Goal: Task Accomplishment & Management: Manage account settings

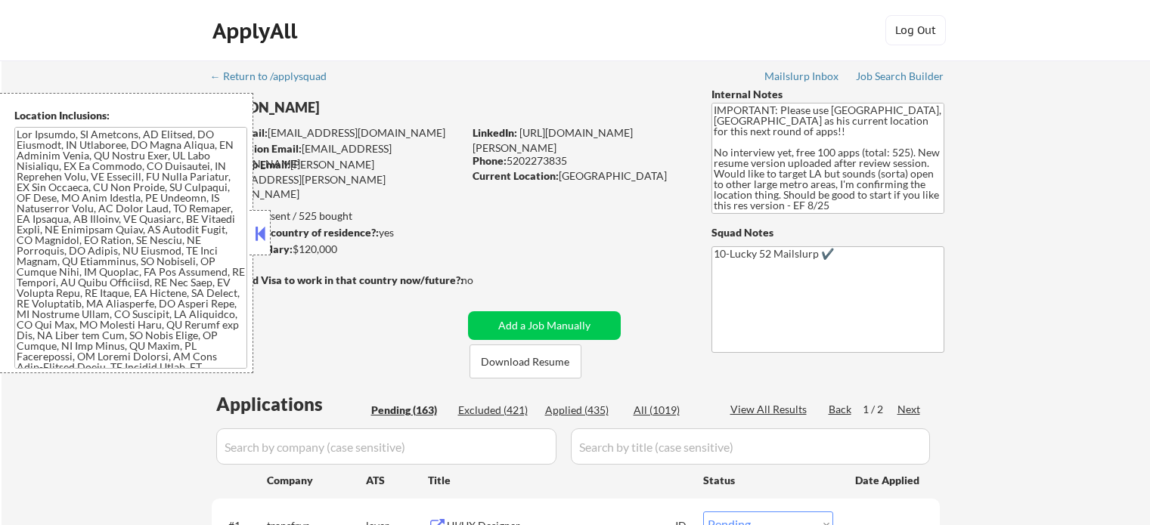
select select ""pending""
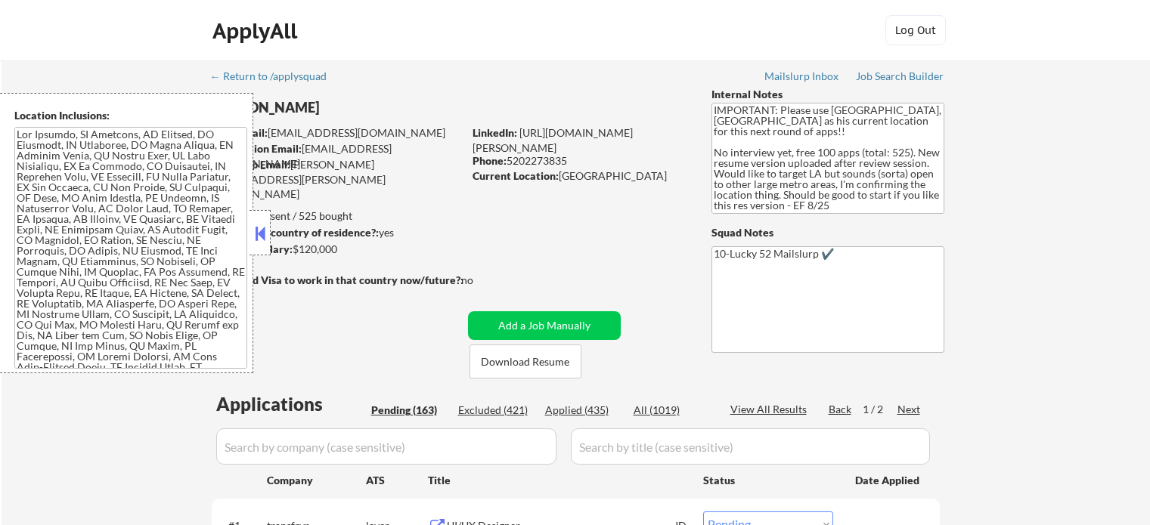
select select ""pending""
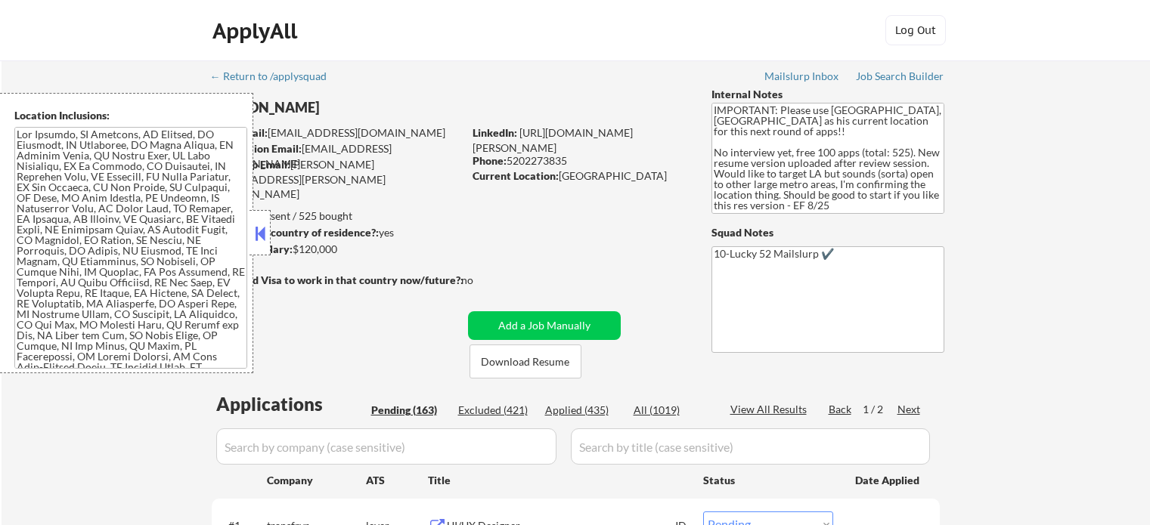
select select ""pending""
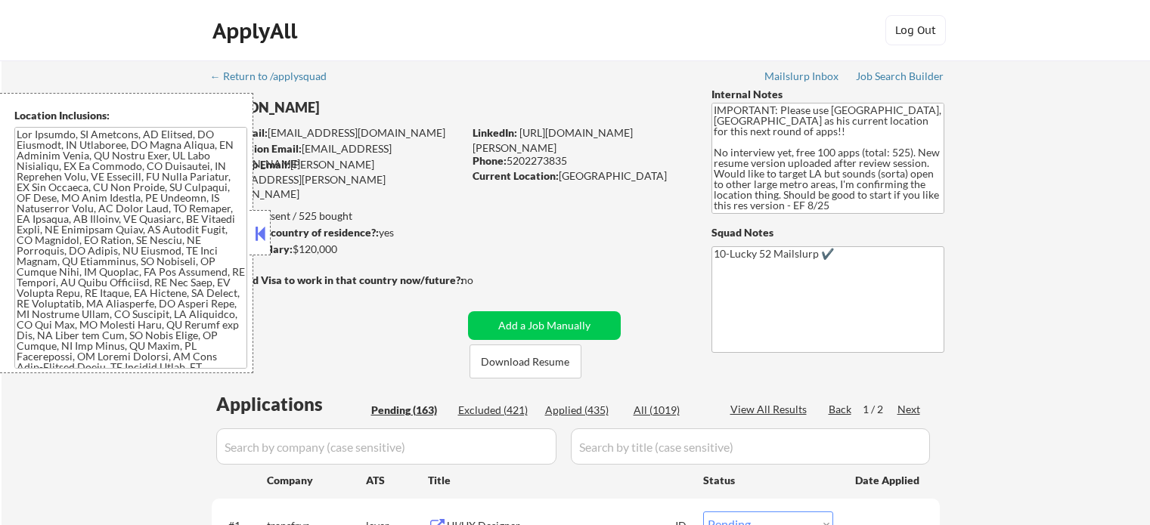
select select ""pending""
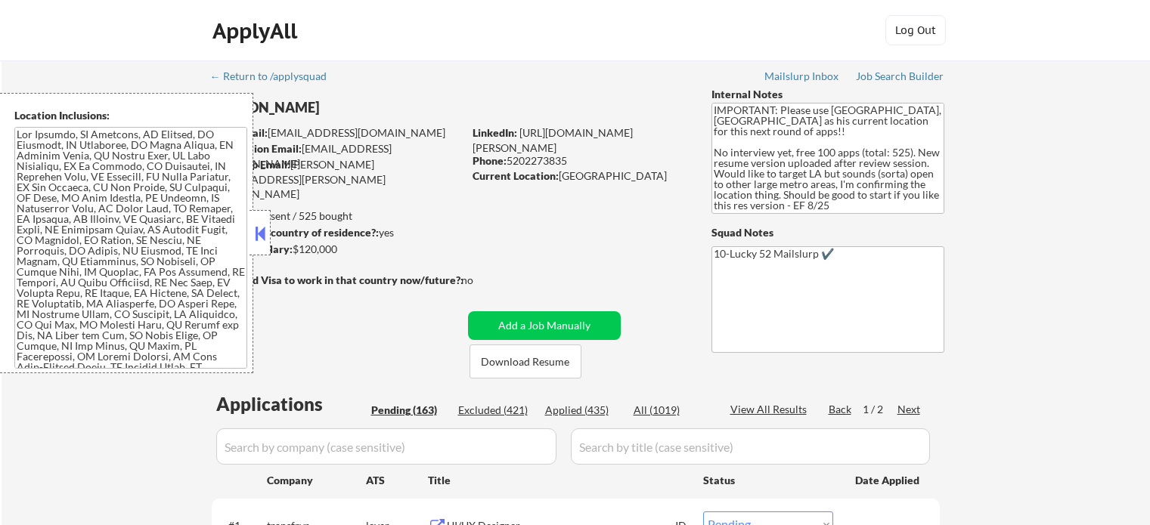
select select ""pending""
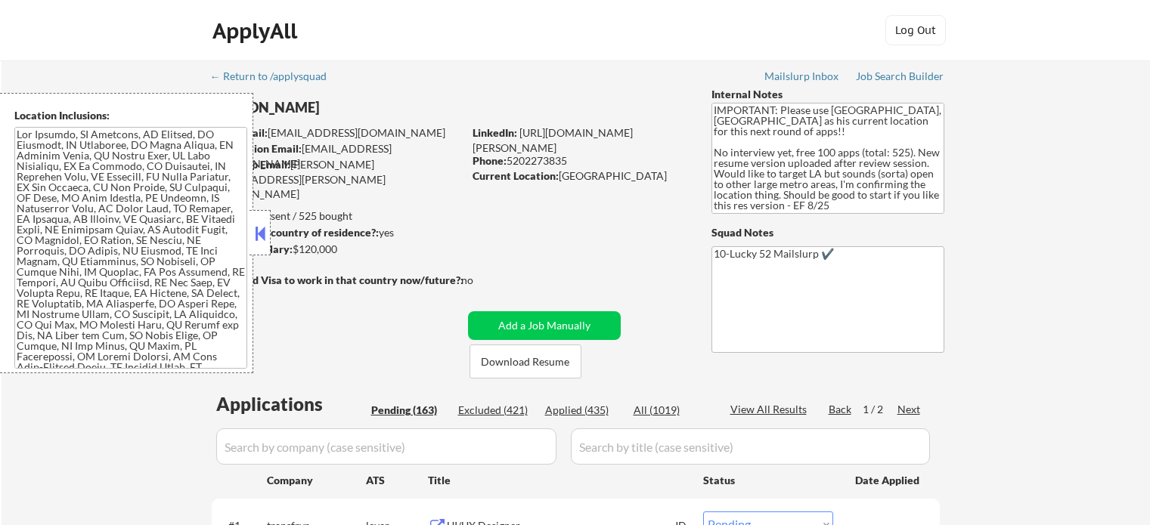
select select ""pending""
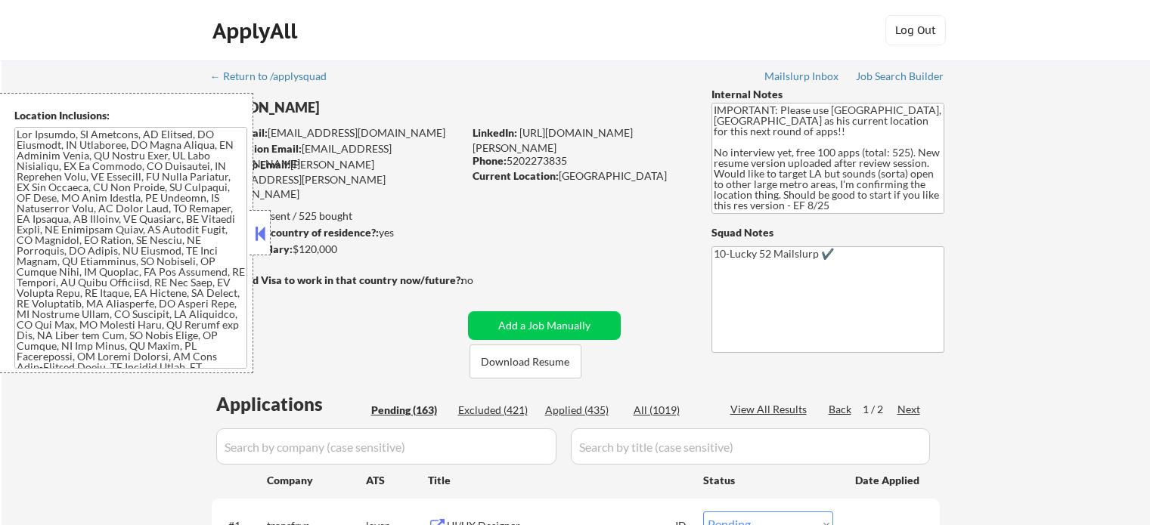
select select ""pending""
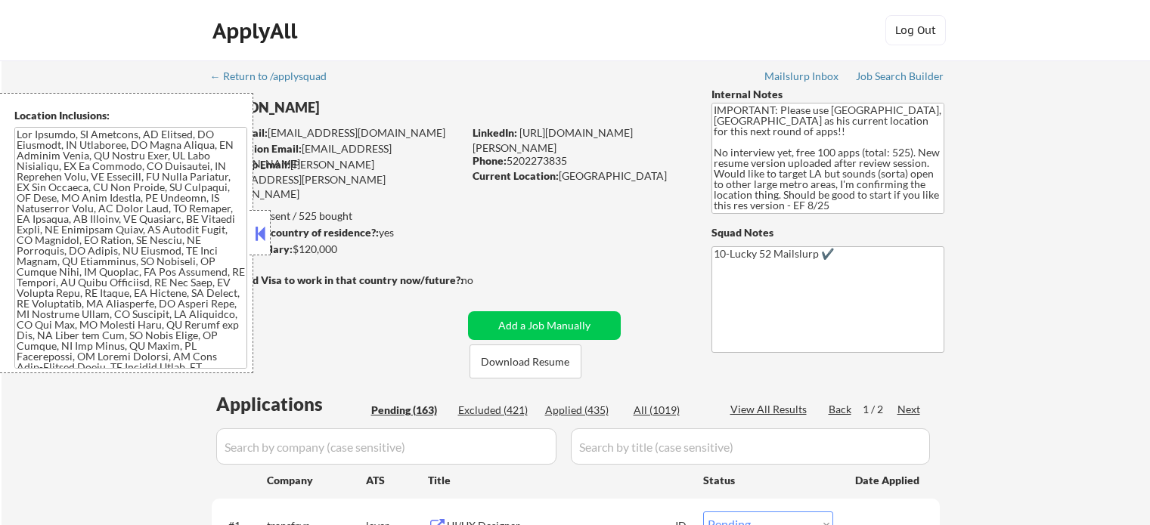
select select ""pending""
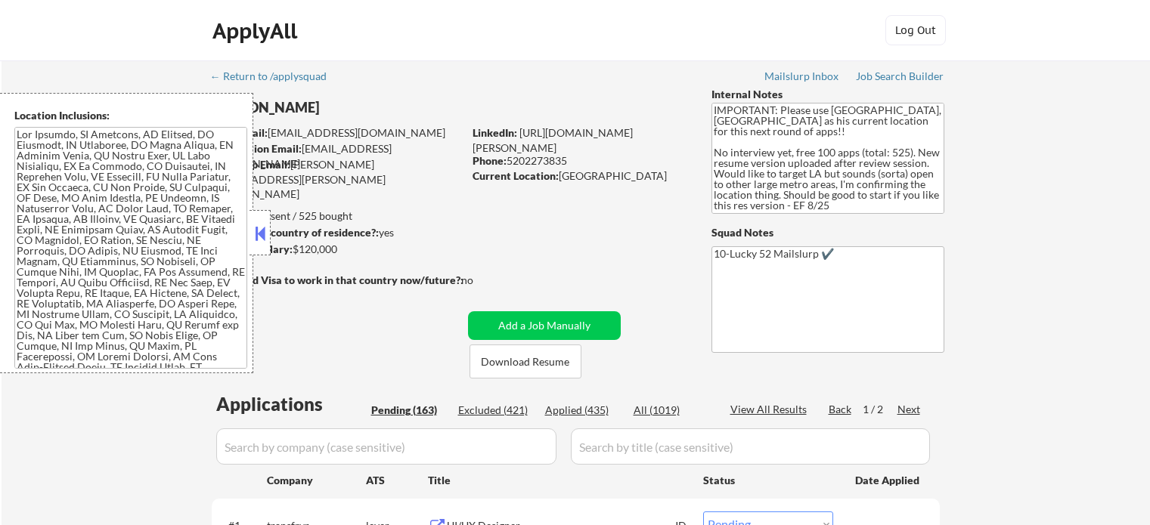
select select ""pending""
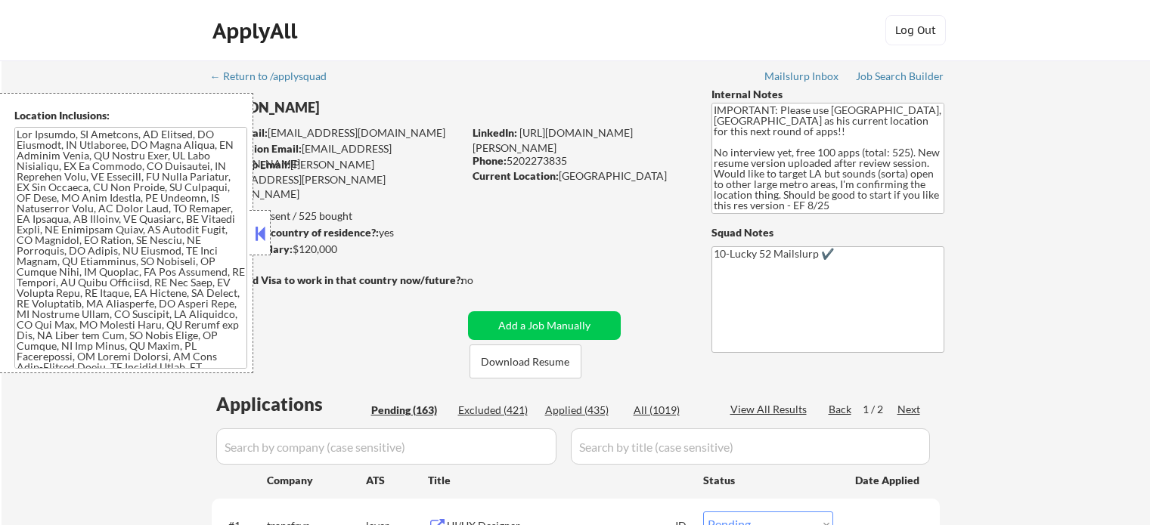
select select ""pending""
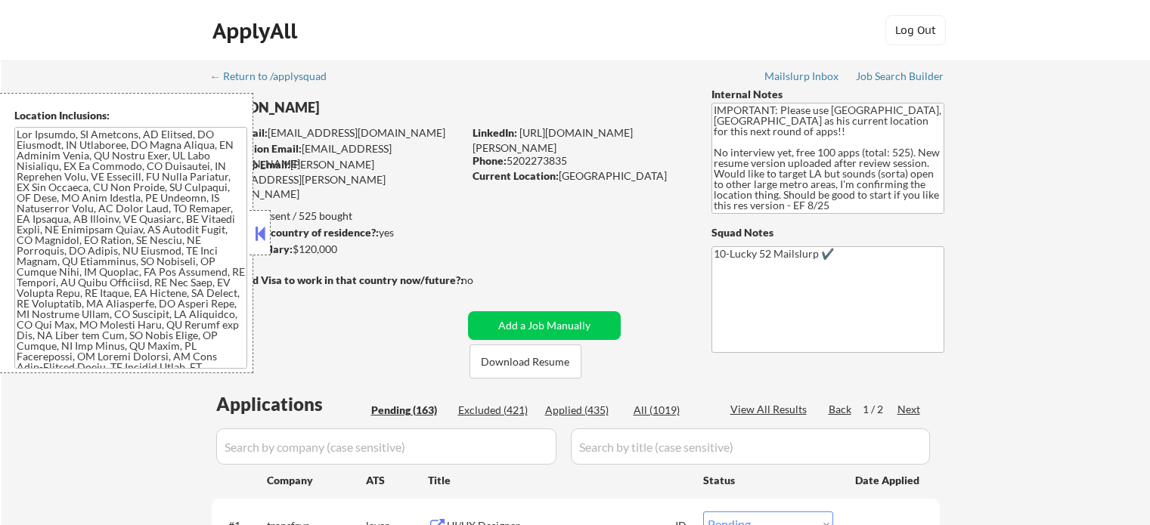
select select ""pending""
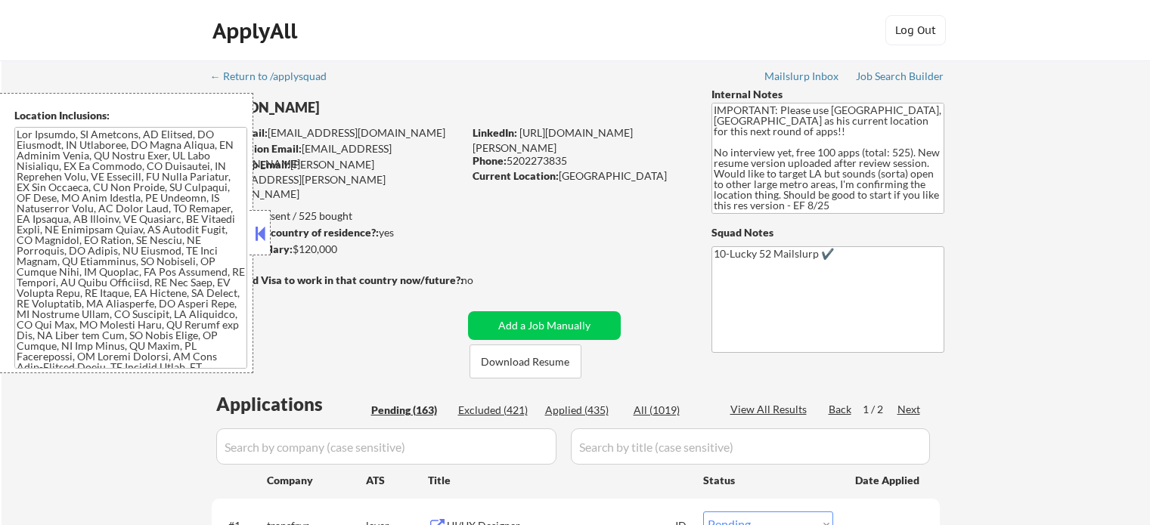
select select ""pending""
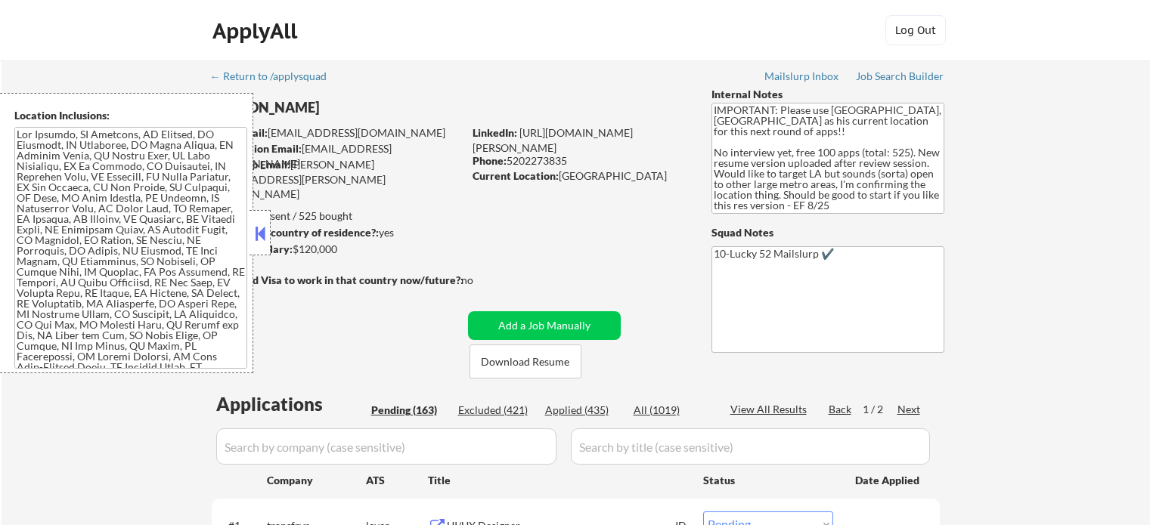
select select ""pending""
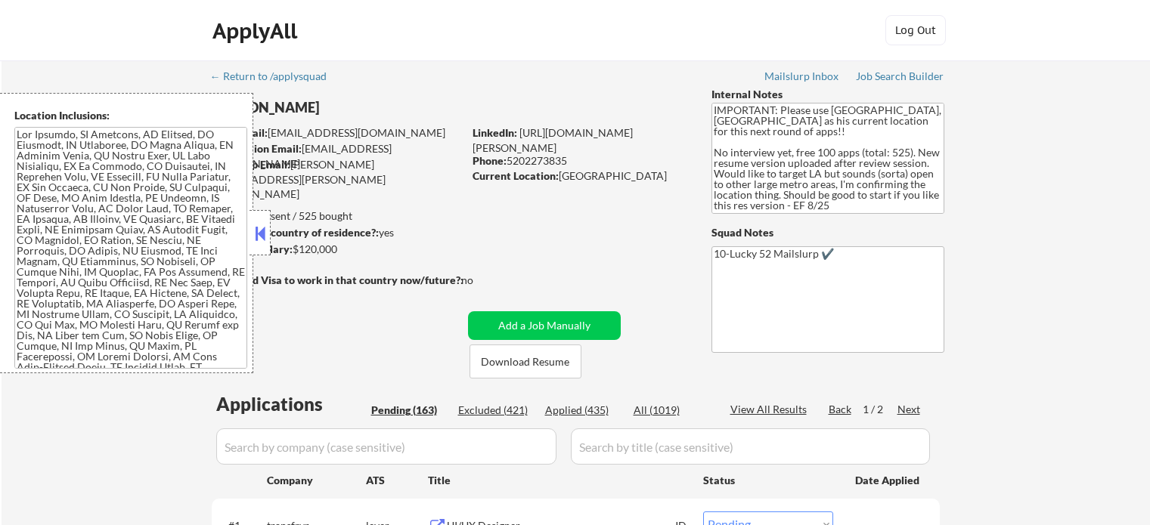
select select ""pending""
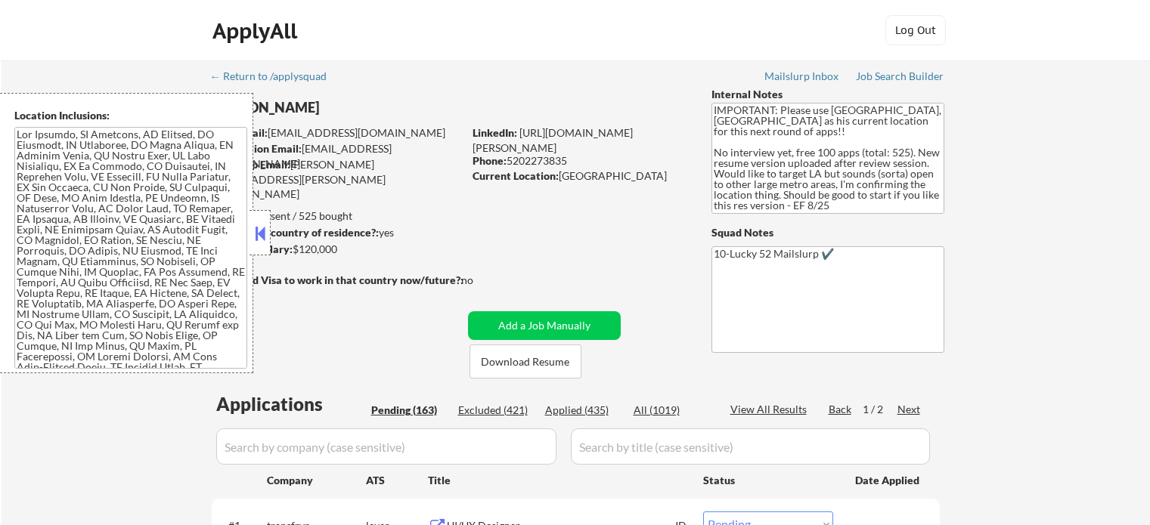
select select ""pending""
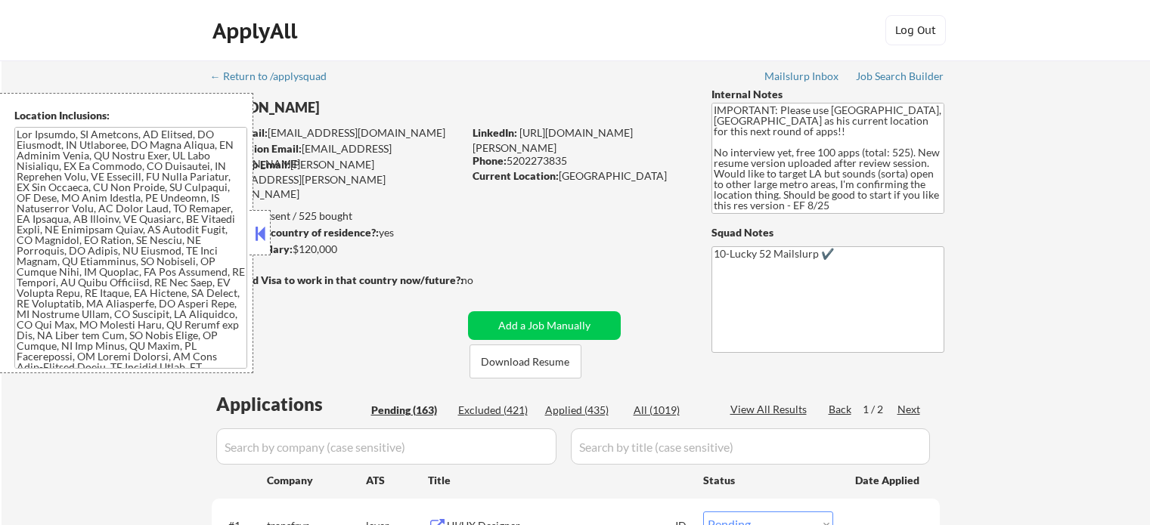
select select ""pending""
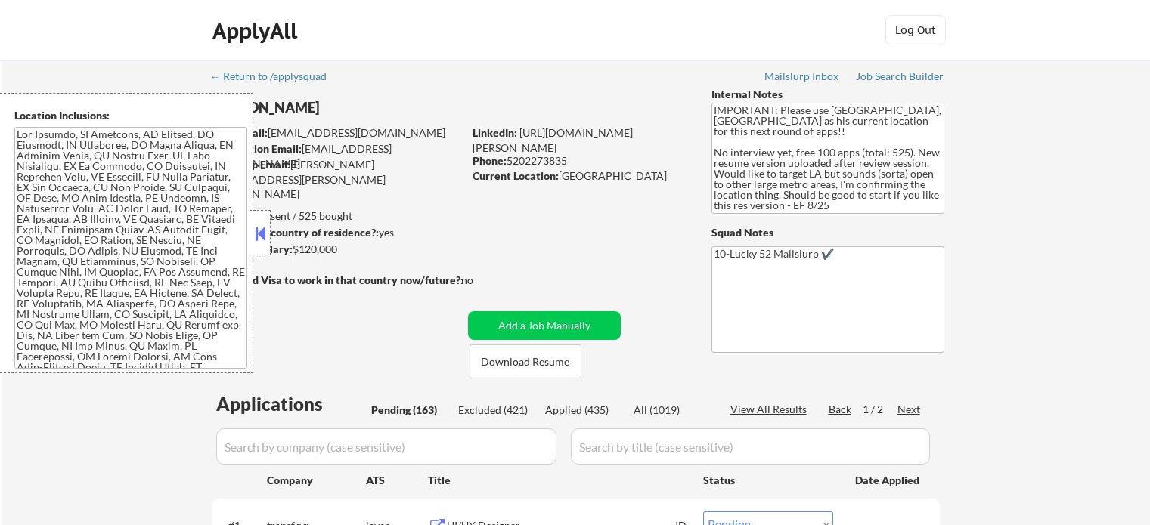
select select ""pending""
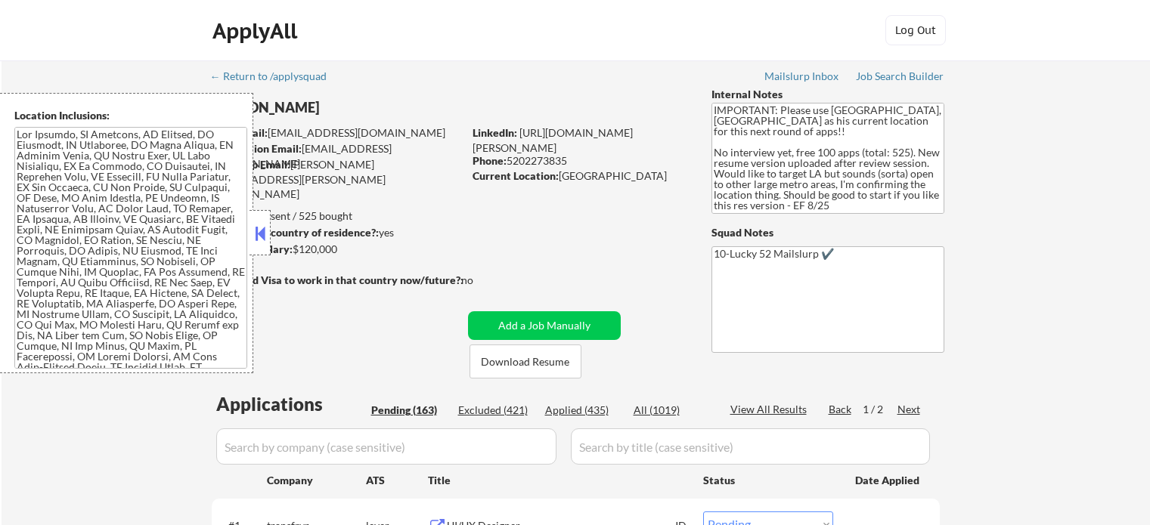
select select ""pending""
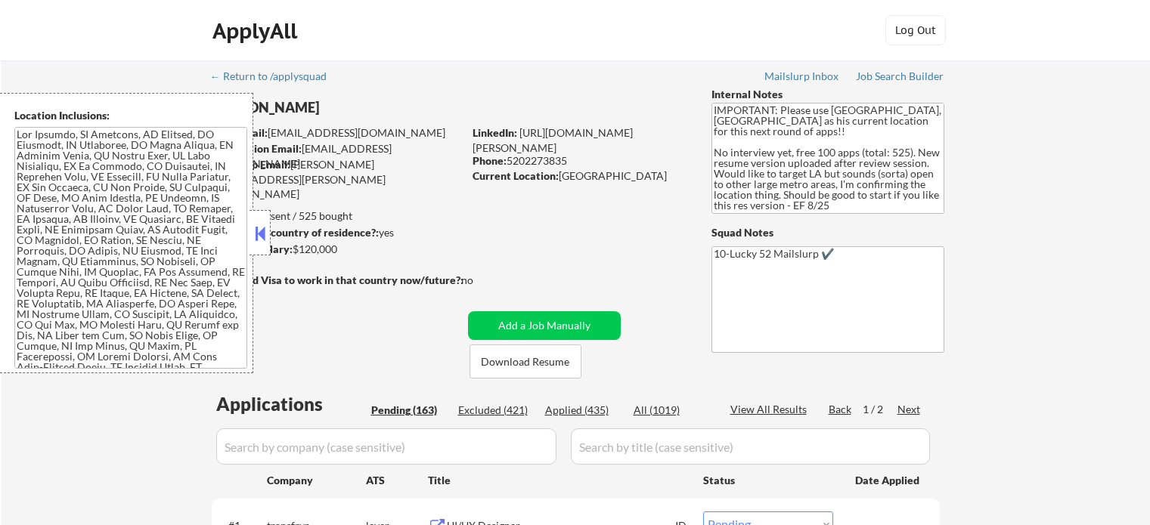
select select ""pending""
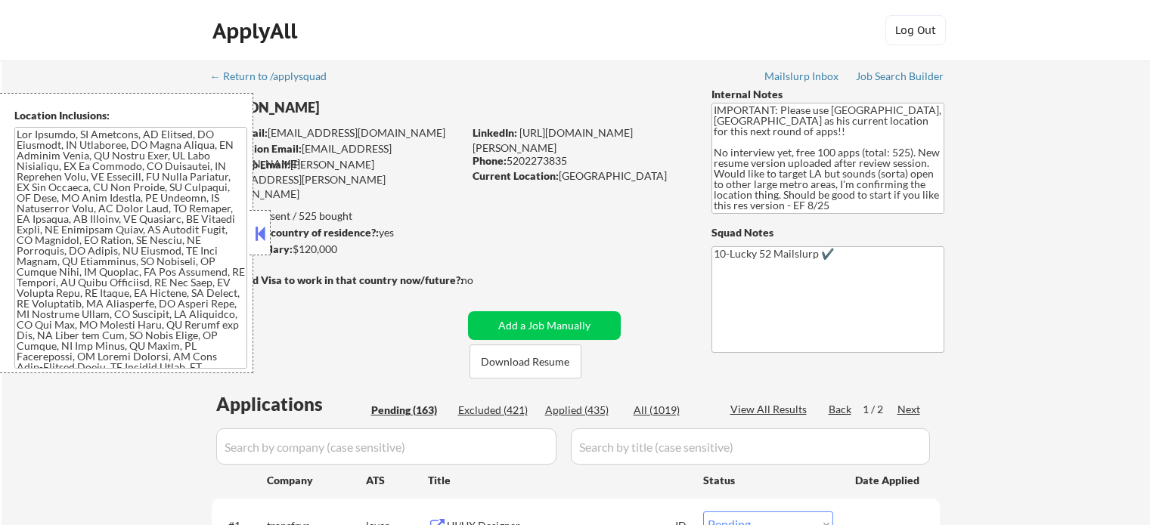
select select ""pending""
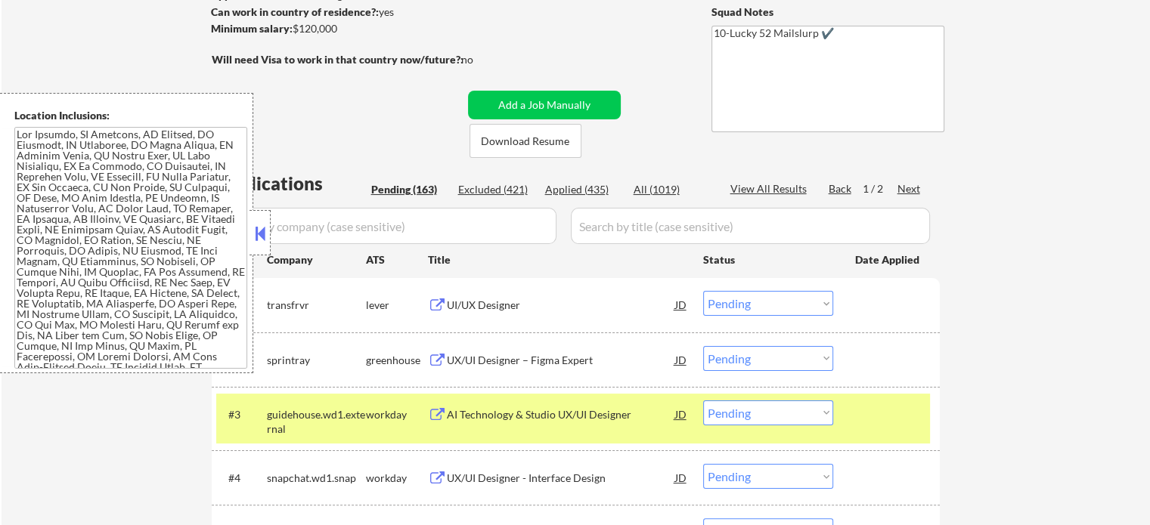
scroll to position [302, 0]
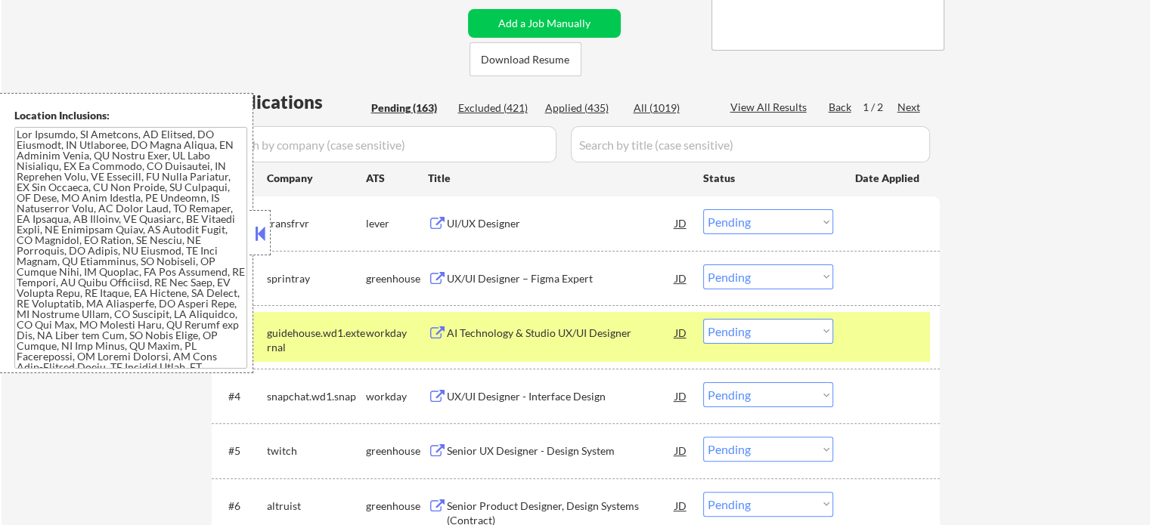
click at [522, 222] on div "UI/UX Designer" at bounding box center [561, 223] width 228 height 15
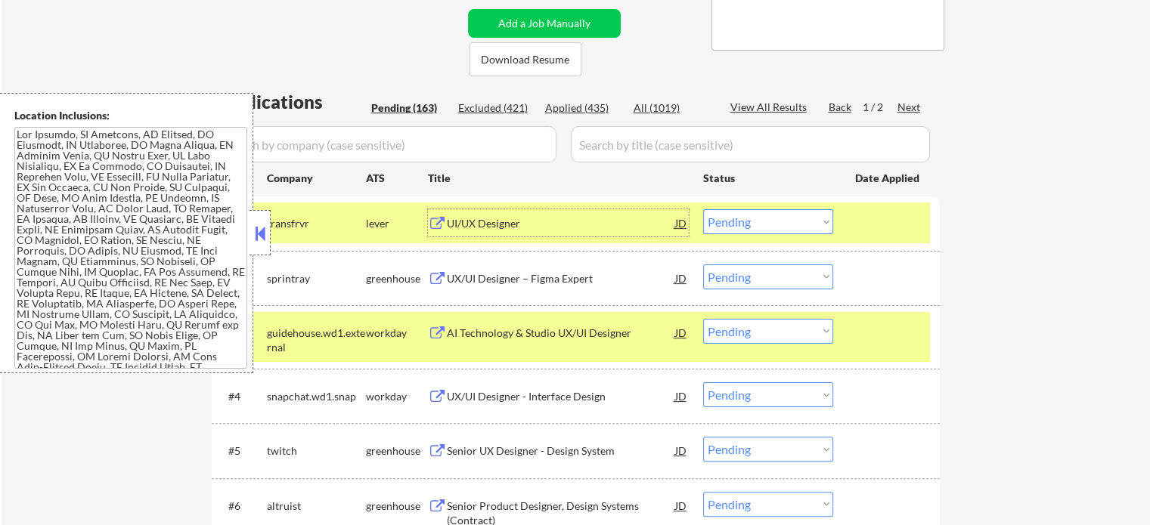
click at [739, 223] on select "Choose an option... Pending Applied Excluded (Questions) Excluded (Expired) Exc…" at bounding box center [768, 221] width 130 height 25
click at [703, 209] on select "Choose an option... Pending Applied Excluded (Questions) Excluded (Expired) Exc…" at bounding box center [768, 221] width 130 height 25
click at [877, 215] on div at bounding box center [888, 222] width 67 height 27
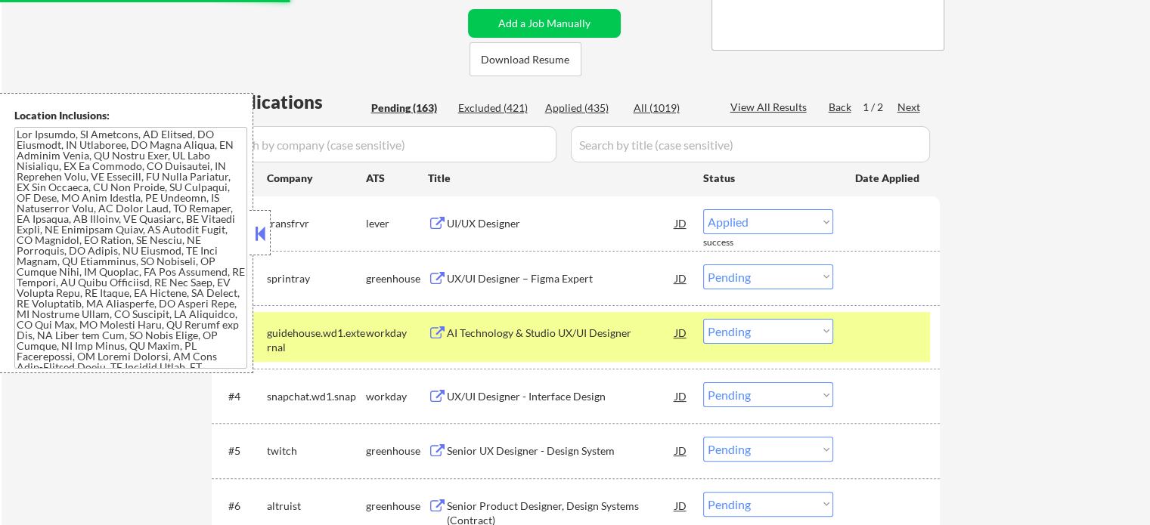
select select ""pending""
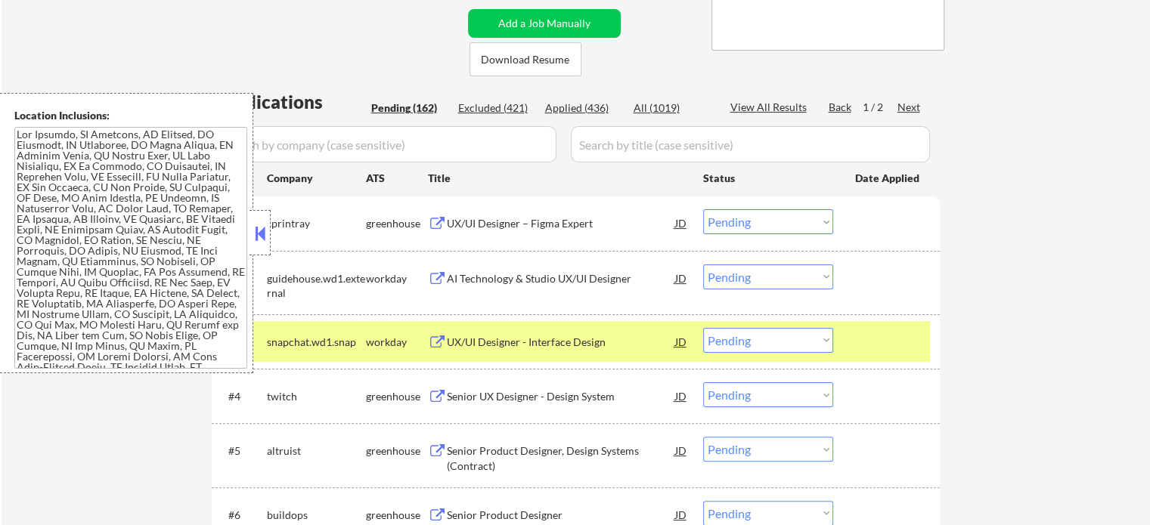
click at [550, 226] on div "UX/UI Designer – Figma Expert" at bounding box center [561, 223] width 228 height 15
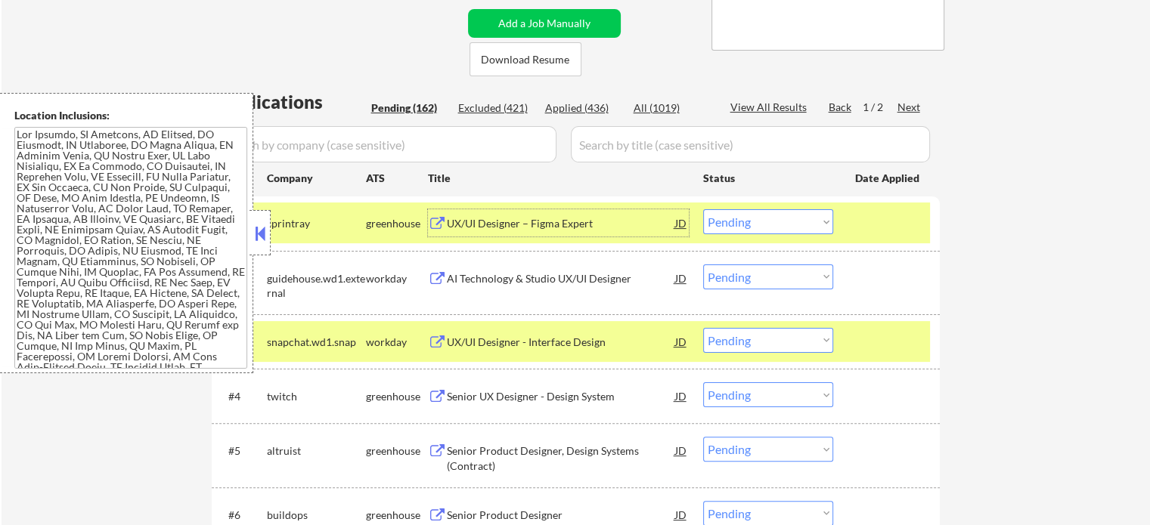
click at [869, 211] on div at bounding box center [888, 222] width 67 height 27
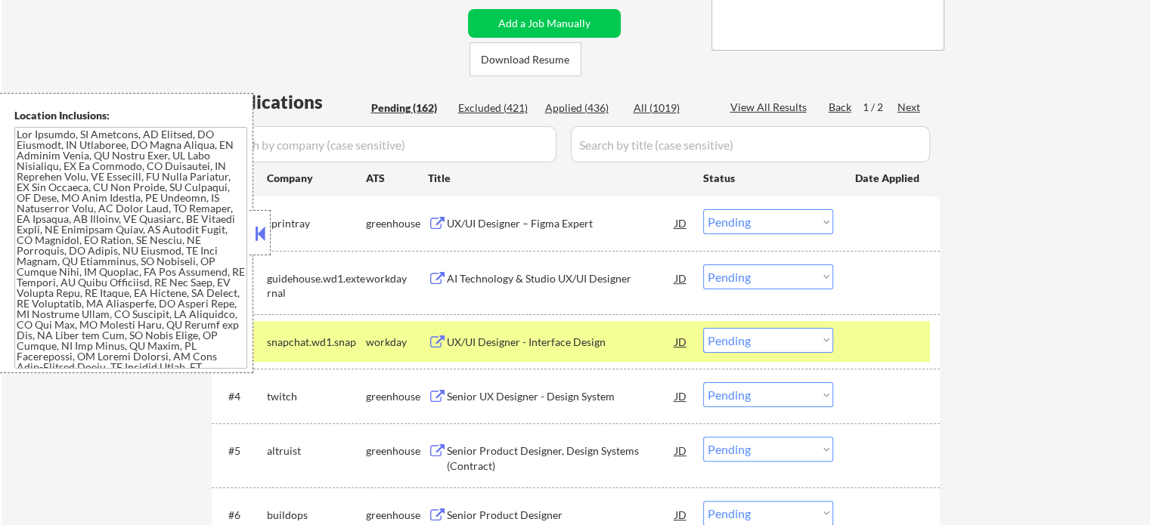
click at [872, 317] on div "#3 snapchat.wd1.snap workday UX/UI Designer - Interface Design JD Choose an opt…" at bounding box center [576, 342] width 728 height 54
click at [526, 286] on div "AI Technology & Studio UX/UI Designer" at bounding box center [561, 278] width 228 height 27
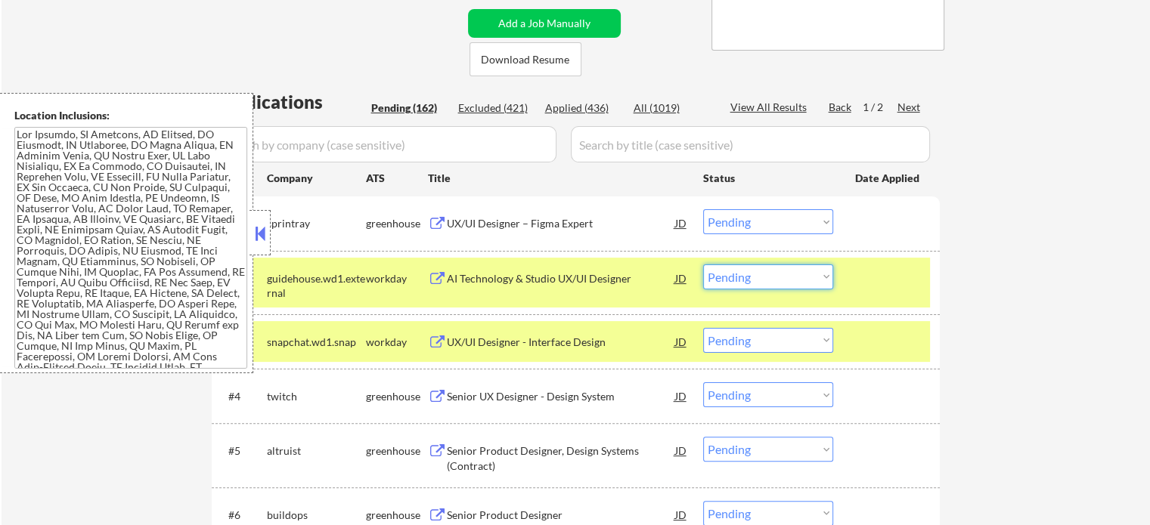
click at [782, 281] on select "Choose an option... Pending Applied Excluded (Questions) Excluded (Expired) Exc…" at bounding box center [768, 277] width 130 height 25
click at [703, 265] on select "Choose an option... Pending Applied Excluded (Questions) Excluded (Expired) Exc…" at bounding box center [768, 277] width 130 height 25
click at [908, 290] on div at bounding box center [888, 278] width 67 height 27
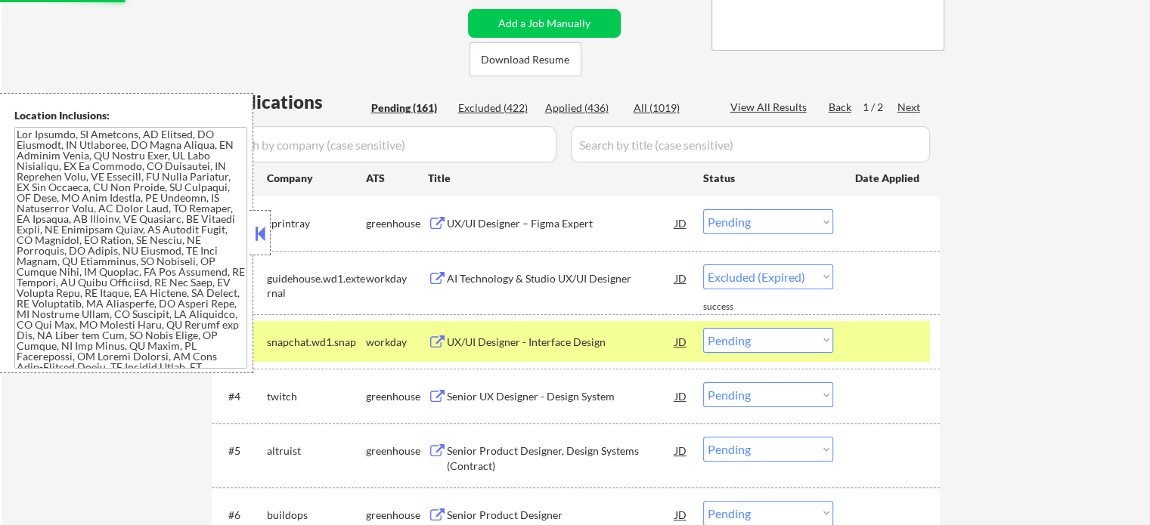
select select ""pending""
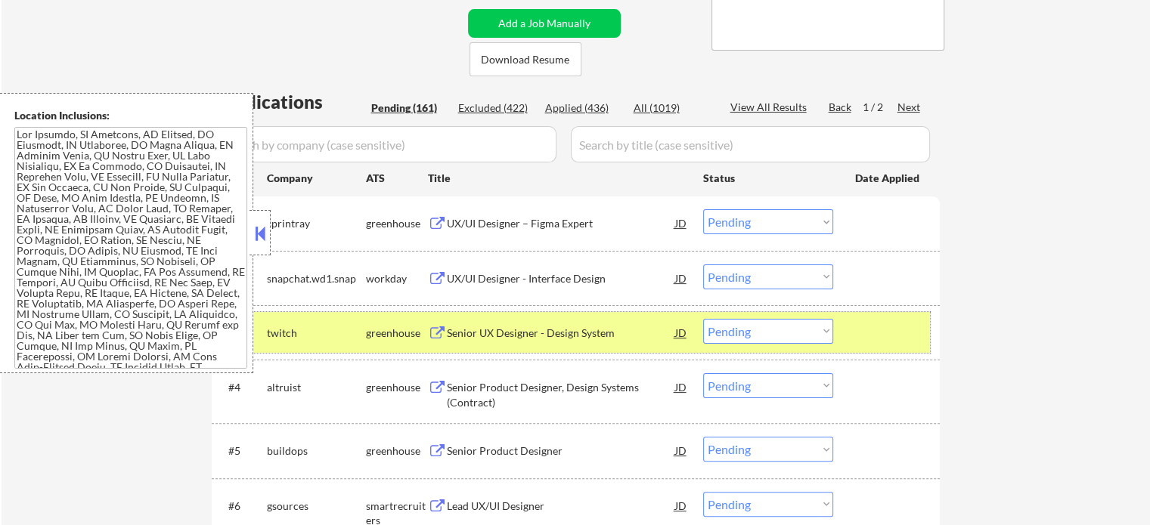
click at [887, 325] on div at bounding box center [888, 332] width 67 height 27
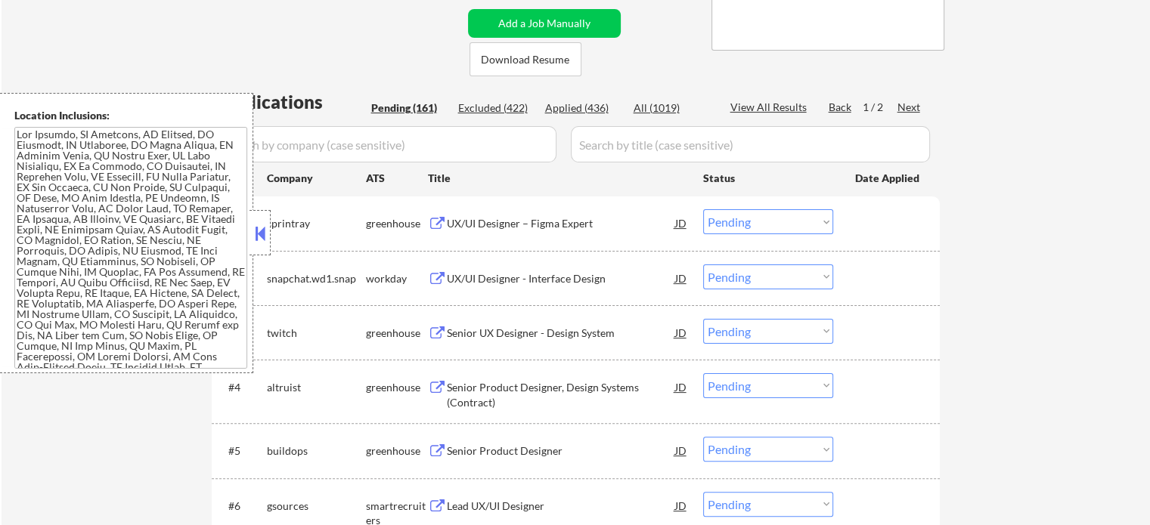
click at [541, 338] on div "Senior UX Designer - Design System" at bounding box center [561, 333] width 228 height 15
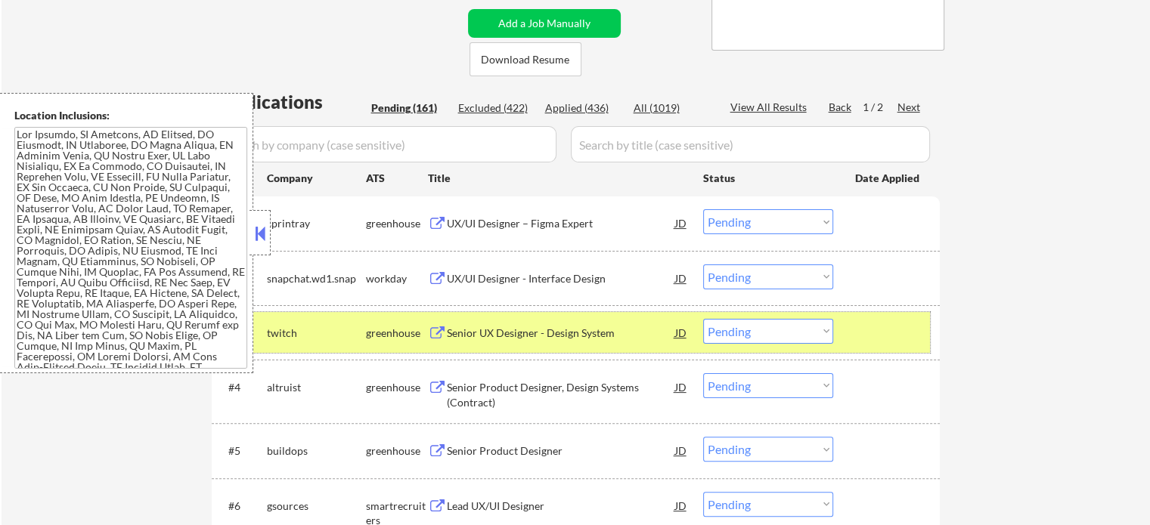
click at [898, 326] on div at bounding box center [888, 332] width 67 height 27
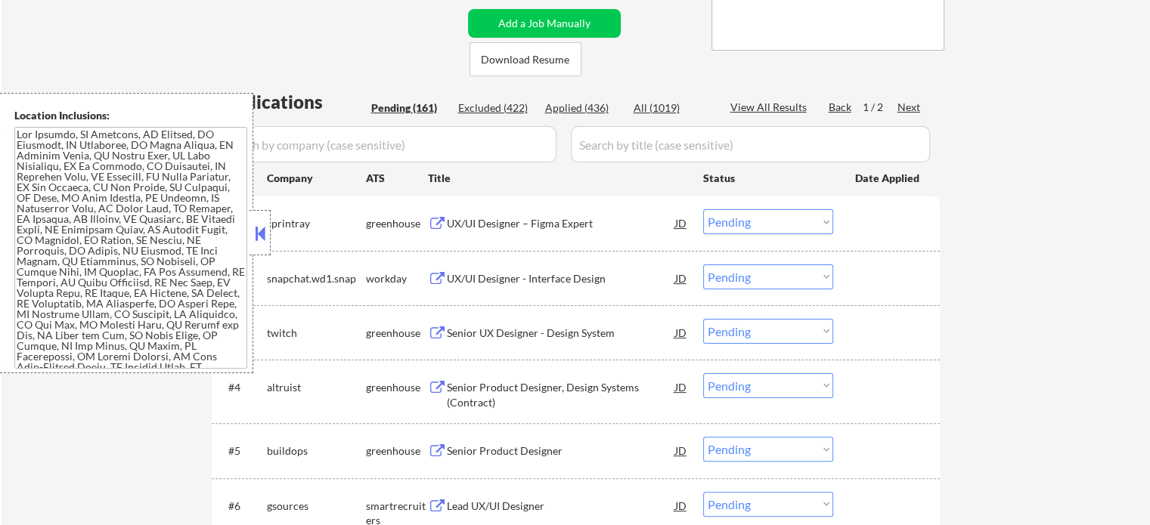
click at [518, 229] on div "UX/UI Designer – Figma Expert" at bounding box center [561, 223] width 228 height 15
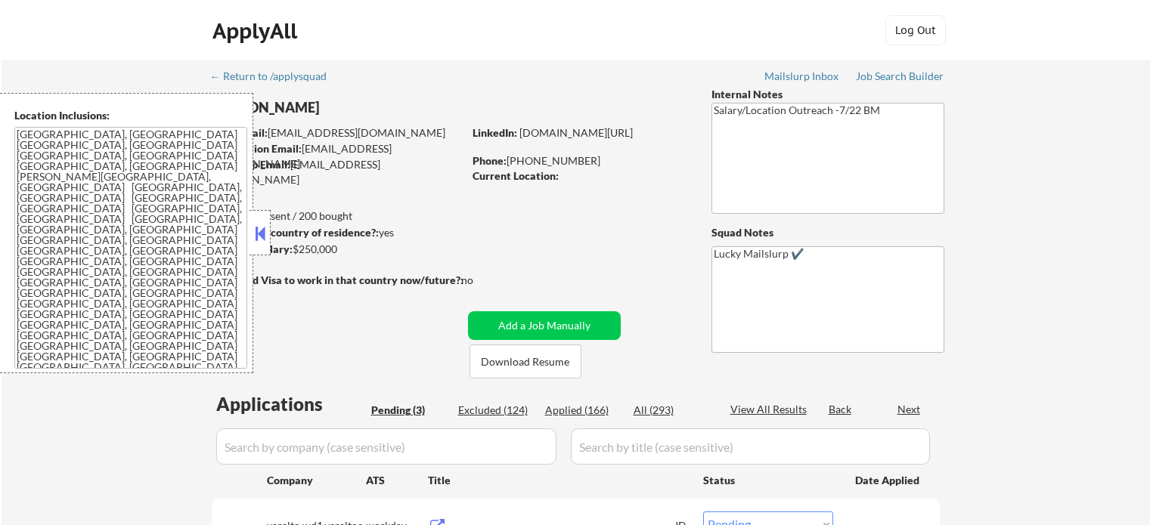
select select ""pending""
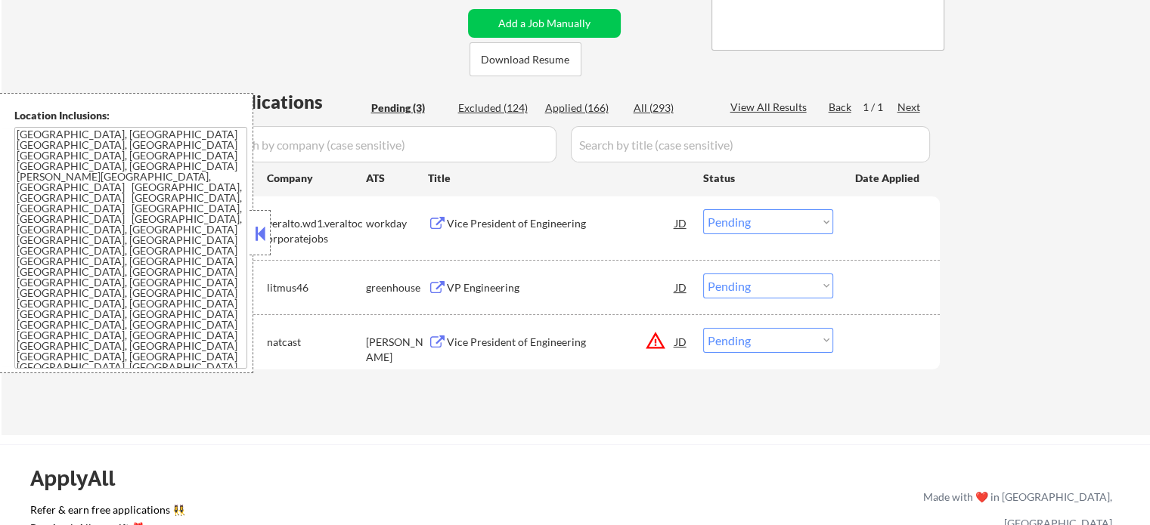
scroll to position [378, 0]
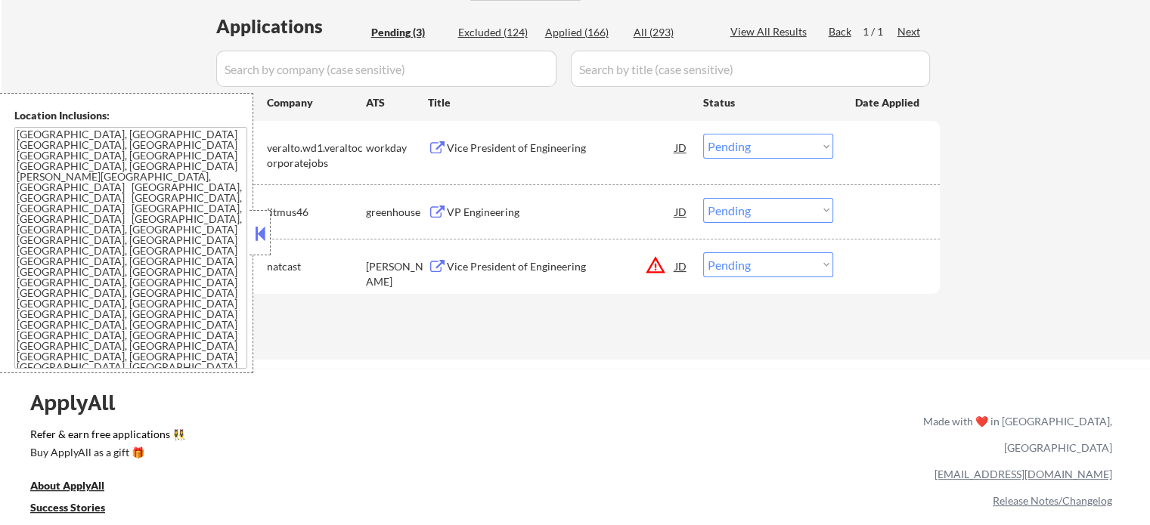
click at [519, 256] on div "Vice President of Engineering" at bounding box center [561, 266] width 228 height 27
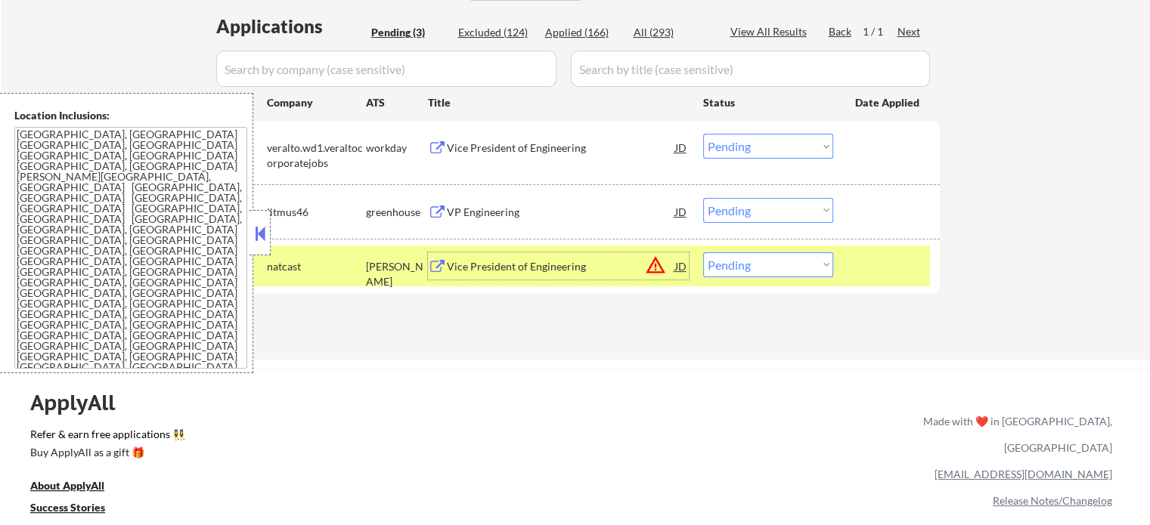
click at [756, 261] on select "Choose an option... Pending Applied Excluded (Questions) Excluded (Expired) Exc…" at bounding box center [768, 265] width 130 height 25
select select ""excluded__location_""
click at [703, 253] on select "Choose an option... Pending Applied Excluded (Questions) Excluded (Expired) Exc…" at bounding box center [768, 265] width 130 height 25
click at [873, 268] on div at bounding box center [888, 266] width 67 height 27
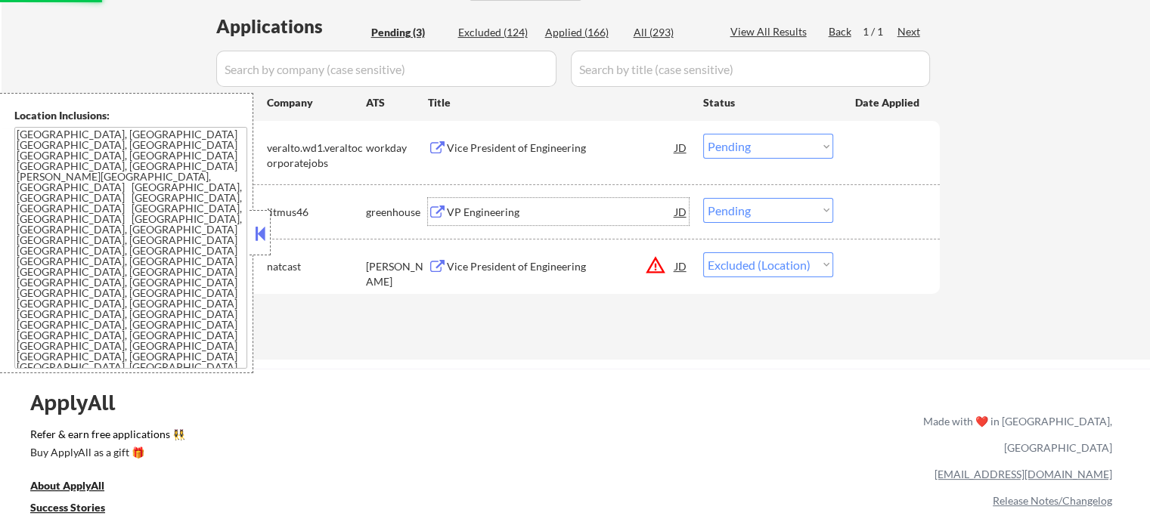
click at [496, 213] on div "VP Engineering" at bounding box center [561, 212] width 228 height 15
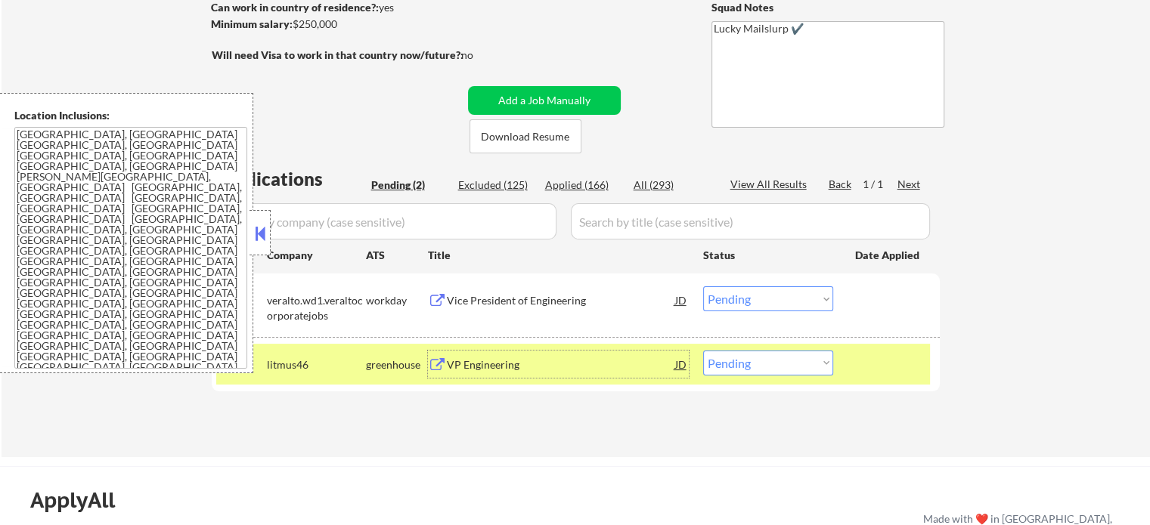
scroll to position [227, 0]
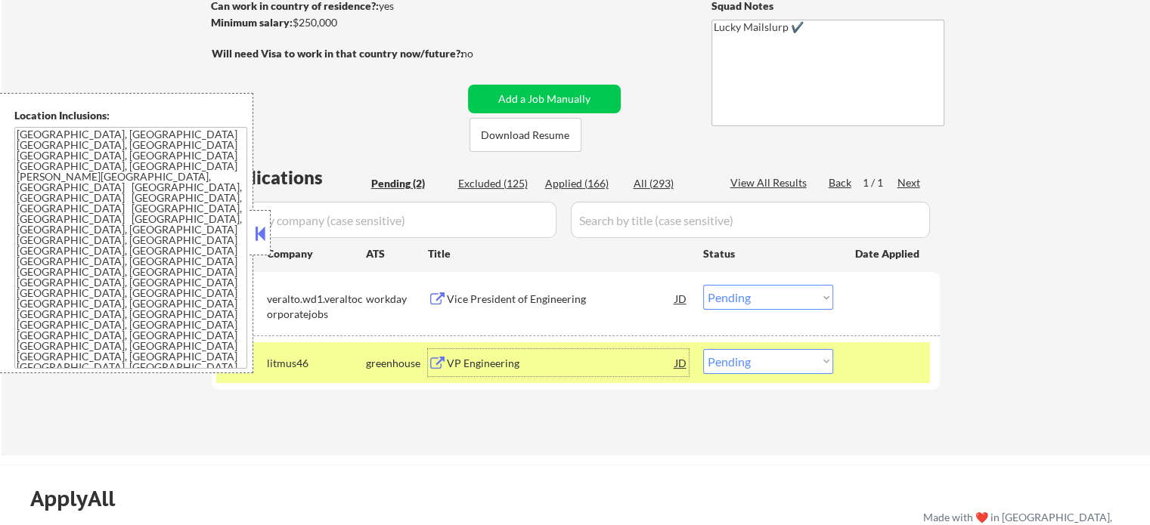
click at [749, 362] on select "Choose an option... Pending Applied Excluded (Questions) Excluded (Expired) Exc…" at bounding box center [768, 361] width 130 height 25
select select ""applied""
click at [703, 349] on select "Choose an option... Pending Applied Excluded (Questions) Excluded (Expired) Exc…" at bounding box center [768, 361] width 130 height 25
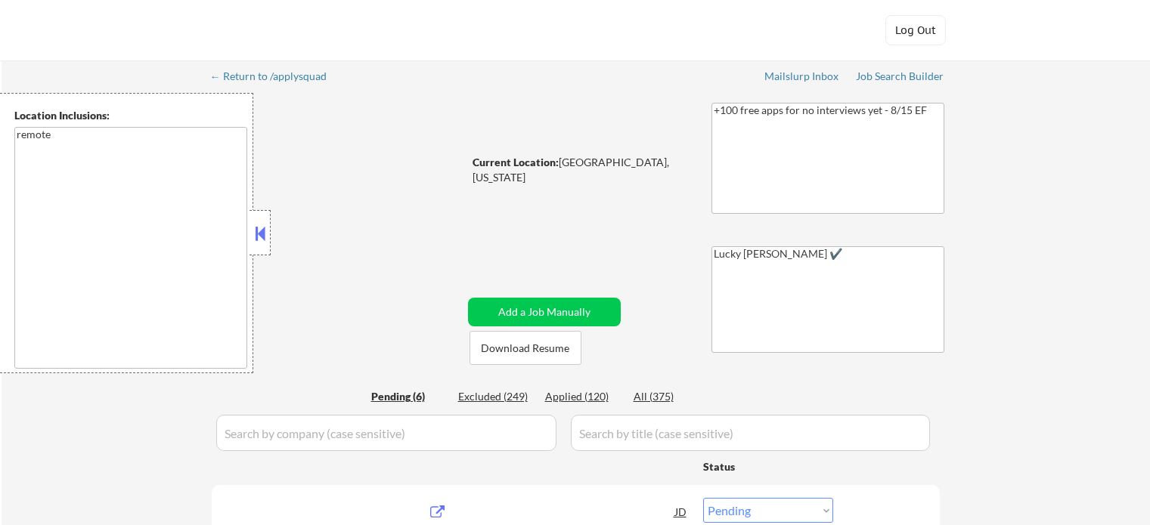
select select ""pending""
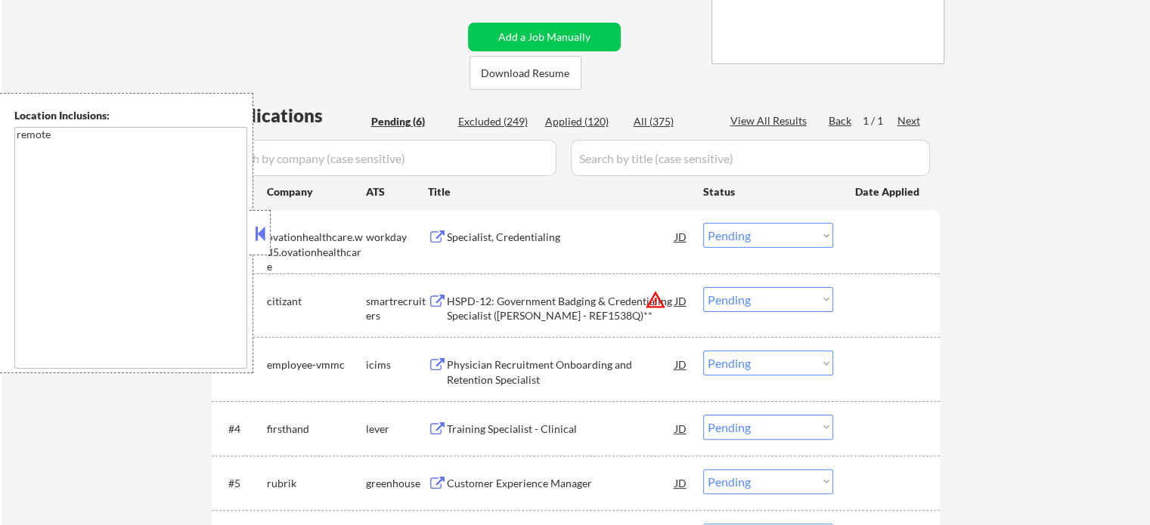
scroll to position [378, 0]
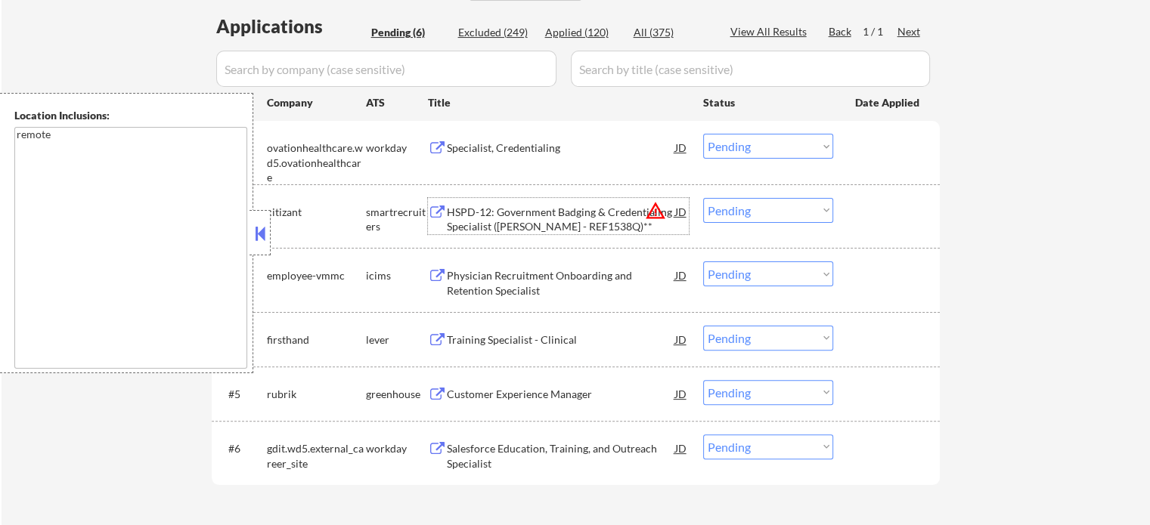
click at [466, 211] on div "HSPD-12: Government Badging & Credentialing Specialist (Ogden - REF1538Q)**" at bounding box center [561, 219] width 228 height 29
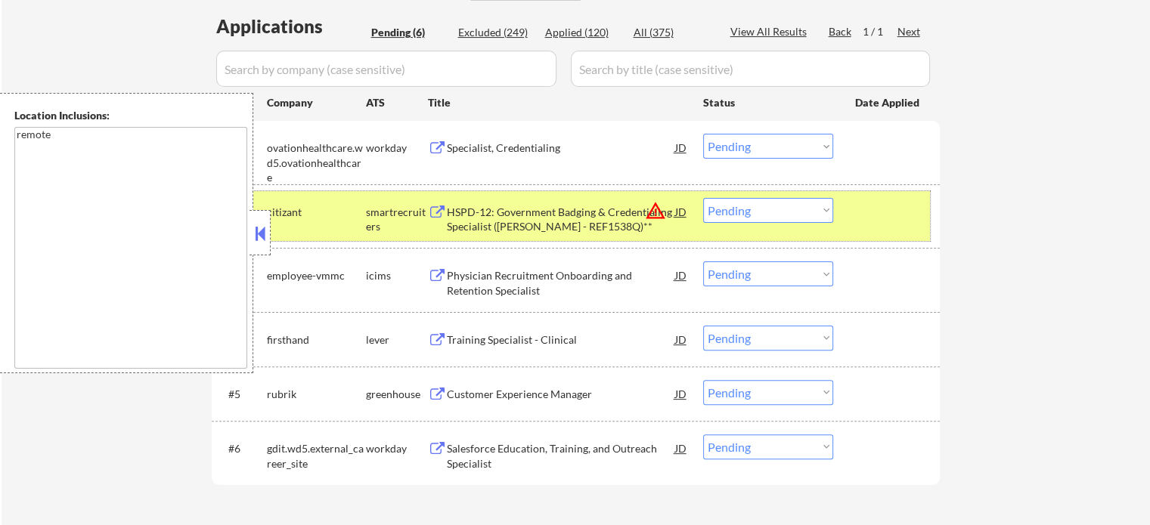
click at [886, 218] on div at bounding box center [888, 211] width 67 height 27
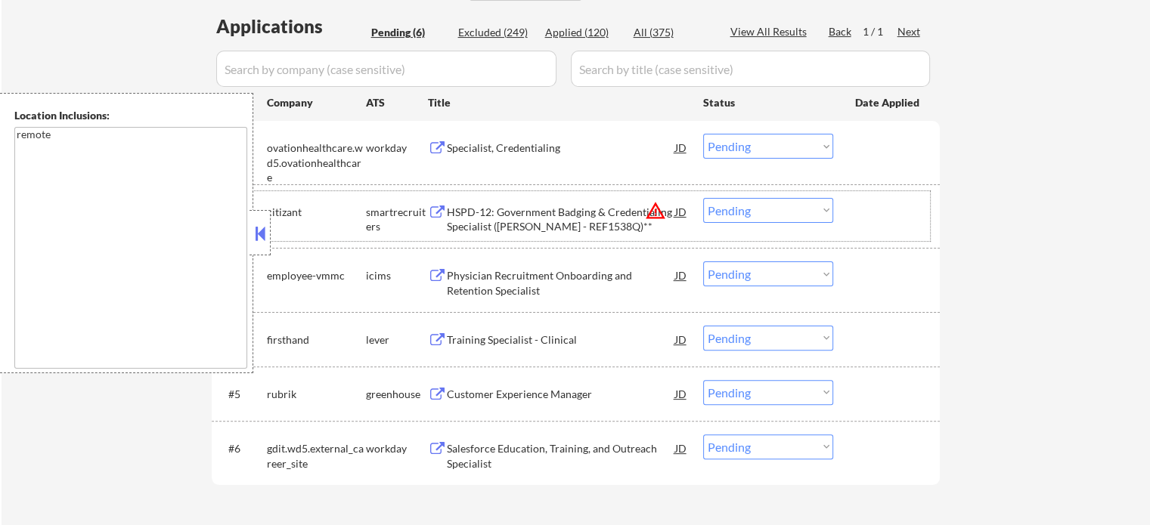
scroll to position [454, 0]
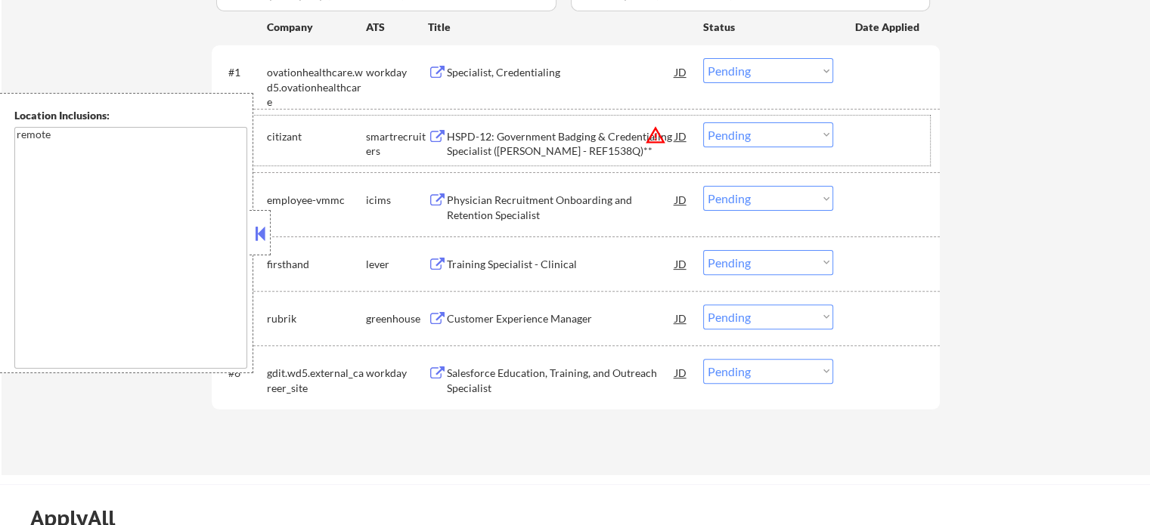
click at [513, 382] on div "Salesforce Education, Training, and Outreach Specialist" at bounding box center [561, 380] width 228 height 29
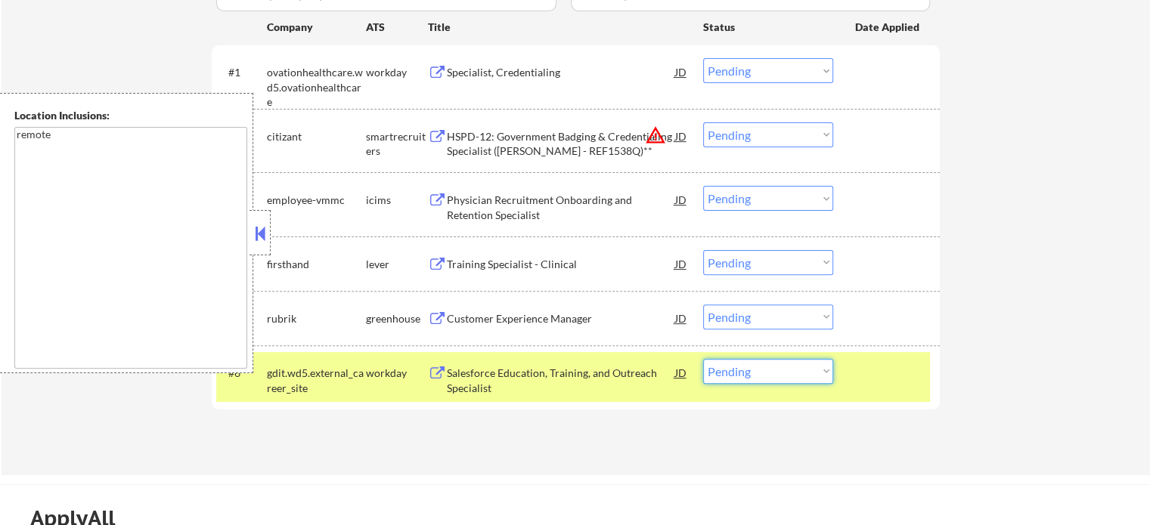
click at [756, 371] on select "Choose an option... Pending Applied Excluded (Questions) Excluded (Expired) Exc…" at bounding box center [768, 371] width 130 height 25
select select ""excluded__expired_""
click at [703, 359] on select "Choose an option... Pending Applied Excluded (Questions) Excluded (Expired) Exc…" at bounding box center [768, 371] width 130 height 25
click at [903, 388] on div "#6 gdit.wd5.external_career_site workday Salesforce Education, Training, and Ou…" at bounding box center [573, 377] width 714 height 50
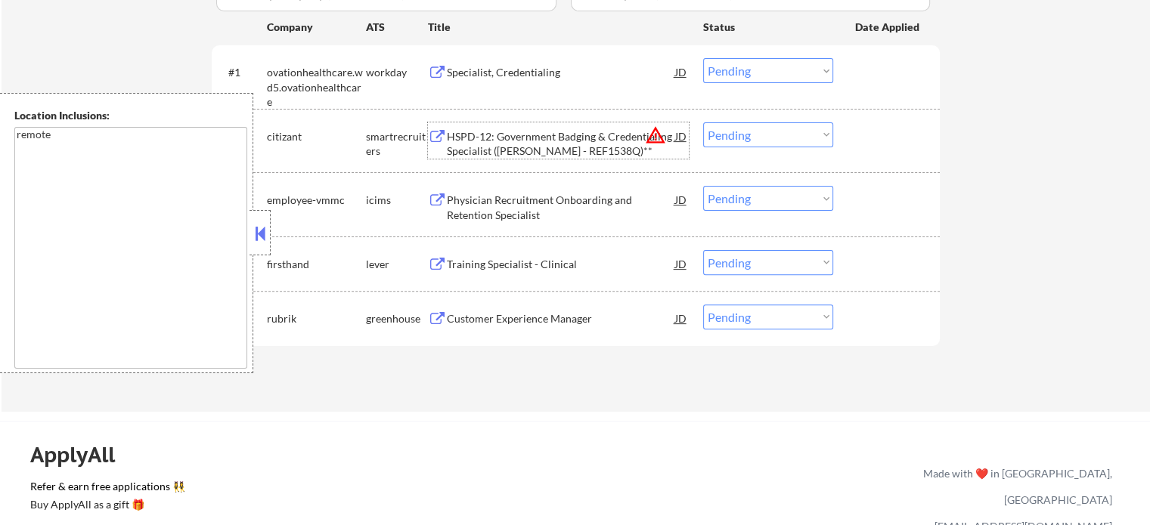
click at [494, 138] on div "HSPD-12: Government Badging & Credentialing Specialist (Ogden - REF1538Q)**" at bounding box center [561, 143] width 228 height 29
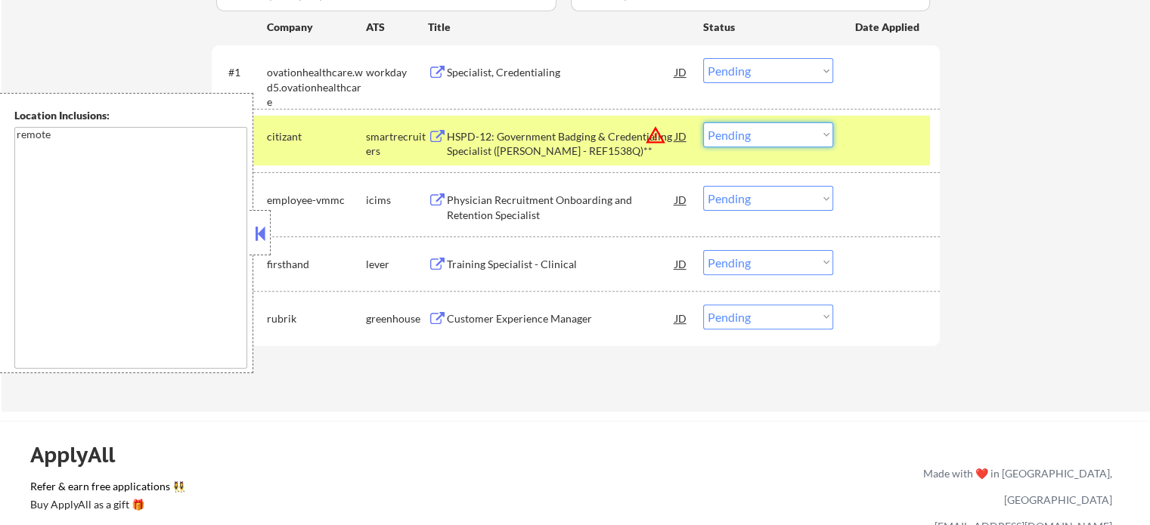
click at [736, 132] on select "Choose an option... Pending Applied Excluded (Questions) Excluded (Expired) Exc…" at bounding box center [768, 134] width 130 height 25
click at [703, 122] on select "Choose an option... Pending Applied Excluded (Questions) Excluded (Expired) Exc…" at bounding box center [768, 134] width 130 height 25
click at [867, 135] on div at bounding box center [888, 135] width 67 height 27
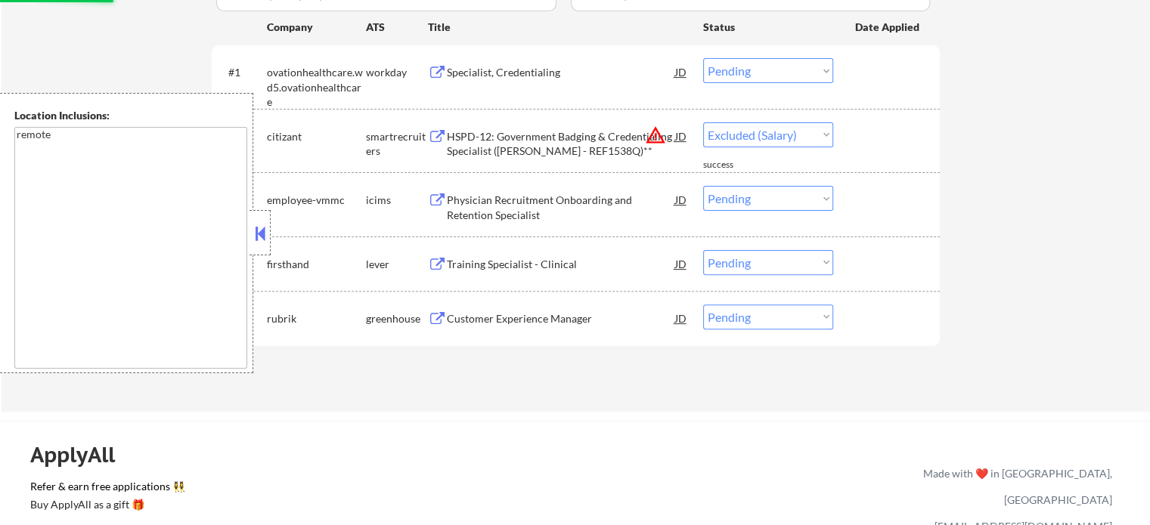
select select ""pending""
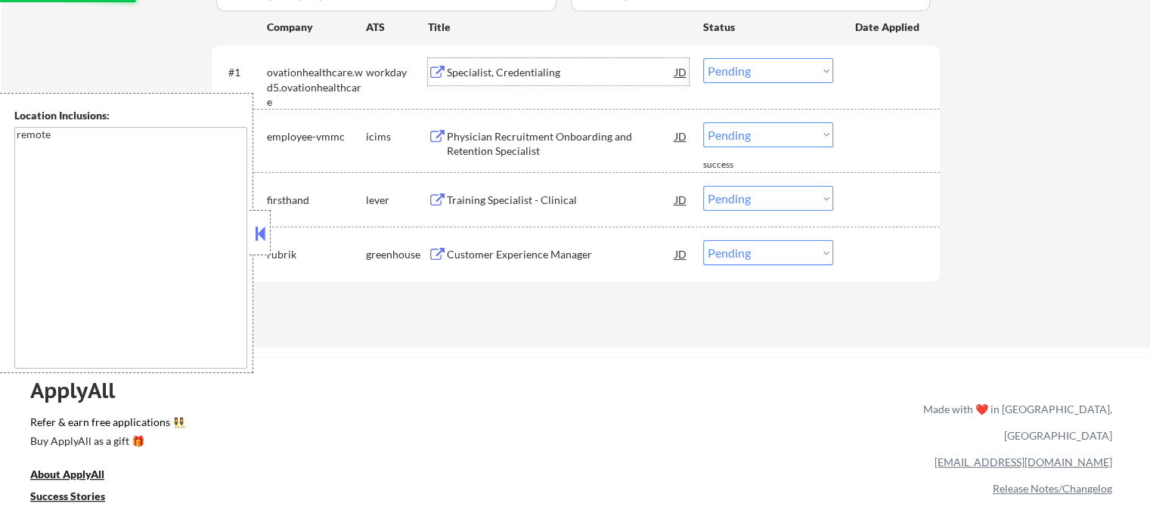
click at [496, 68] on div "Specialist, Credentialing" at bounding box center [561, 72] width 228 height 15
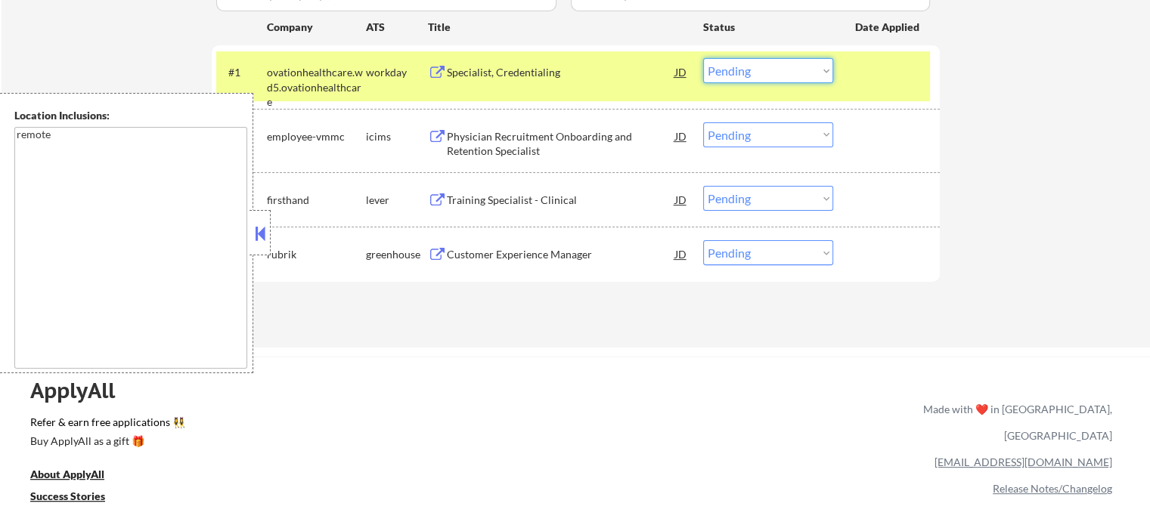
click at [750, 71] on select "Choose an option... Pending Applied Excluded (Questions) Excluded (Expired) Exc…" at bounding box center [768, 70] width 130 height 25
click at [703, 58] on select "Choose an option... Pending Applied Excluded (Questions) Excluded (Expired) Exc…" at bounding box center [768, 70] width 130 height 25
click at [863, 72] on div at bounding box center [888, 71] width 67 height 27
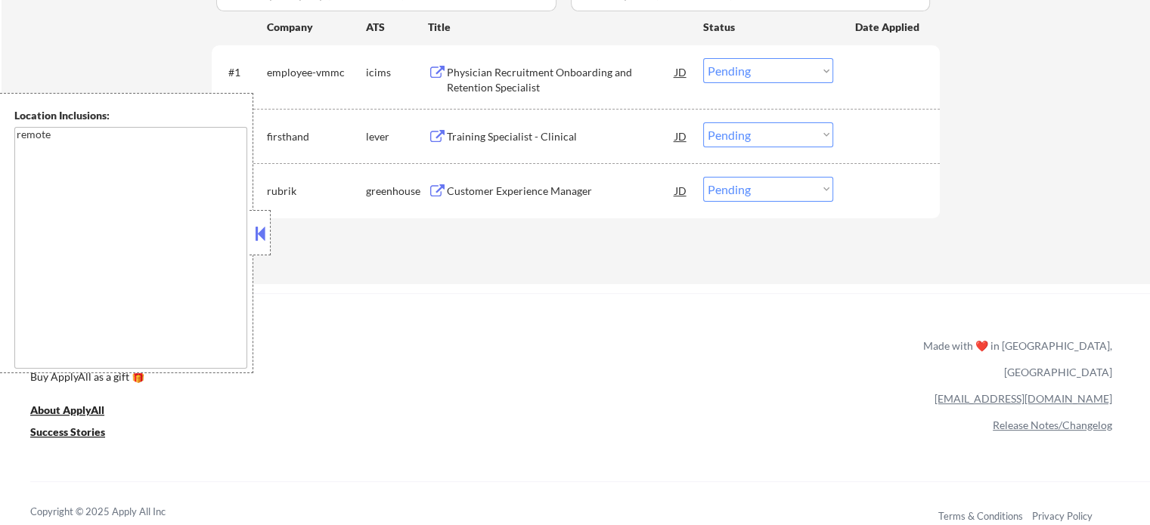
click at [507, 90] on div "Physician Recruitment Onboarding and Retention Specialist" at bounding box center [561, 79] width 228 height 29
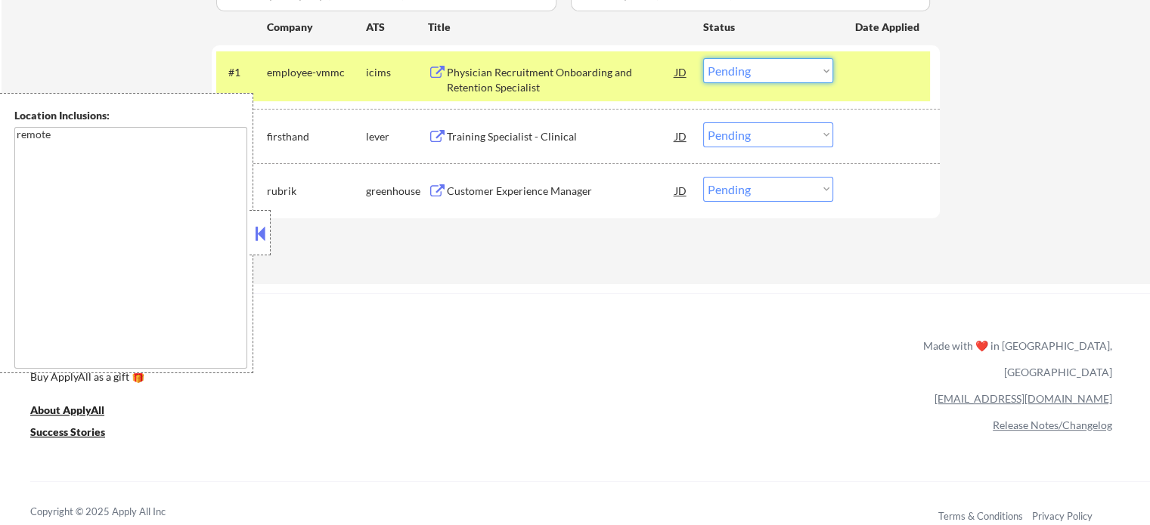
click at [770, 73] on select "Choose an option... Pending Applied Excluded (Questions) Excluded (Expired) Exc…" at bounding box center [768, 70] width 130 height 25
click at [703, 58] on select "Choose an option... Pending Applied Excluded (Questions) Excluded (Expired) Exc…" at bounding box center [768, 70] width 130 height 25
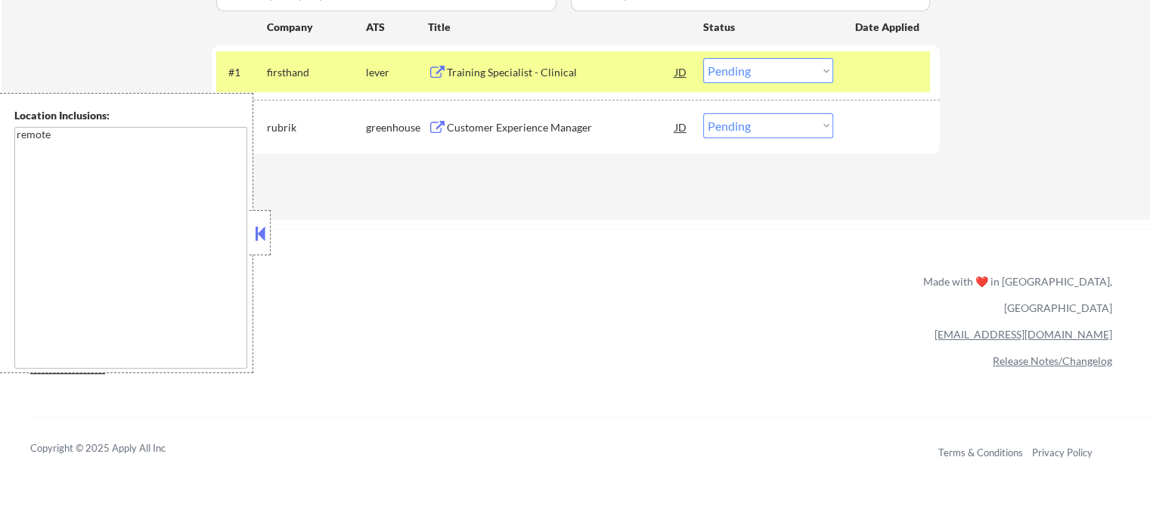
click at [513, 80] on div "Training Specialist - Clinical" at bounding box center [561, 71] width 228 height 27
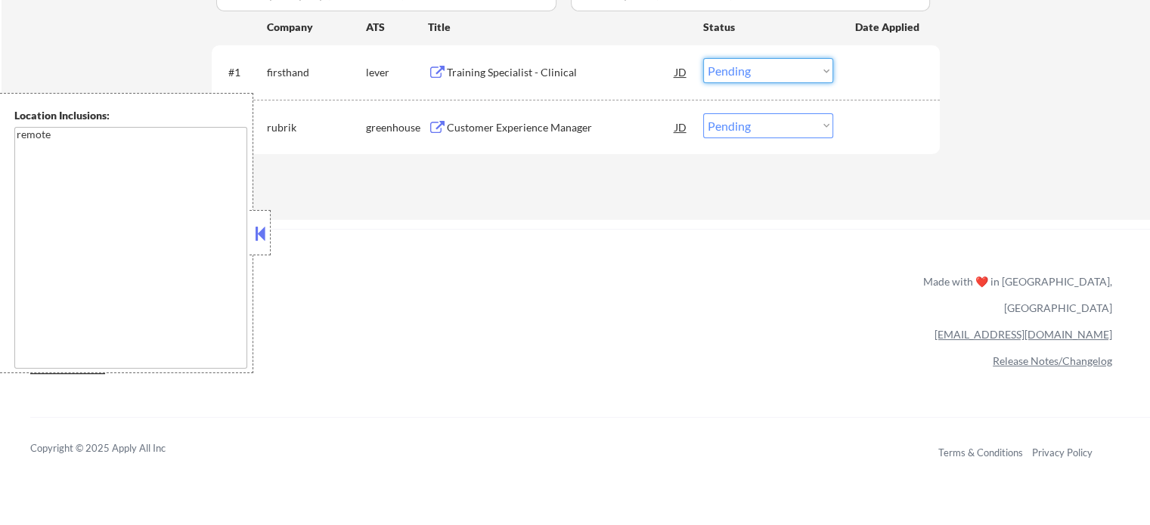
click at [738, 73] on select "Choose an option... Pending Applied Excluded (Questions) Excluded (Expired) Exc…" at bounding box center [768, 70] width 130 height 25
click at [703, 58] on select "Choose an option... Pending Applied Excluded (Questions) Excluded (Expired) Exc…" at bounding box center [768, 70] width 130 height 25
select select ""pending""
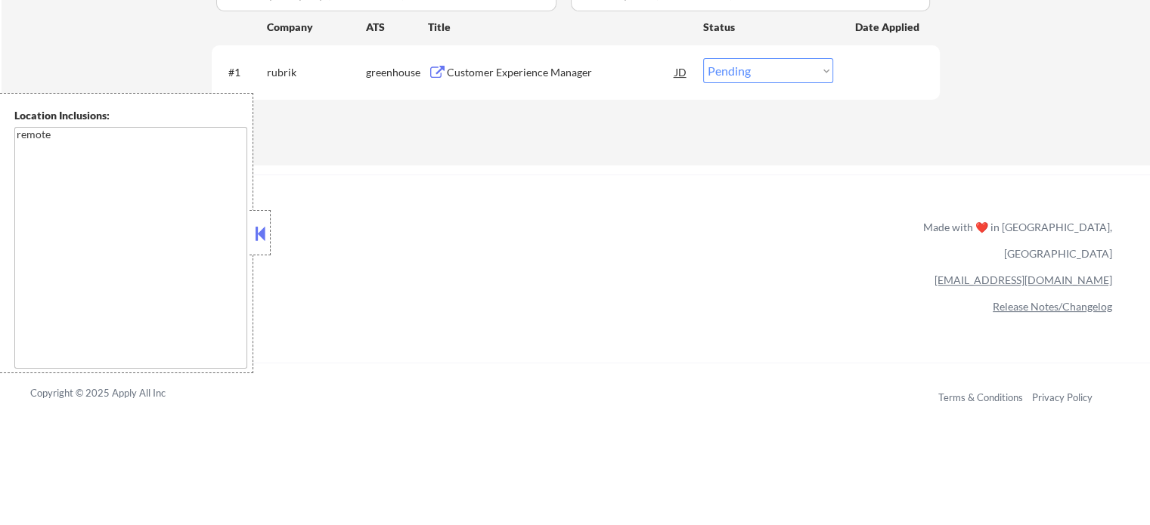
click at [532, 66] on div "Customer Experience Manager" at bounding box center [561, 72] width 228 height 15
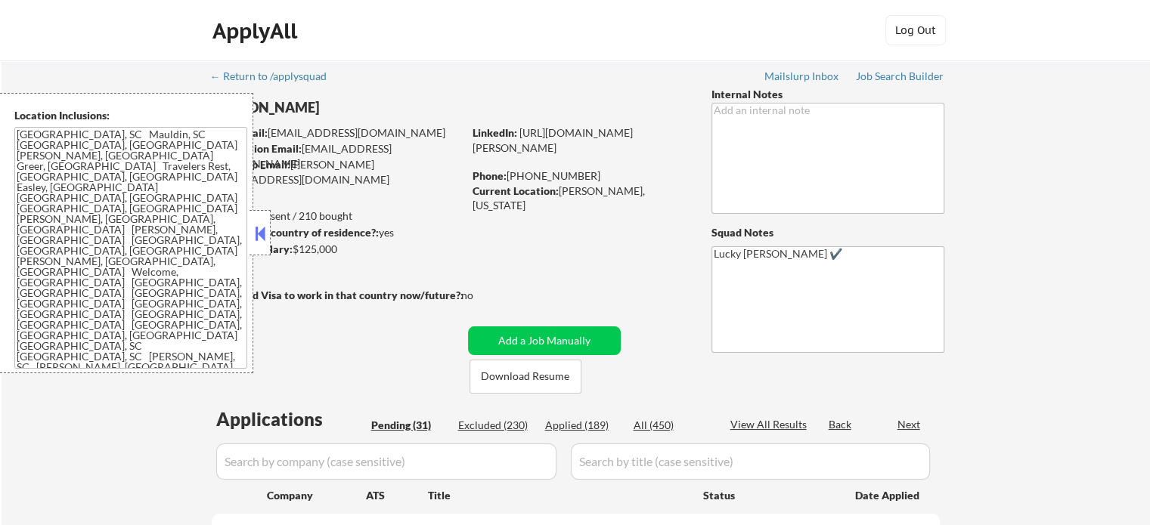
select select ""pending""
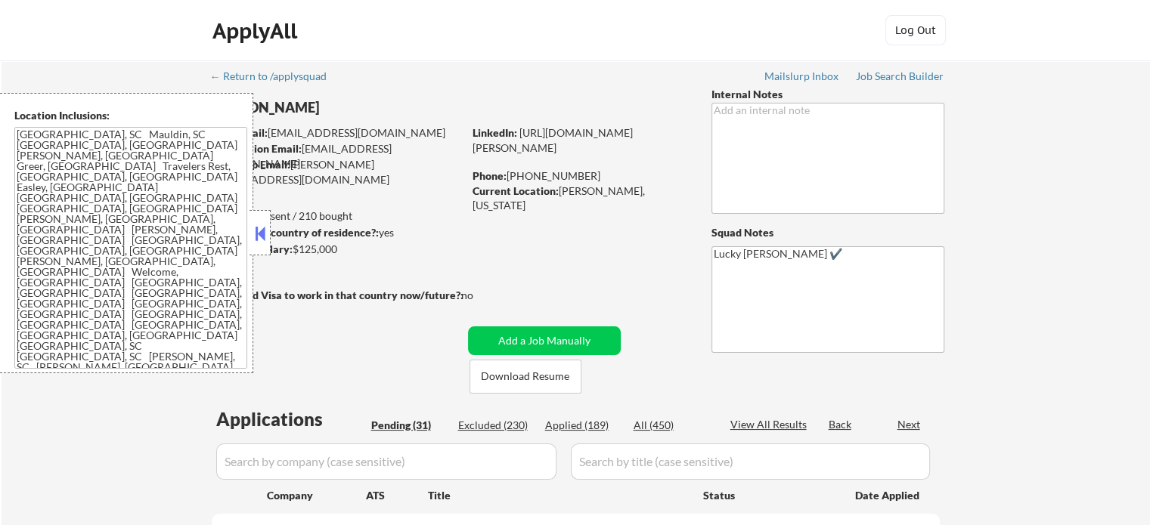
select select ""pending""
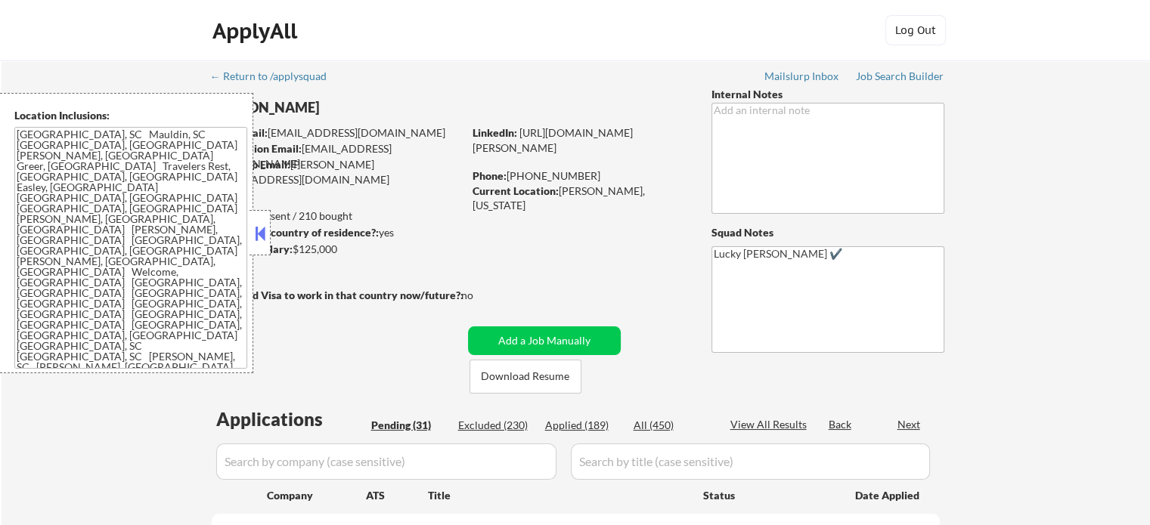
select select ""pending""
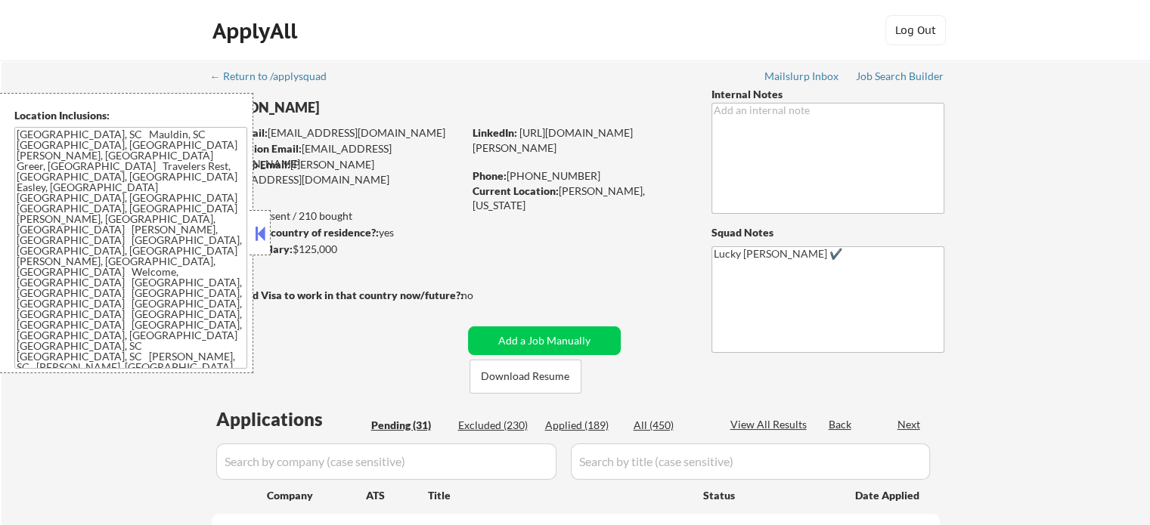
select select ""pending""
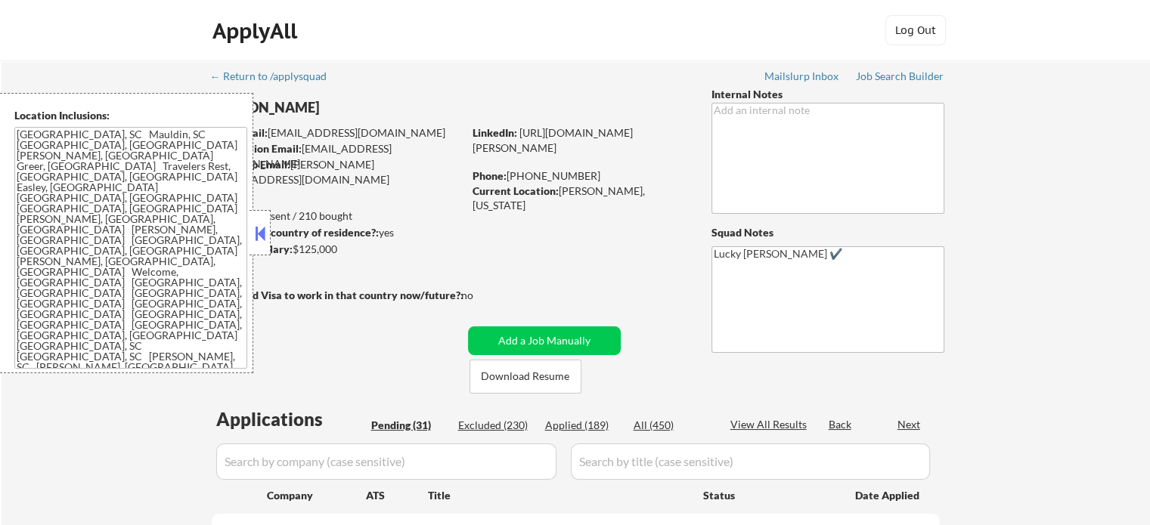
select select ""pending""
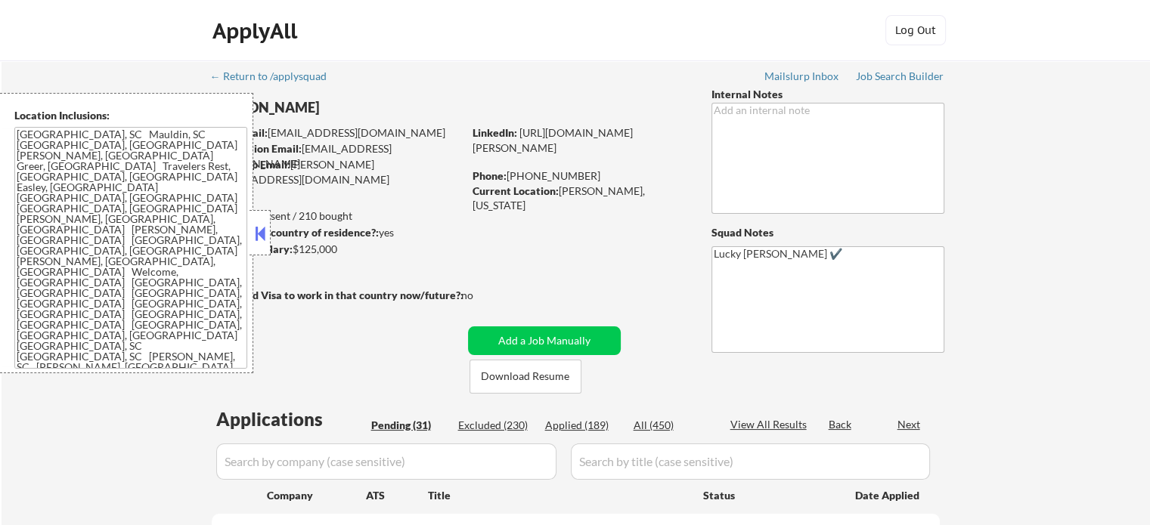
select select ""pending""
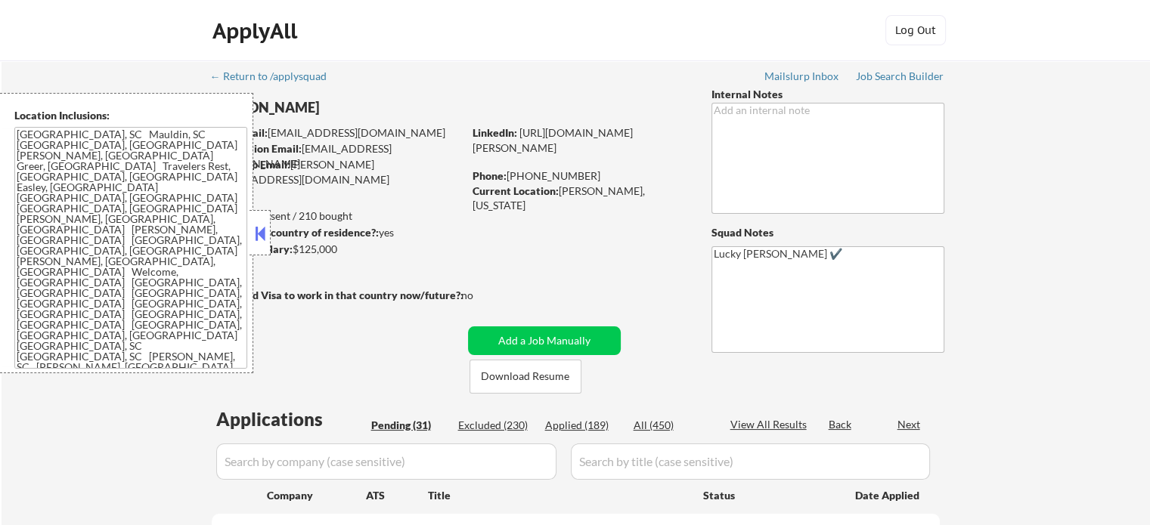
select select ""pending""
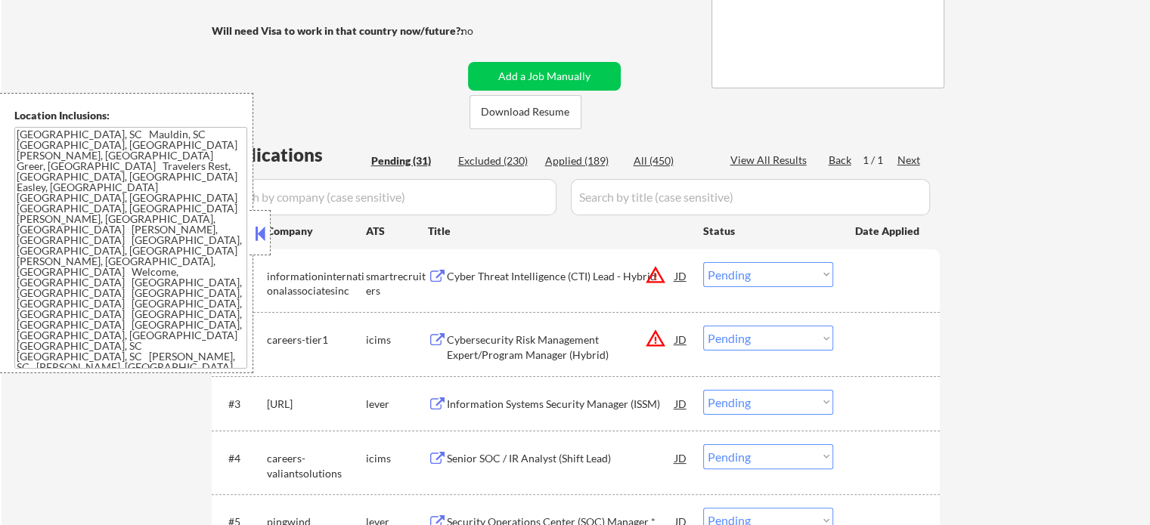
scroll to position [302, 0]
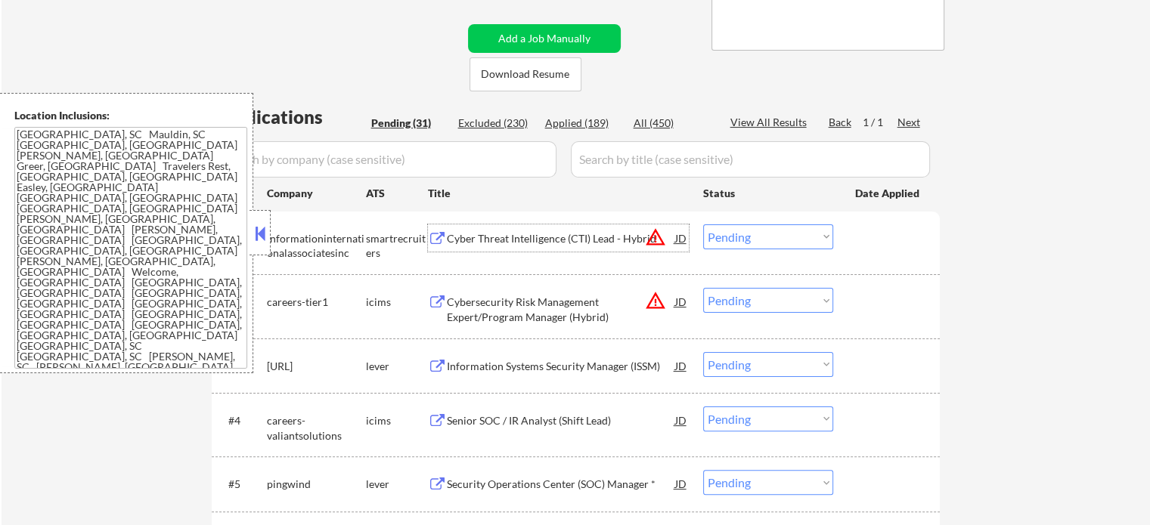
click at [544, 246] on div "Cyber Threat Intelligence (CTI) Lead - Hybrid" at bounding box center [561, 238] width 228 height 27
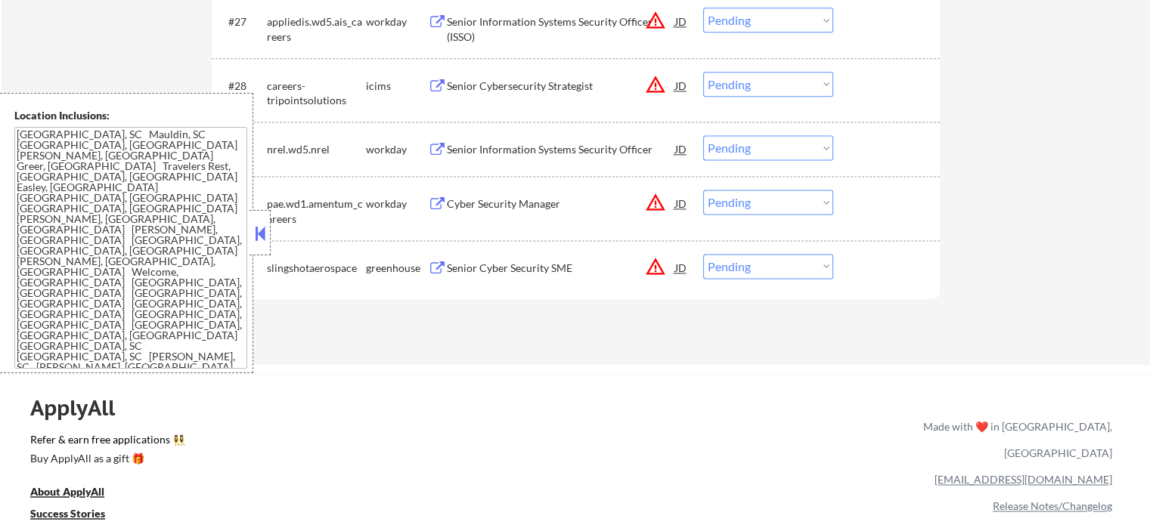
scroll to position [2041, 0]
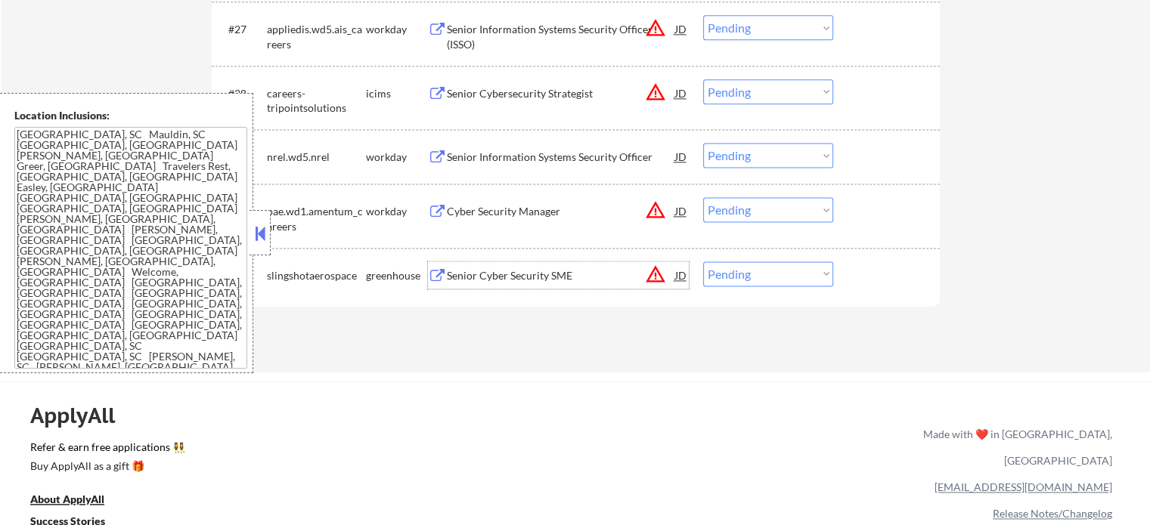
click at [491, 277] on div "Senior Cyber Security SME" at bounding box center [561, 275] width 228 height 15
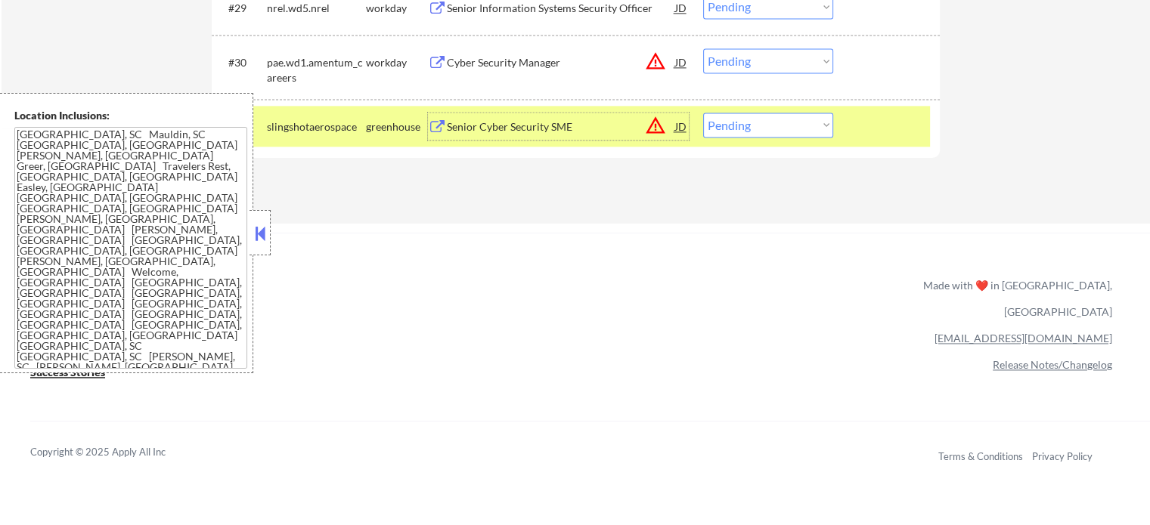
scroll to position [2117, 0]
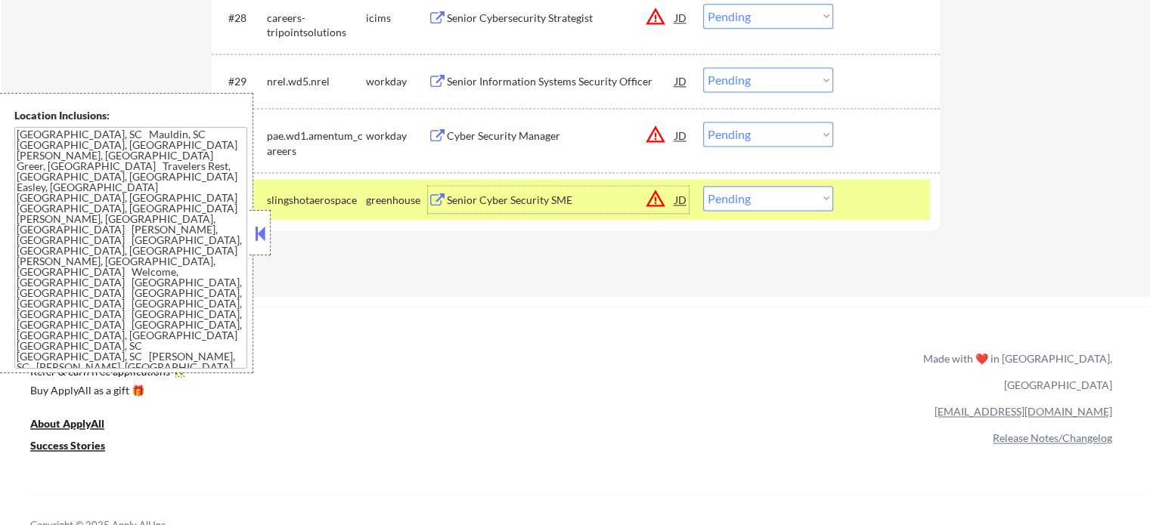
click at [880, 193] on div at bounding box center [888, 199] width 67 height 27
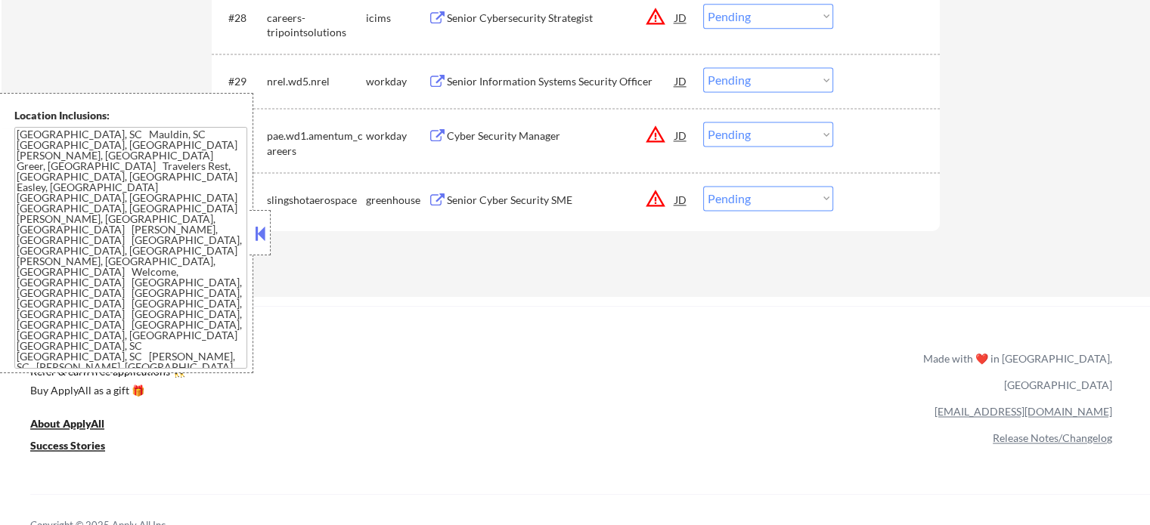
click at [475, 128] on div "Cyber Security Manager" at bounding box center [561, 135] width 228 height 27
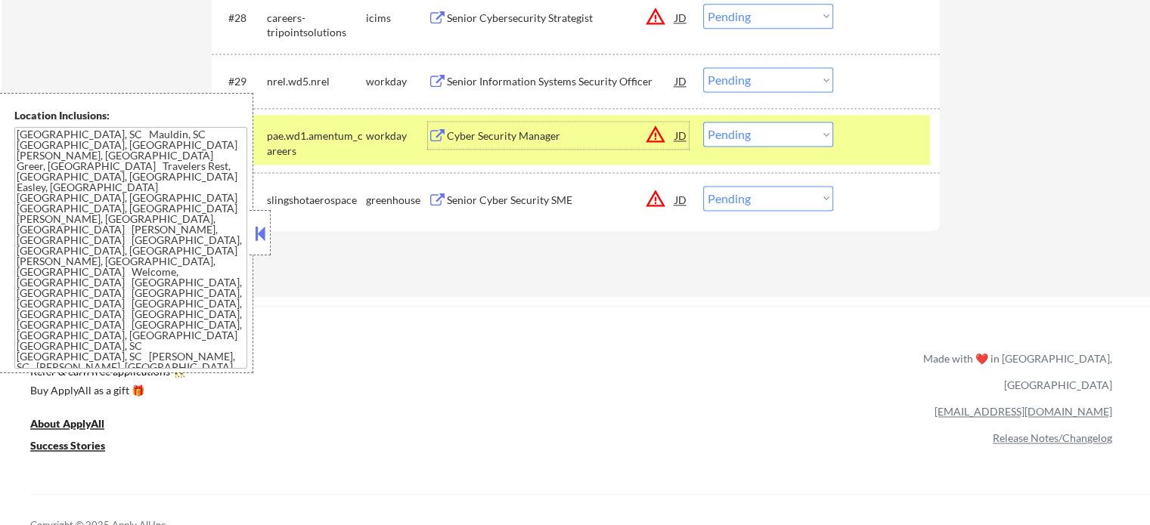
click at [858, 141] on div at bounding box center [888, 135] width 67 height 27
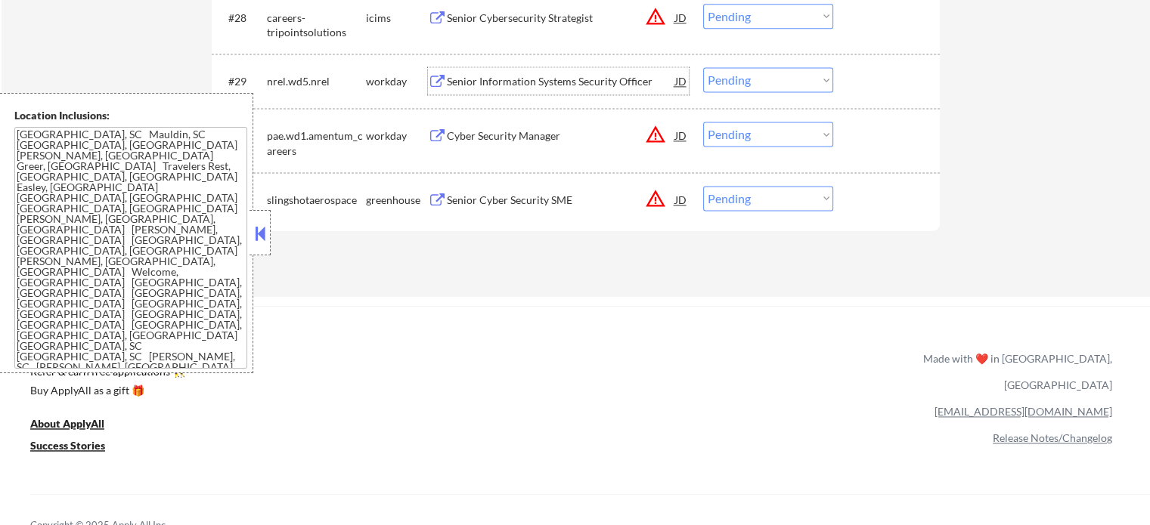
click at [516, 73] on div "Senior Information Systems Security Officer" at bounding box center [561, 80] width 228 height 27
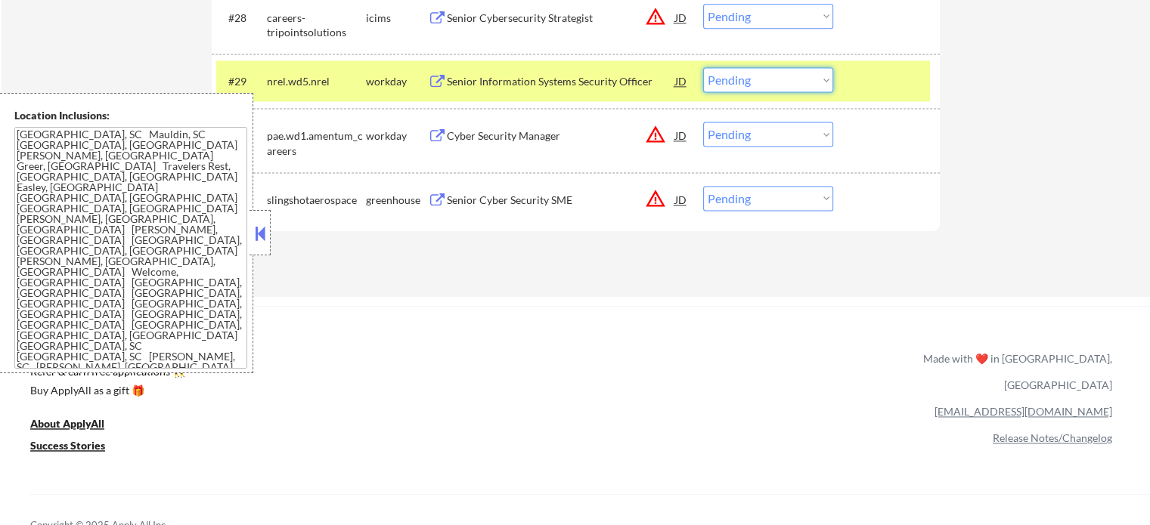
click at [758, 85] on select "Choose an option... Pending Applied Excluded (Questions) Excluded (Expired) Exc…" at bounding box center [768, 79] width 130 height 25
click at [703, 67] on select "Choose an option... Pending Applied Excluded (Questions) Excluded (Expired) Exc…" at bounding box center [768, 79] width 130 height 25
click at [864, 89] on div at bounding box center [888, 80] width 67 height 27
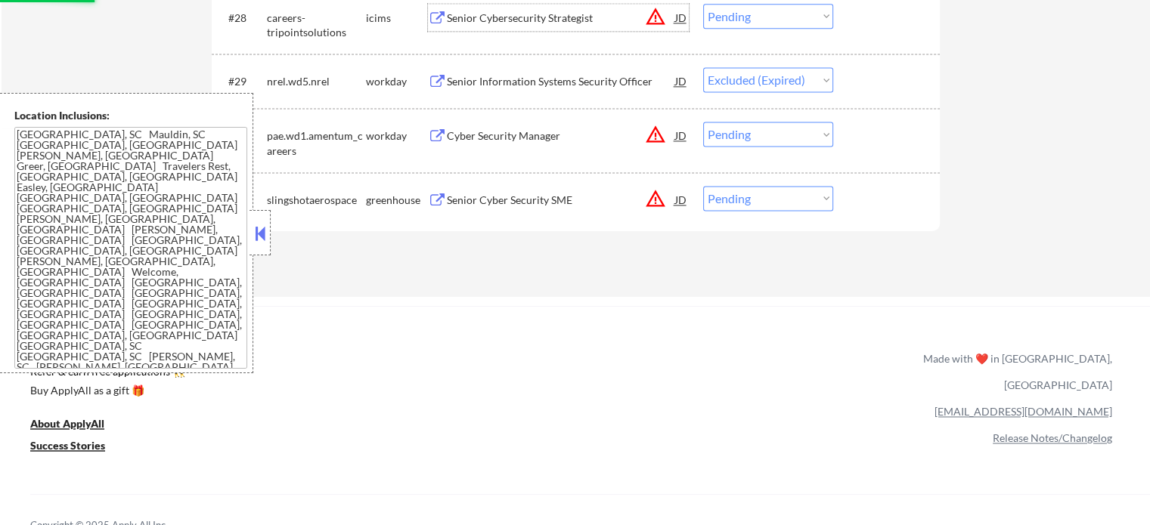
click at [501, 14] on div "Senior Cybersecurity Strategist" at bounding box center [561, 18] width 228 height 15
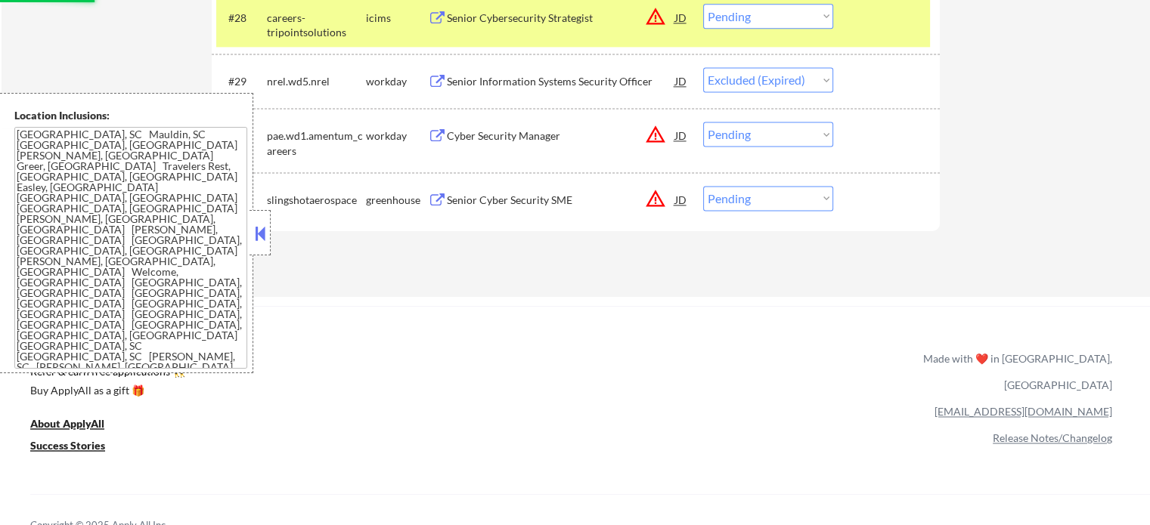
select select ""pending""
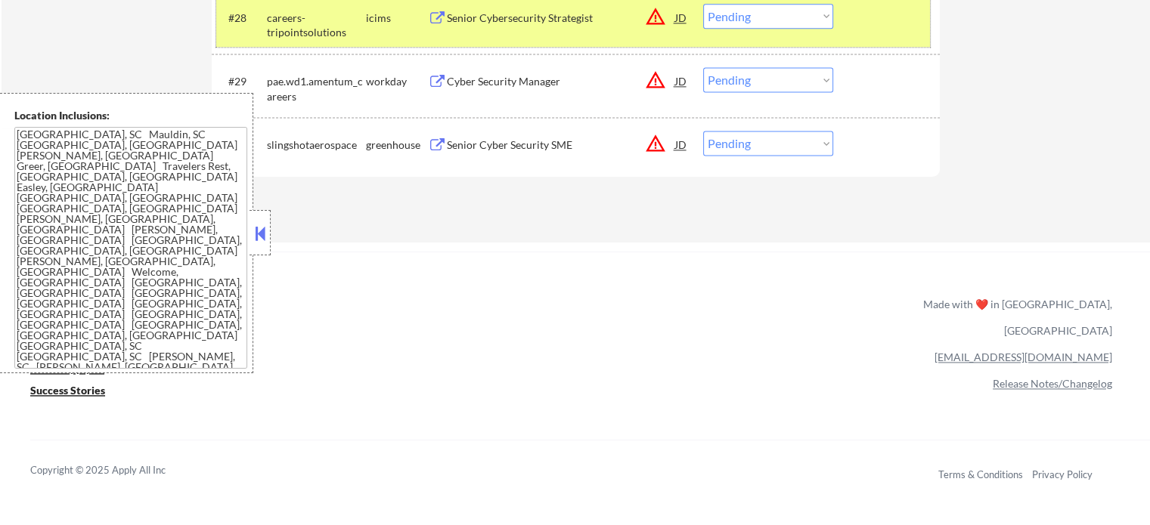
click at [877, 31] on div "#28 careers-tripointsolutions icims Senior Cybersecurity Strategist JD warning_…" at bounding box center [573, 22] width 714 height 50
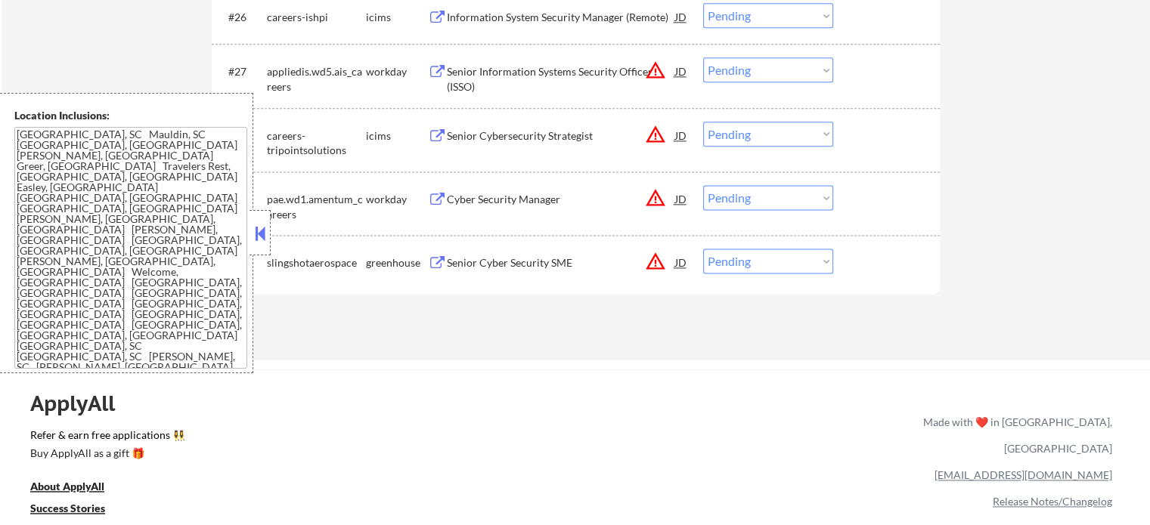
scroll to position [1890, 0]
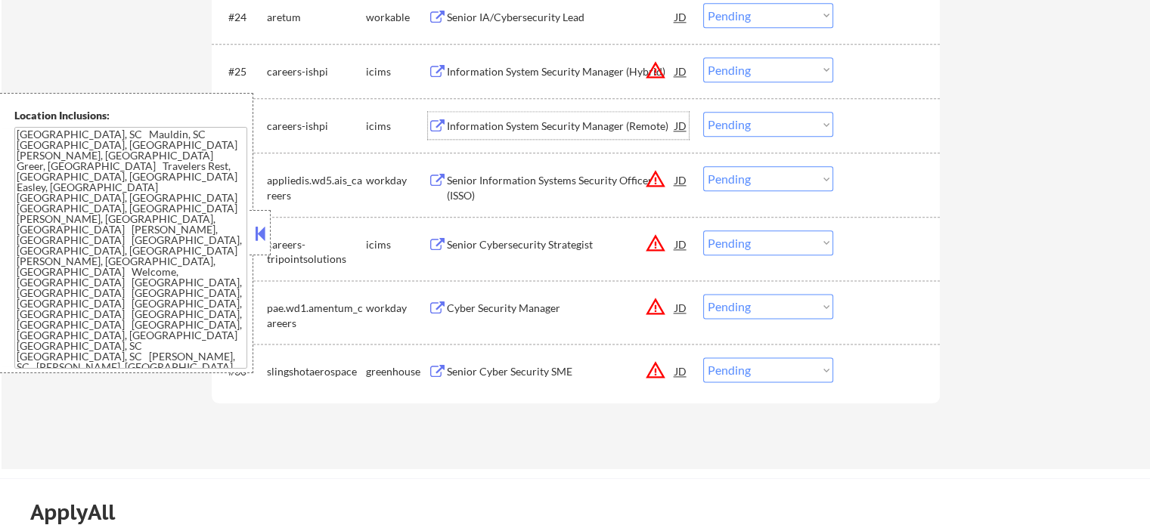
click at [516, 129] on div "Information System Security Manager (Remote)" at bounding box center [561, 126] width 228 height 15
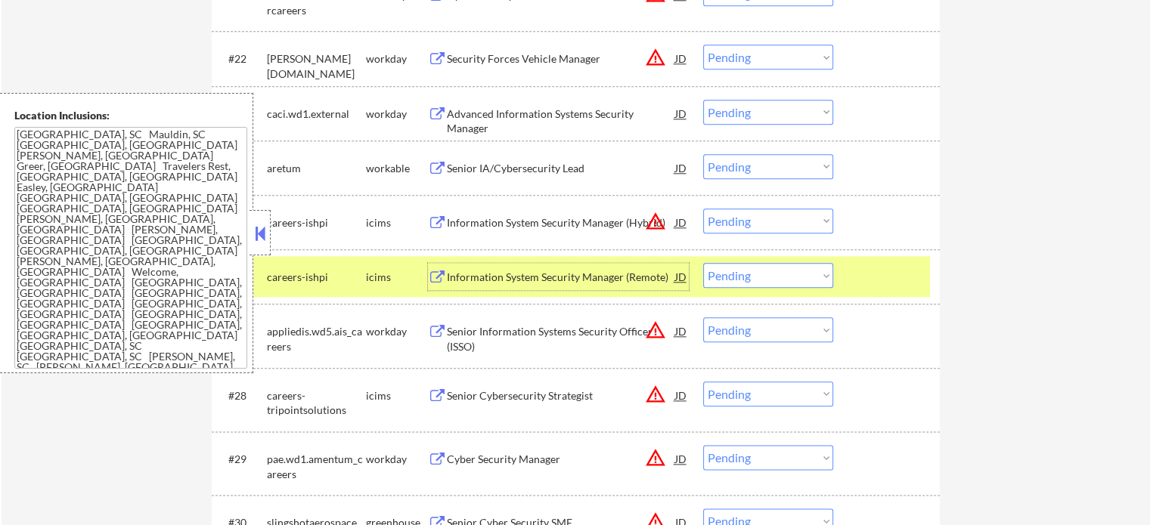
scroll to position [1739, 0]
click at [907, 281] on div at bounding box center [888, 276] width 67 height 27
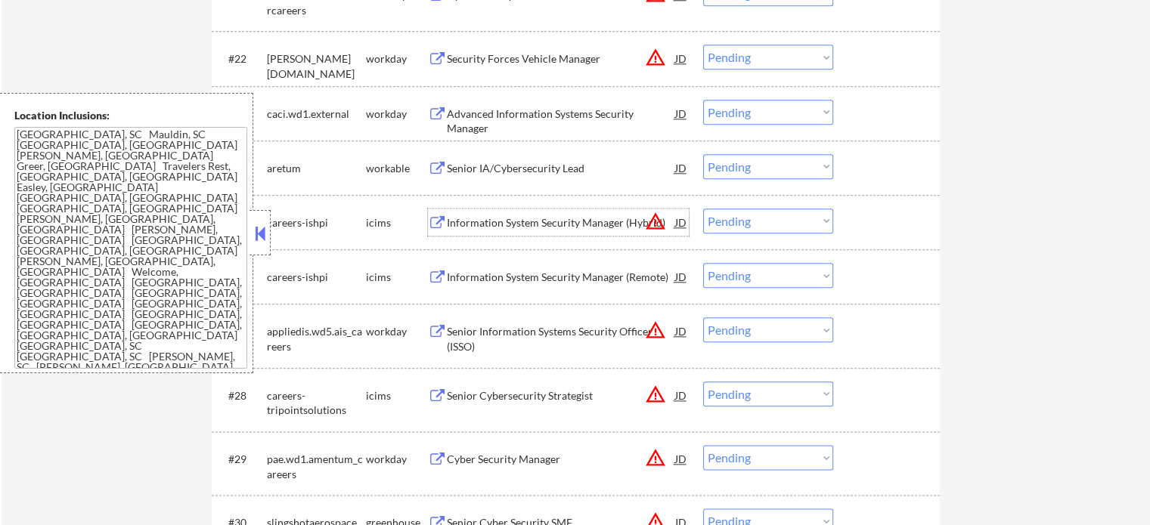
click at [547, 224] on div "Information System Security Manager (Hybrid)" at bounding box center [561, 222] width 228 height 15
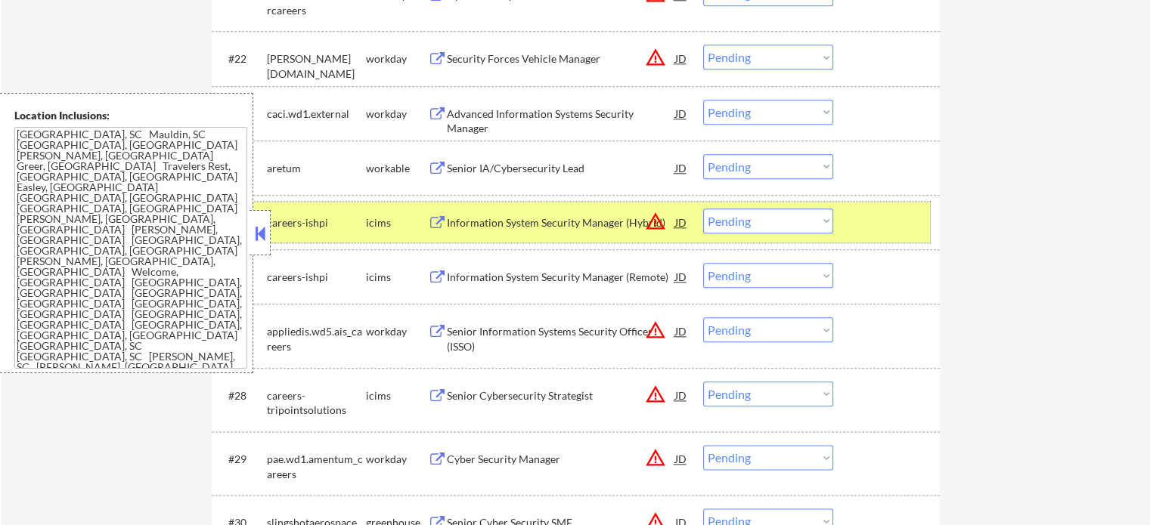
drag, startPoint x: 863, startPoint y: 220, endPoint x: 670, endPoint y: 168, distance: 200.5
click at [863, 219] on div at bounding box center [888, 222] width 67 height 27
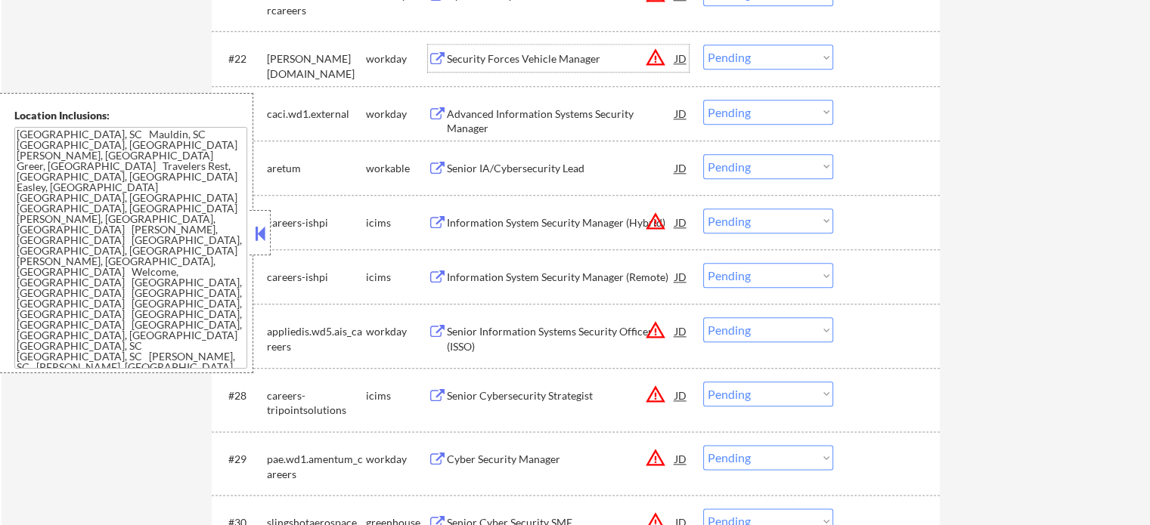
click at [524, 64] on div "Security Forces Vehicle Manager" at bounding box center [561, 58] width 228 height 15
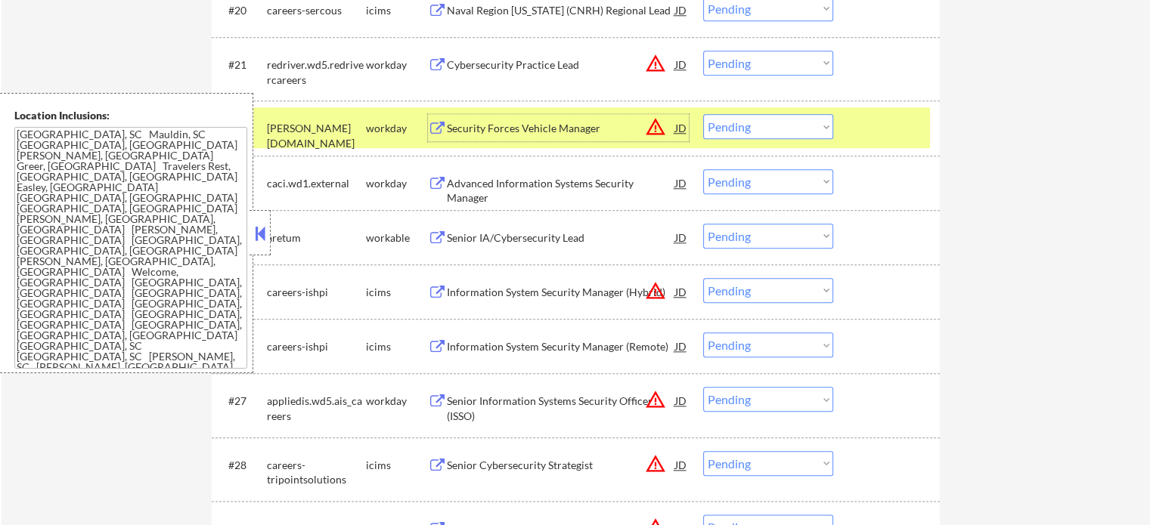
scroll to position [1588, 0]
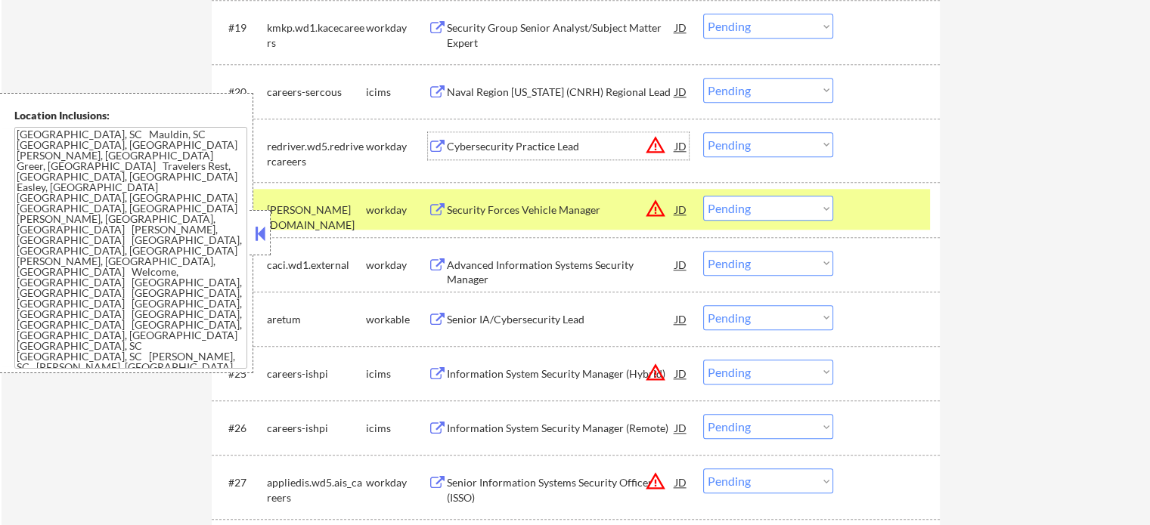
click at [535, 145] on div "Cybersecurity Practice Lead" at bounding box center [561, 146] width 228 height 15
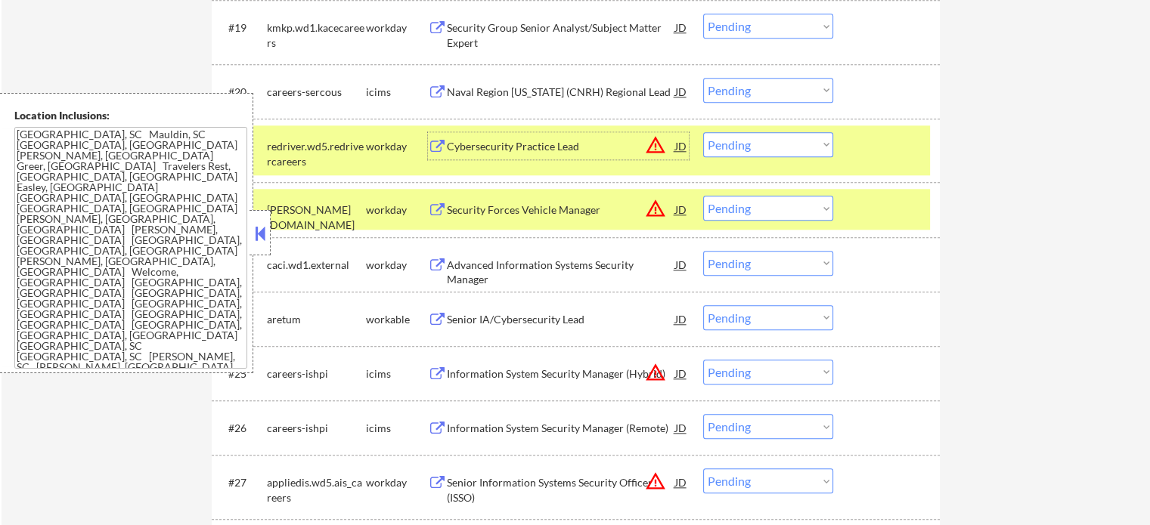
click at [755, 147] on select "Choose an option... Pending Applied Excluded (Questions) Excluded (Expired) Exc…" at bounding box center [768, 144] width 130 height 25
click at [703, 132] on select "Choose an option... Pending Applied Excluded (Questions) Excluded (Expired) Exc…" at bounding box center [768, 144] width 130 height 25
click at [868, 157] on div at bounding box center [888, 145] width 67 height 27
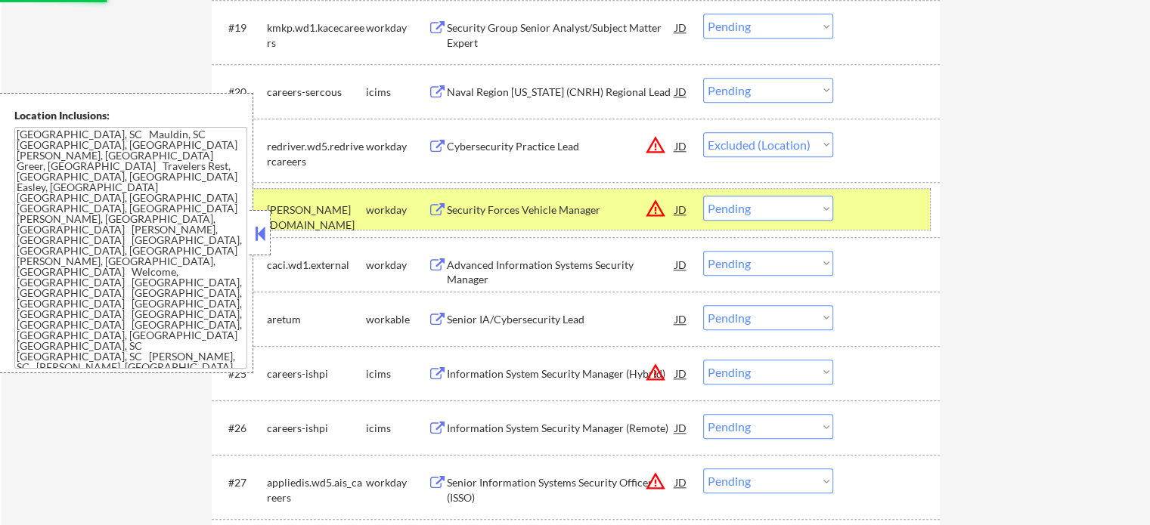
click at [880, 218] on div at bounding box center [888, 209] width 67 height 27
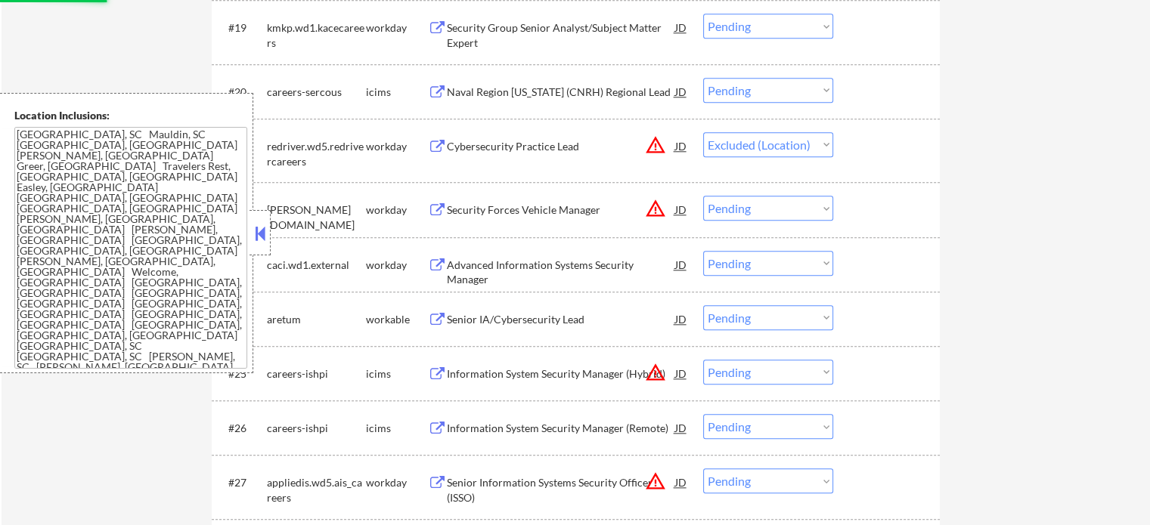
click at [538, 93] on div "Naval Region Hawaii (CNRH) Regional Lead" at bounding box center [561, 92] width 228 height 15
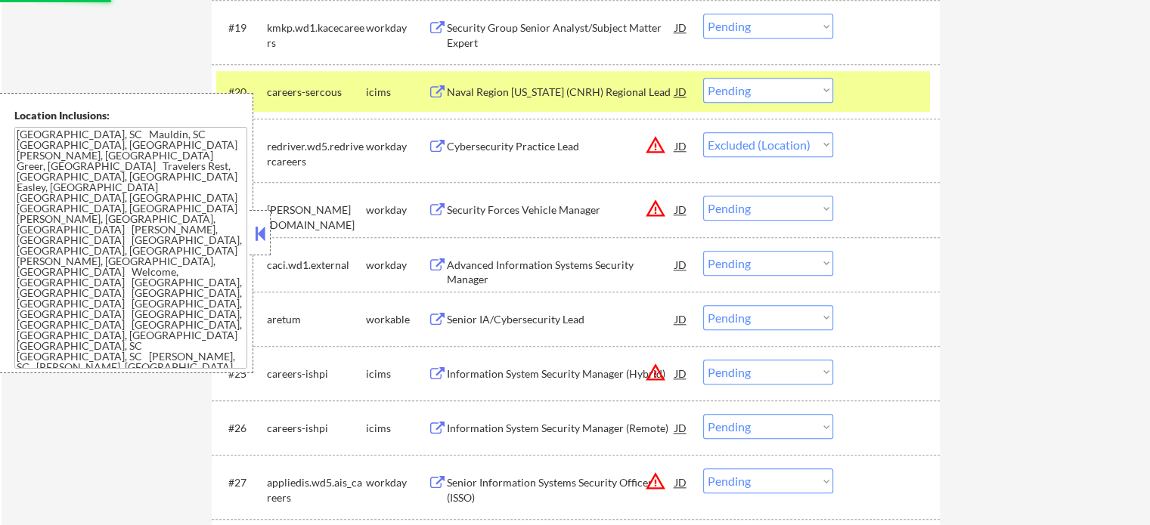
select select ""pending""
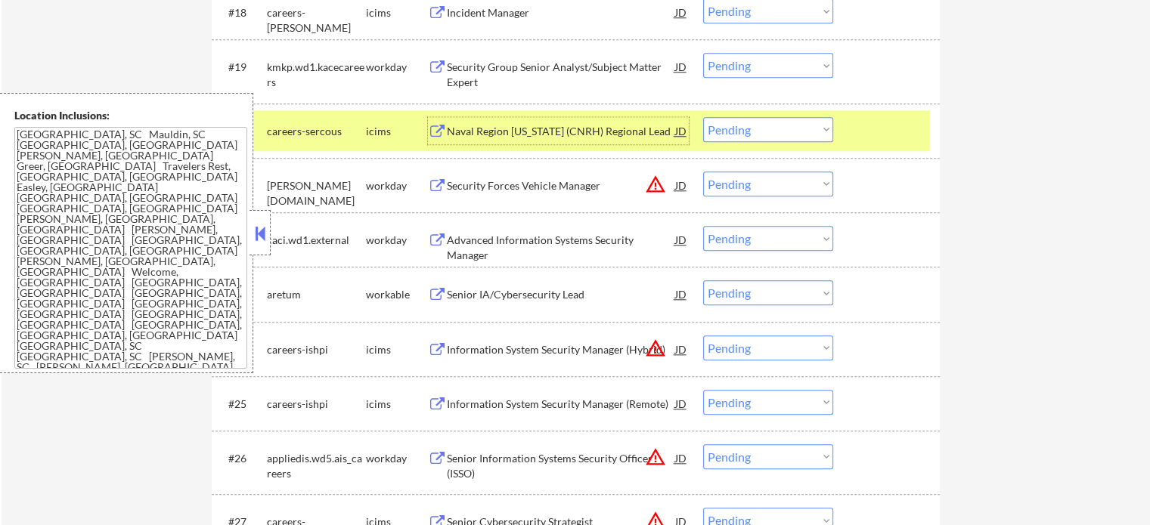
scroll to position [1512, 0]
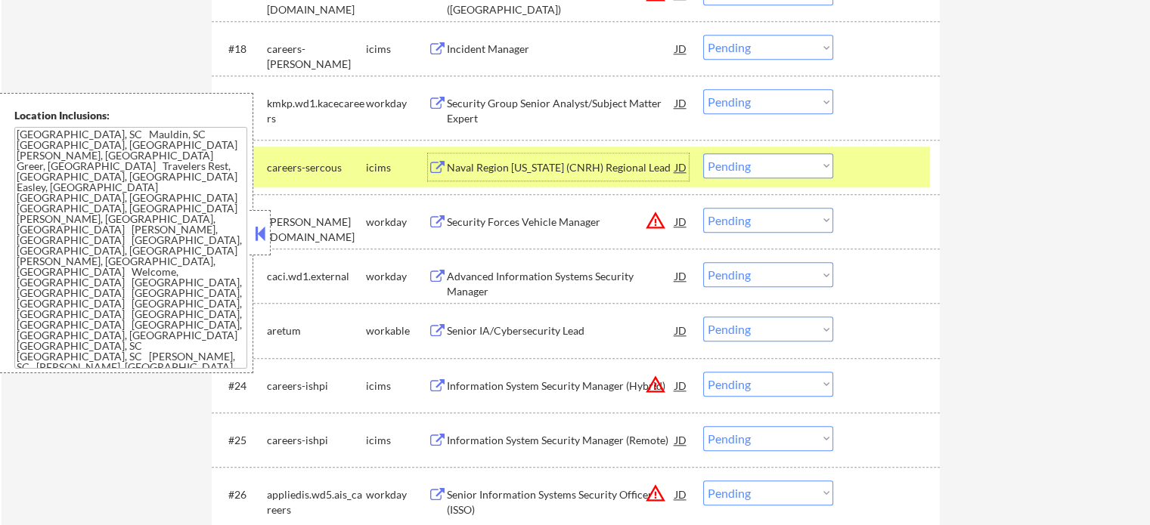
click at [500, 114] on div "Security Group Senior Analyst/Subject Matter Expert" at bounding box center [561, 110] width 228 height 29
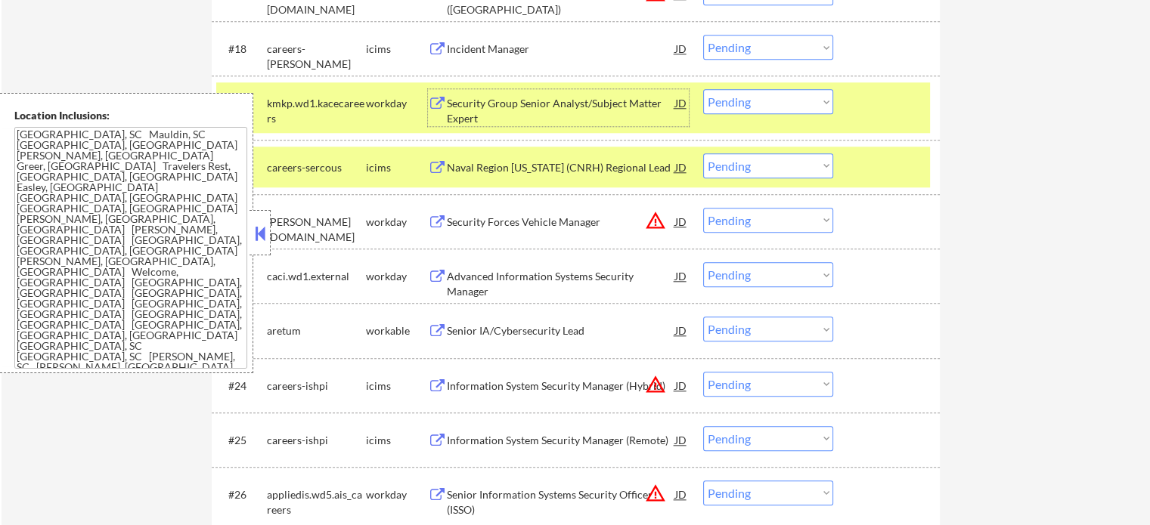
click at [806, 98] on select "Choose an option... Pending Applied Excluded (Questions) Excluded (Expired) Exc…" at bounding box center [768, 101] width 130 height 25
click at [703, 89] on select "Choose an option... Pending Applied Excluded (Questions) Excluded (Expired) Exc…" at bounding box center [768, 101] width 130 height 25
click at [880, 169] on div at bounding box center [888, 166] width 67 height 27
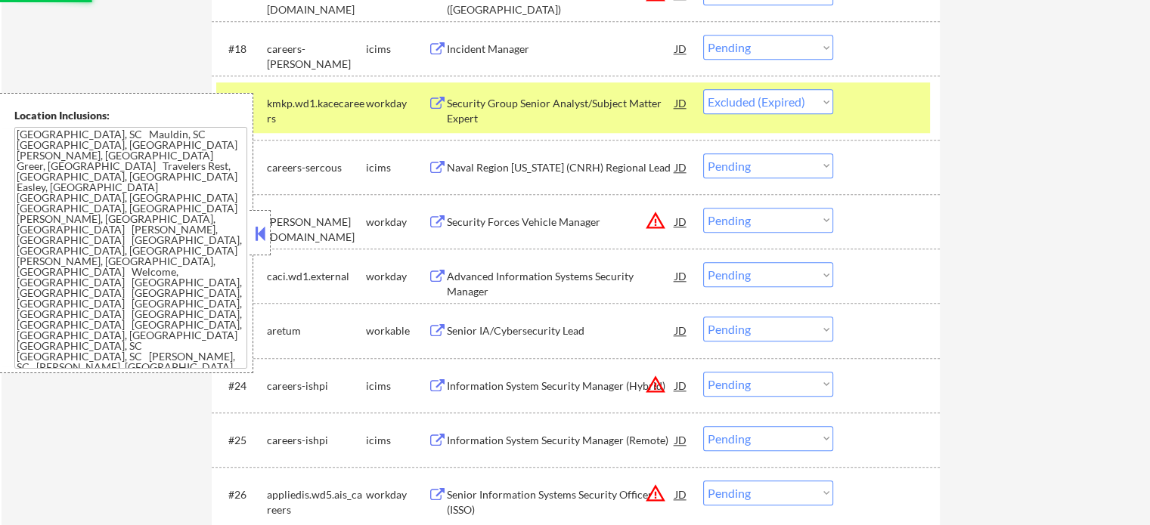
click at [886, 109] on div at bounding box center [888, 102] width 67 height 27
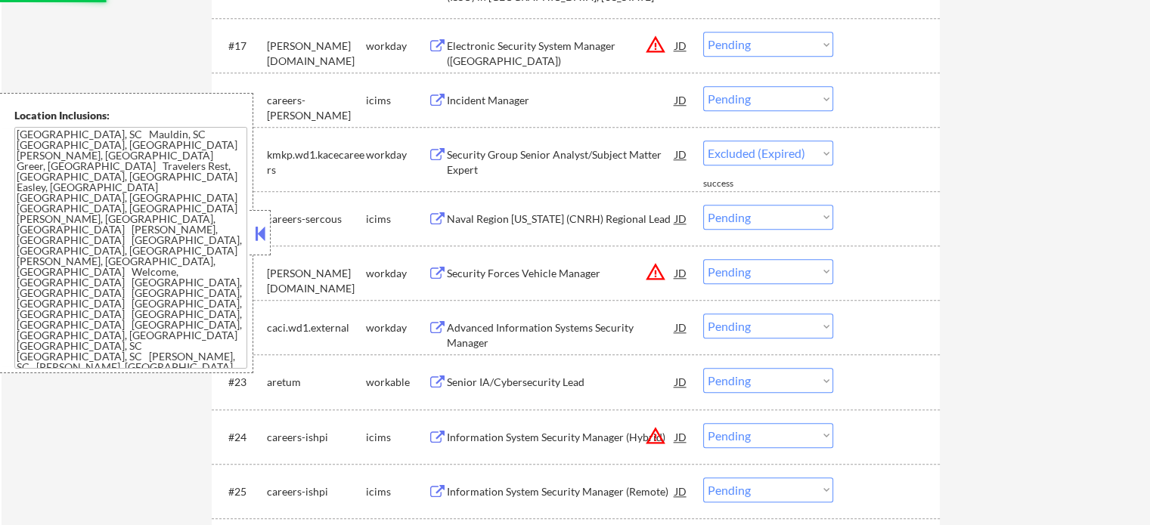
scroll to position [1361, 0]
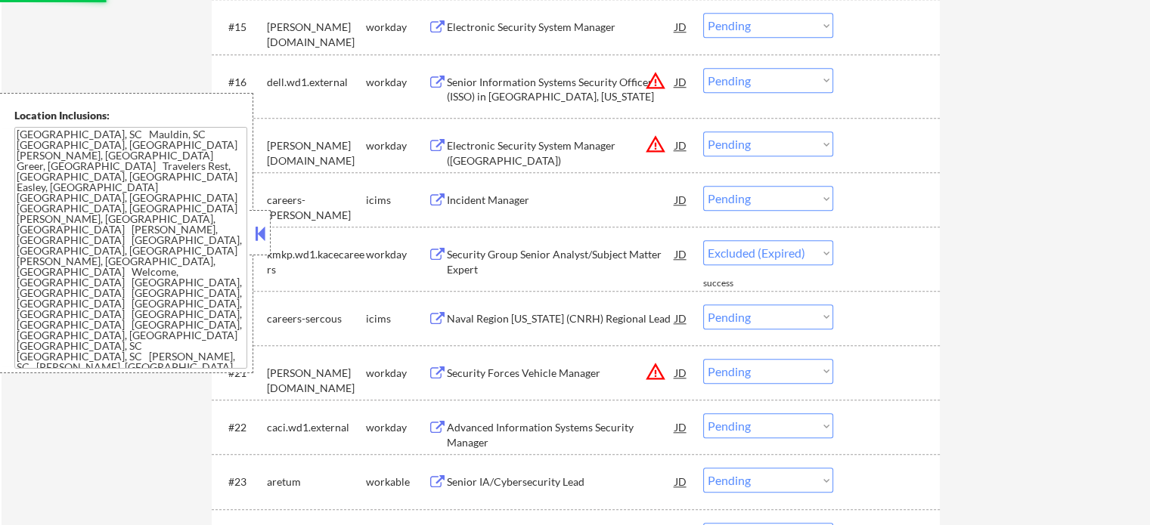
select select ""pending""
click at [532, 137] on div "Electronic Security System Manager (QATAR)" at bounding box center [561, 145] width 228 height 27
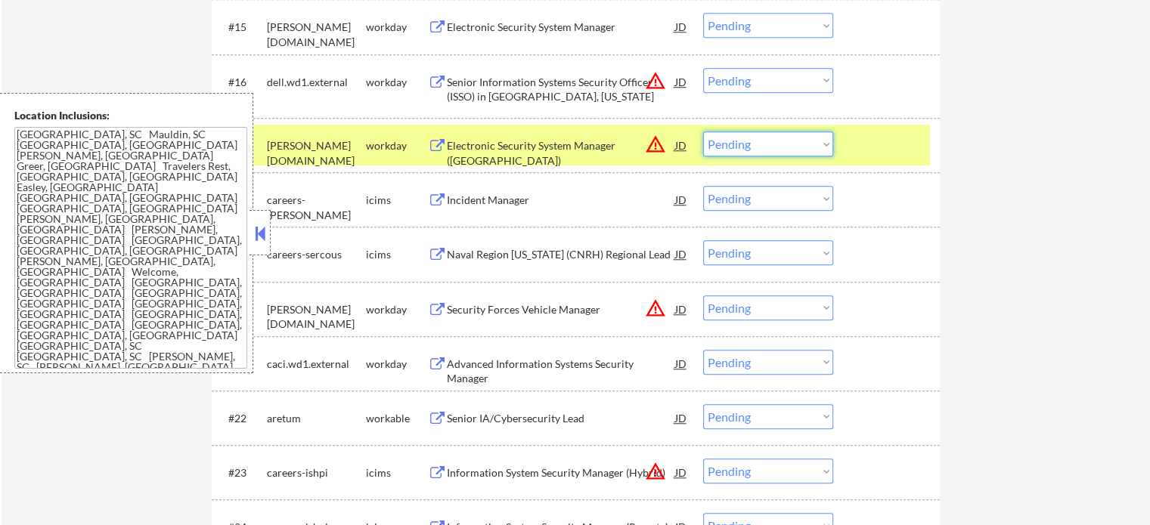
click at [729, 147] on select "Choose an option... Pending Applied Excluded (Questions) Excluded (Expired) Exc…" at bounding box center [768, 144] width 130 height 25
click at [703, 132] on select "Choose an option... Pending Applied Excluded (Questions) Excluded (Expired) Exc…" at bounding box center [768, 144] width 130 height 25
click at [881, 145] on div at bounding box center [888, 145] width 67 height 27
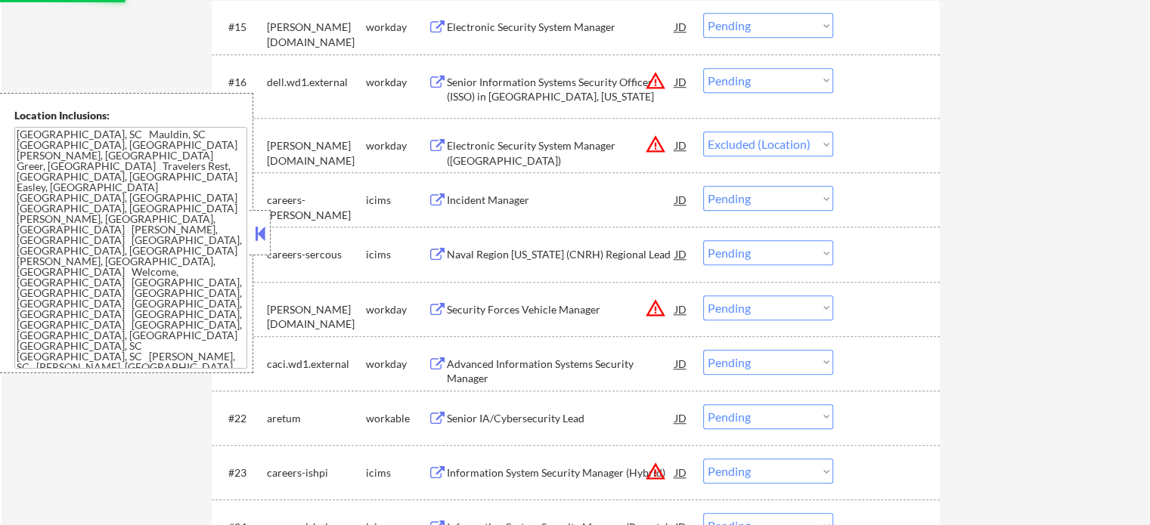
click at [735, 82] on select "Choose an option... Pending Applied Excluded (Questions) Excluded (Expired) Exc…" at bounding box center [768, 80] width 130 height 25
select select ""pending""
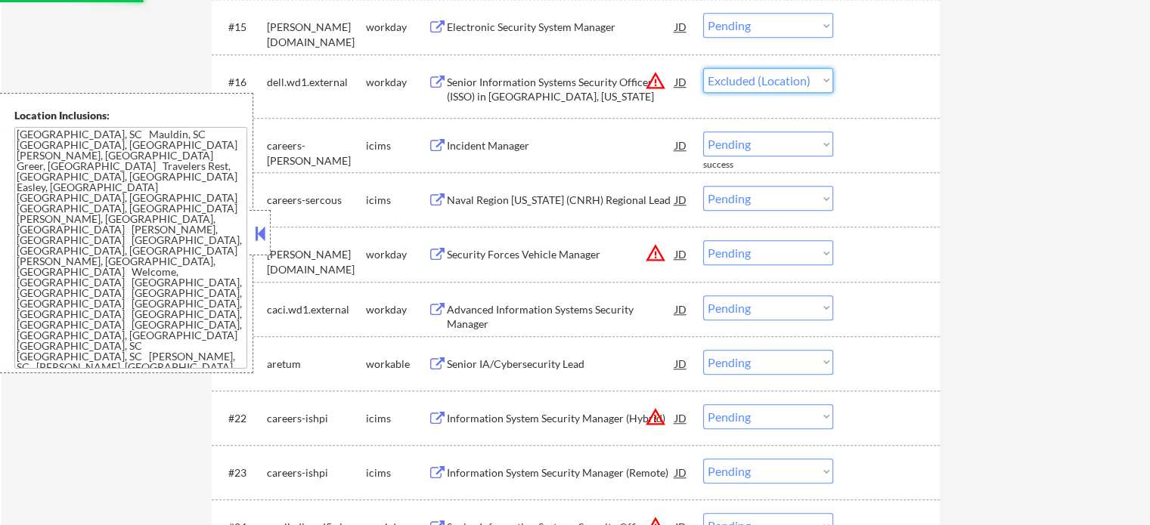
click at [703, 68] on select "Choose an option... Pending Applied Excluded (Questions) Excluded (Expired) Exc…" at bounding box center [768, 80] width 130 height 25
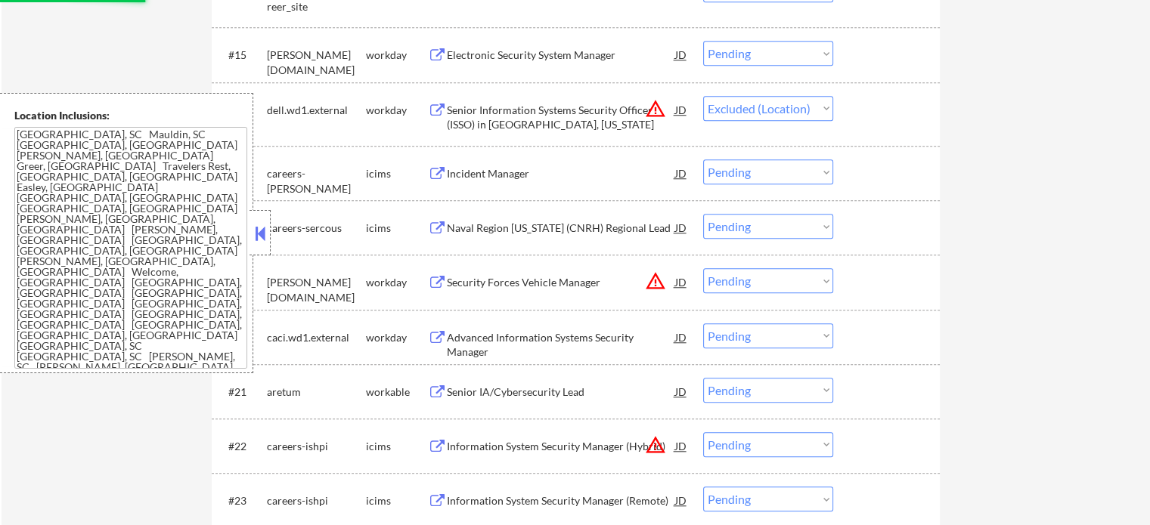
scroll to position [1285, 0]
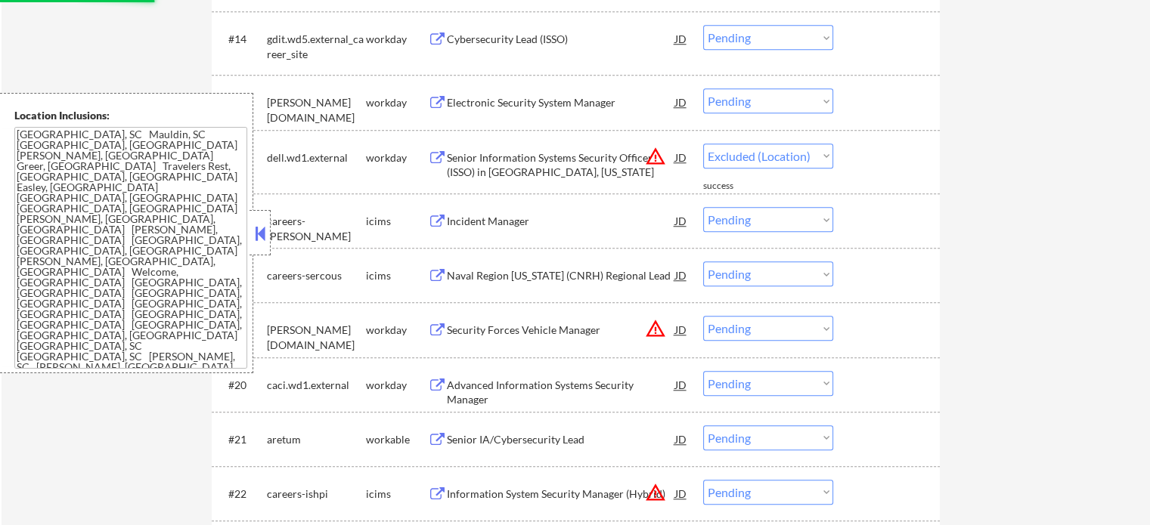
select select ""pending""
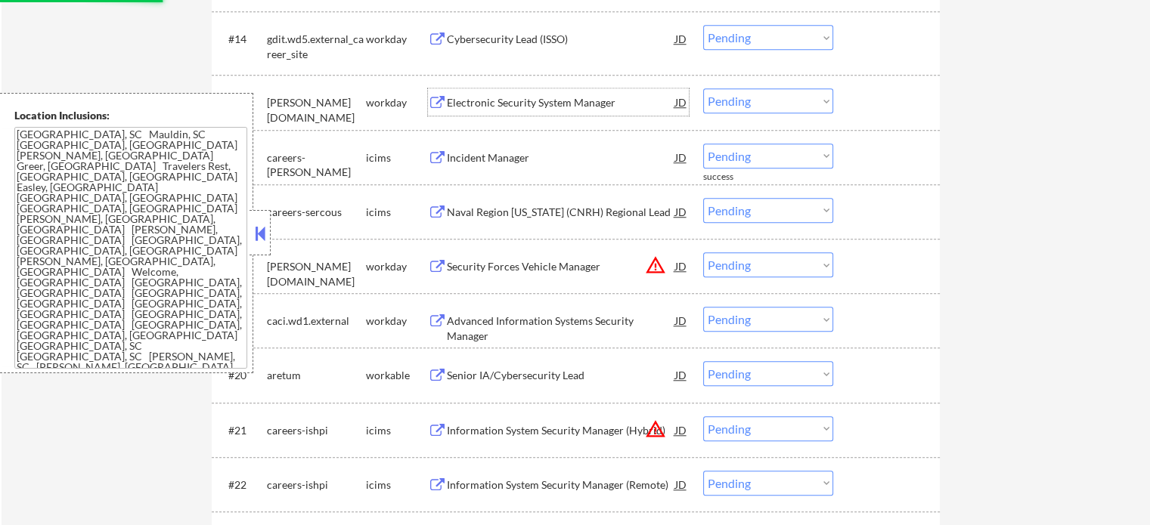
click at [502, 95] on div "Electronic Security System Manager" at bounding box center [561, 101] width 228 height 27
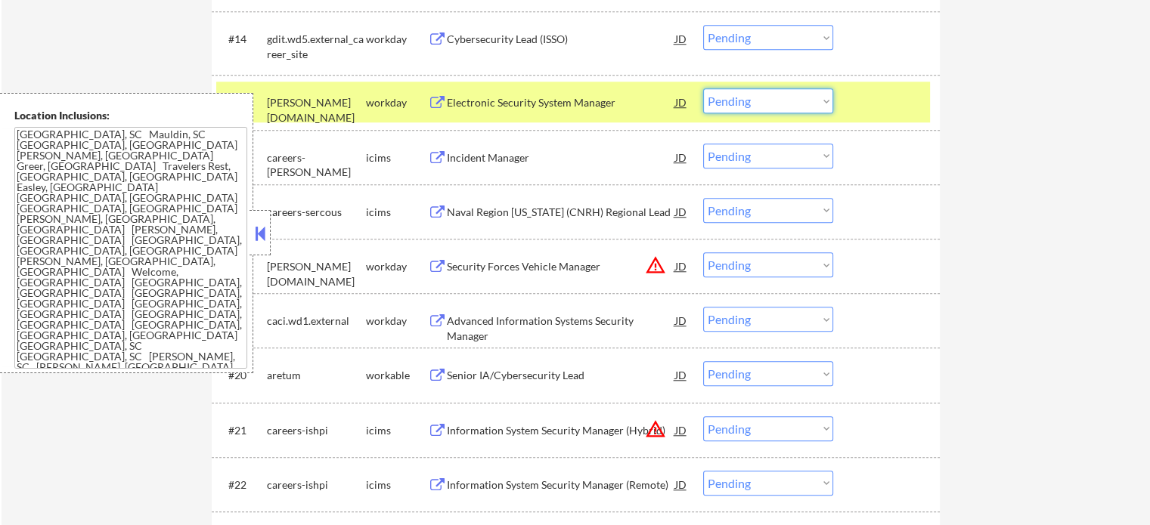
click at [795, 102] on select "Choose an option... Pending Applied Excluded (Questions) Excluded (Expired) Exc…" at bounding box center [768, 100] width 130 height 25
click at [703, 88] on select "Choose an option... Pending Applied Excluded (Questions) Excluded (Expired) Exc…" at bounding box center [768, 100] width 130 height 25
click at [909, 92] on div at bounding box center [888, 101] width 67 height 27
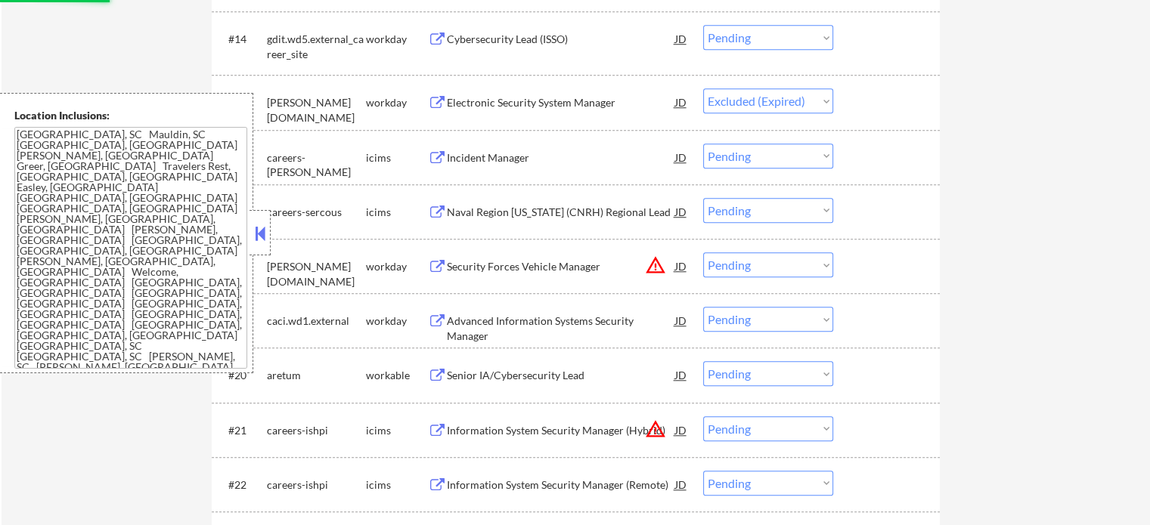
click at [445, 36] on button at bounding box center [437, 40] width 19 height 14
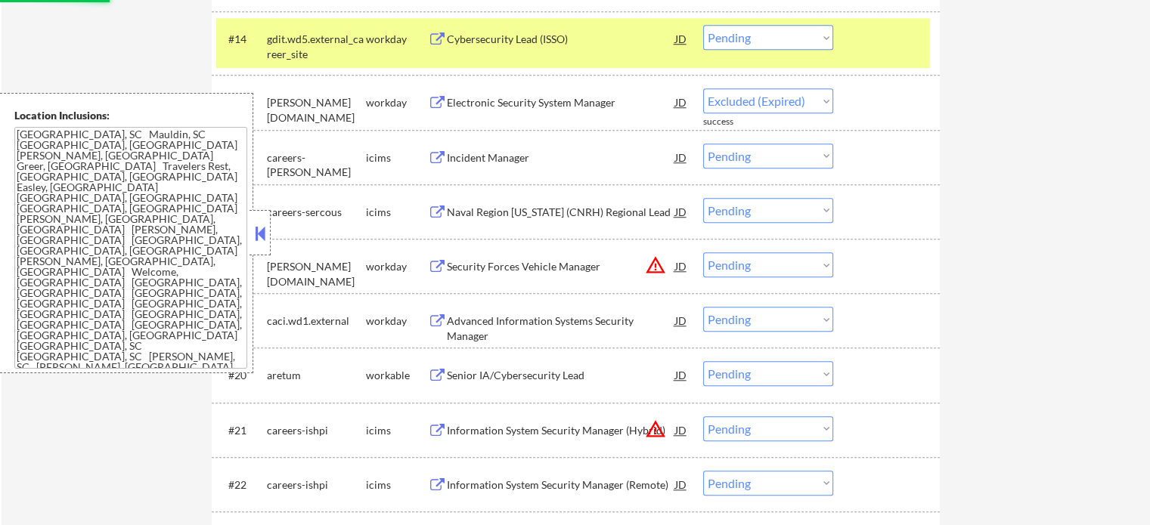
select select ""pending""
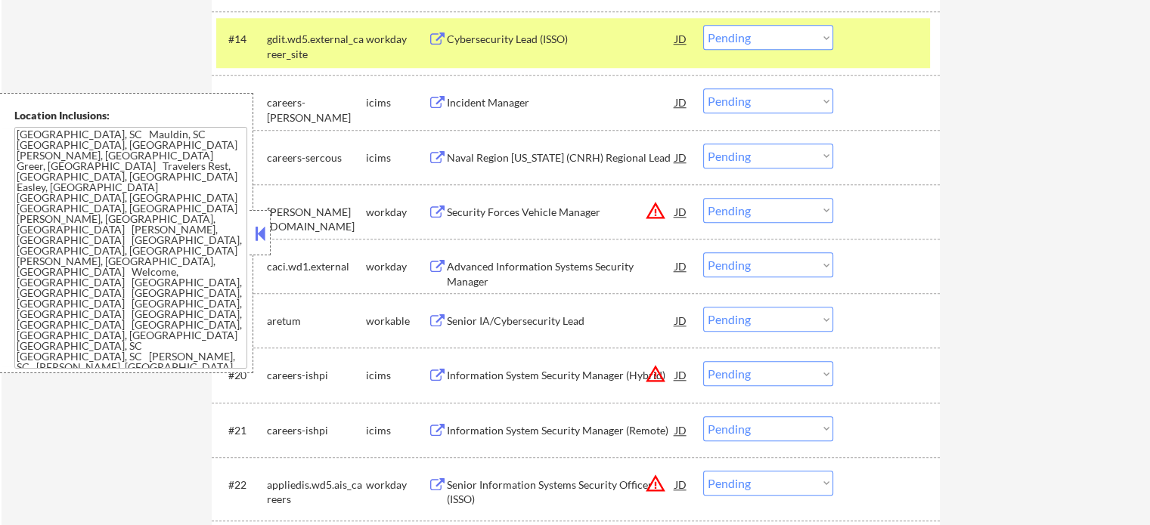
click at [744, 41] on select "Choose an option... Pending Applied Excluded (Questions) Excluded (Expired) Exc…" at bounding box center [768, 37] width 130 height 25
click at [703, 25] on select "Choose an option... Pending Applied Excluded (Questions) Excluded (Expired) Exc…" at bounding box center [768, 37] width 130 height 25
click at [853, 39] on div "#14 gdit.wd5.external_career_site workday Cybersecurity Lead (ISSO) JD Choose a…" at bounding box center [573, 43] width 714 height 50
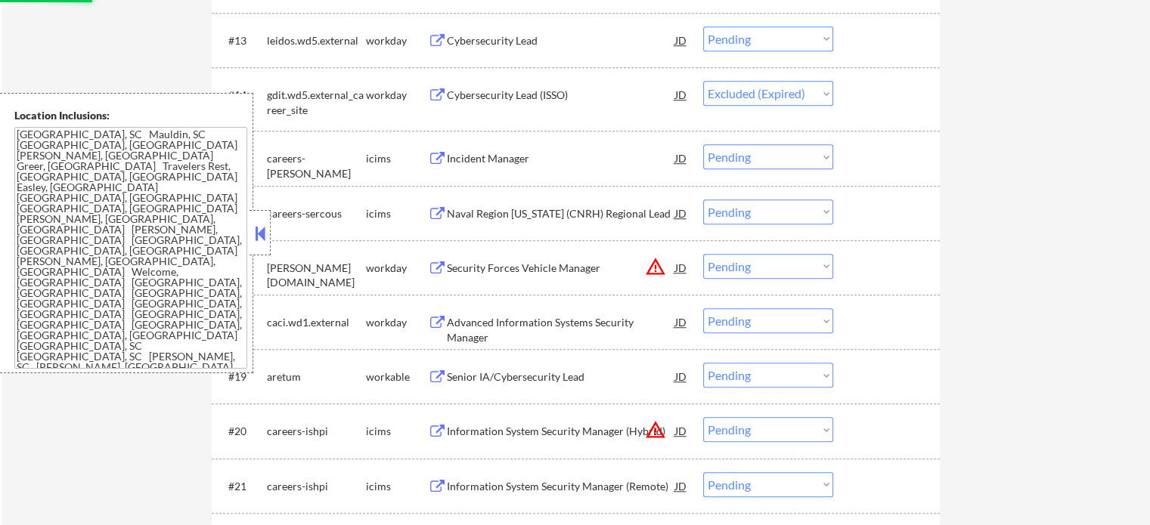
scroll to position [1210, 0]
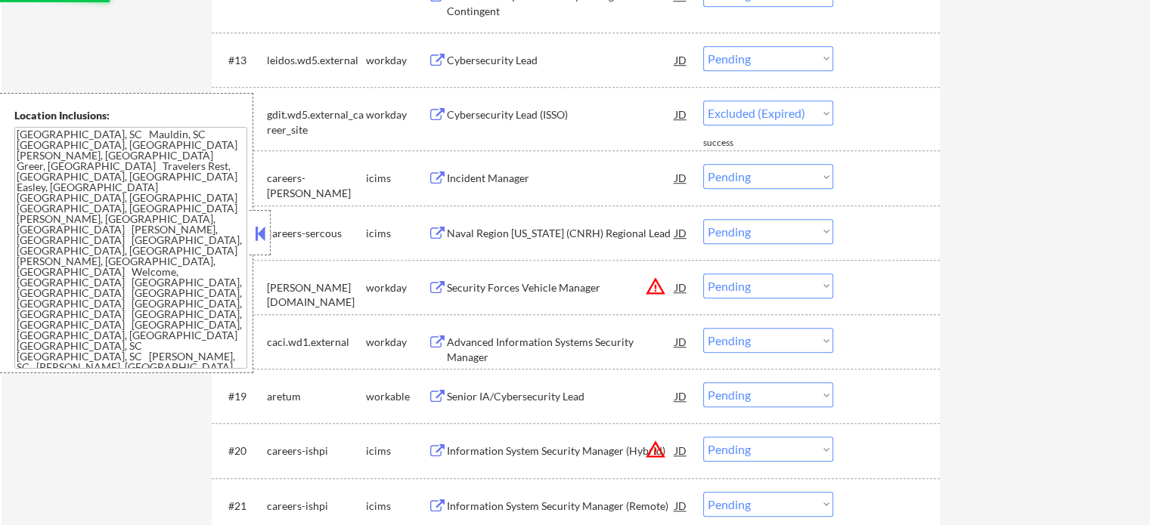
select select ""pending""
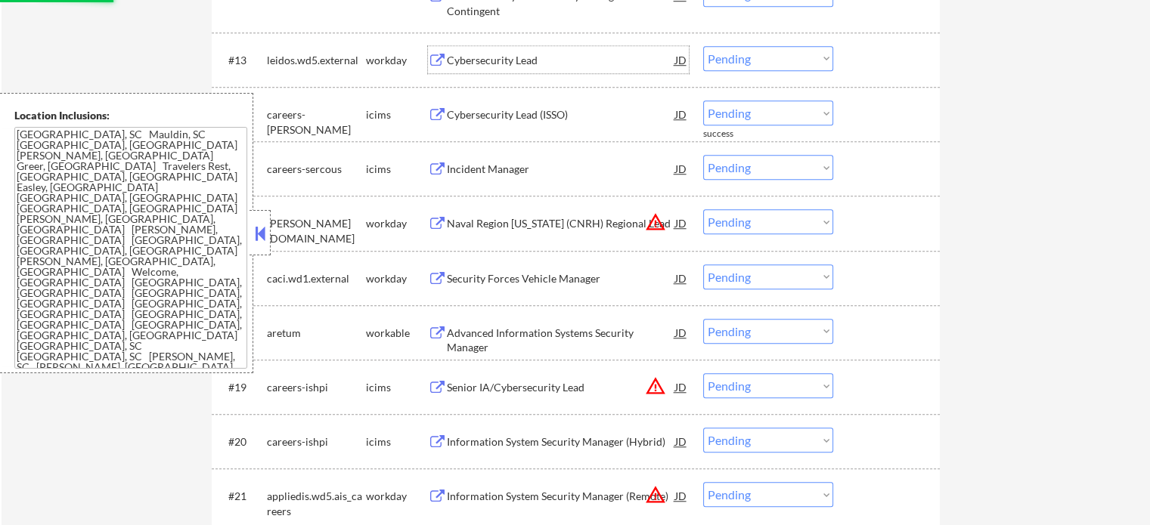
click at [510, 63] on div "​​Cybersecurity Lead​" at bounding box center [561, 60] width 228 height 15
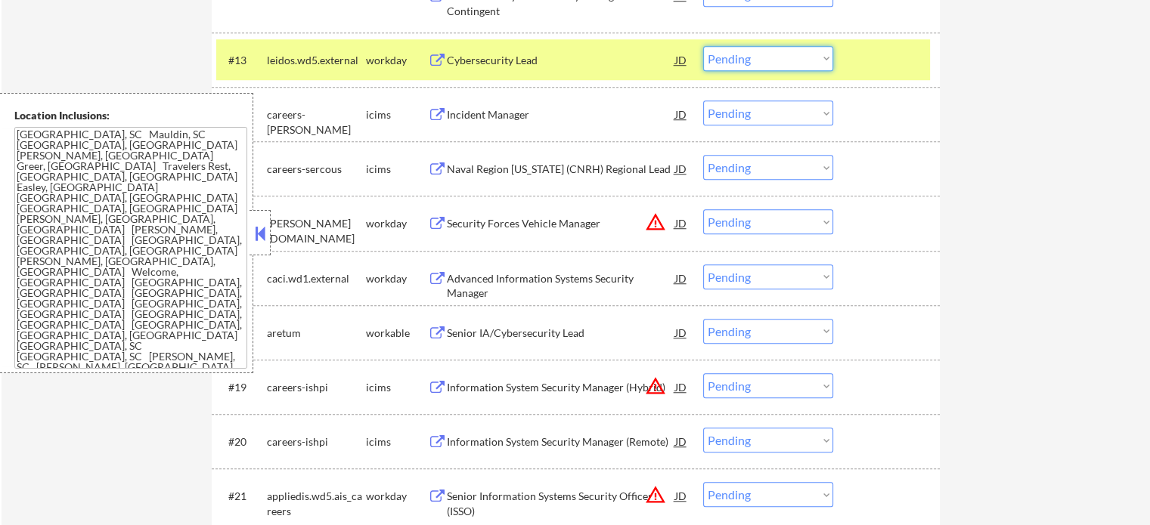
click at [776, 54] on select "Choose an option... Pending Applied Excluded (Questions) Excluded (Expired) Exc…" at bounding box center [768, 58] width 130 height 25
click at [703, 46] on select "Choose an option... Pending Applied Excluded (Questions) Excluded (Expired) Exc…" at bounding box center [768, 58] width 130 height 25
click at [867, 61] on div at bounding box center [888, 59] width 67 height 27
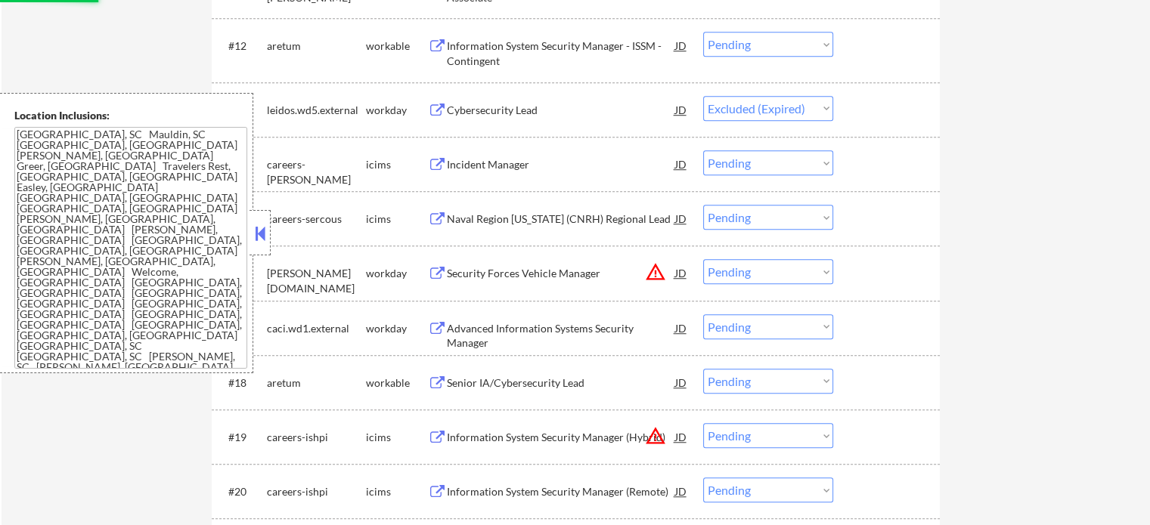
scroll to position [1134, 0]
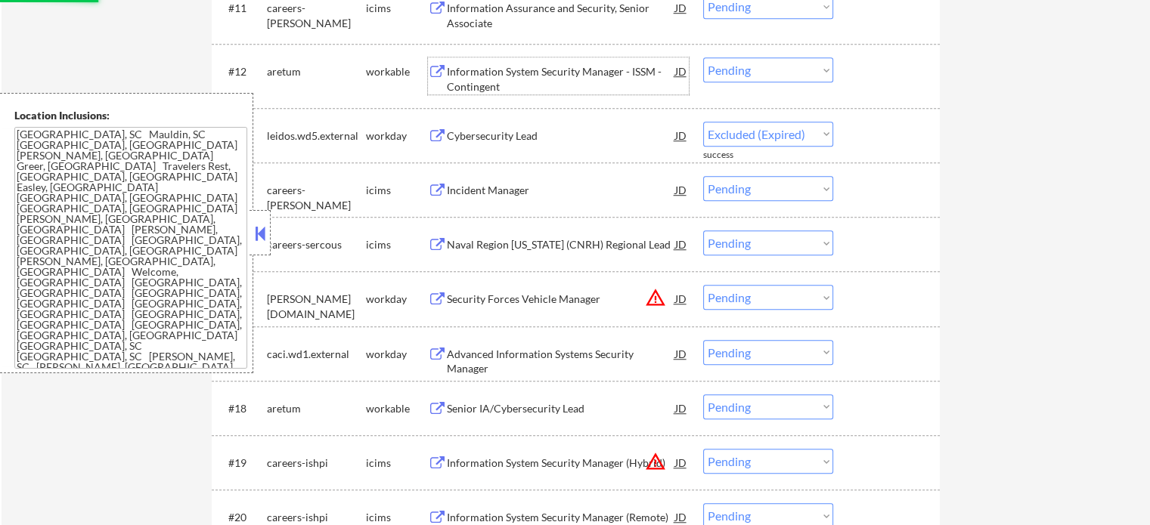
click at [463, 88] on div "Information System Security Manager - ISSM - Contingent" at bounding box center [561, 78] width 228 height 29
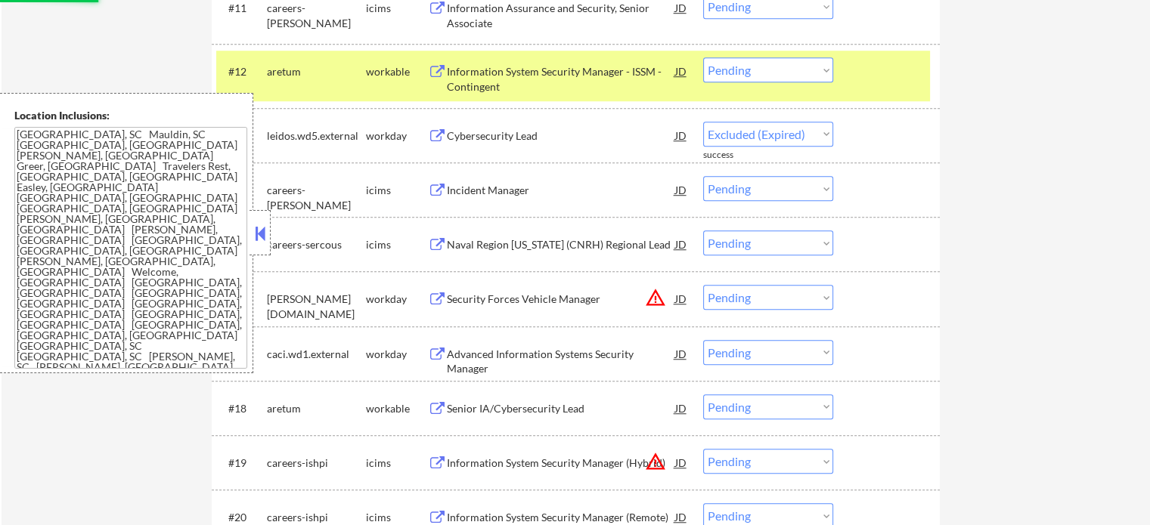
select select ""pending""
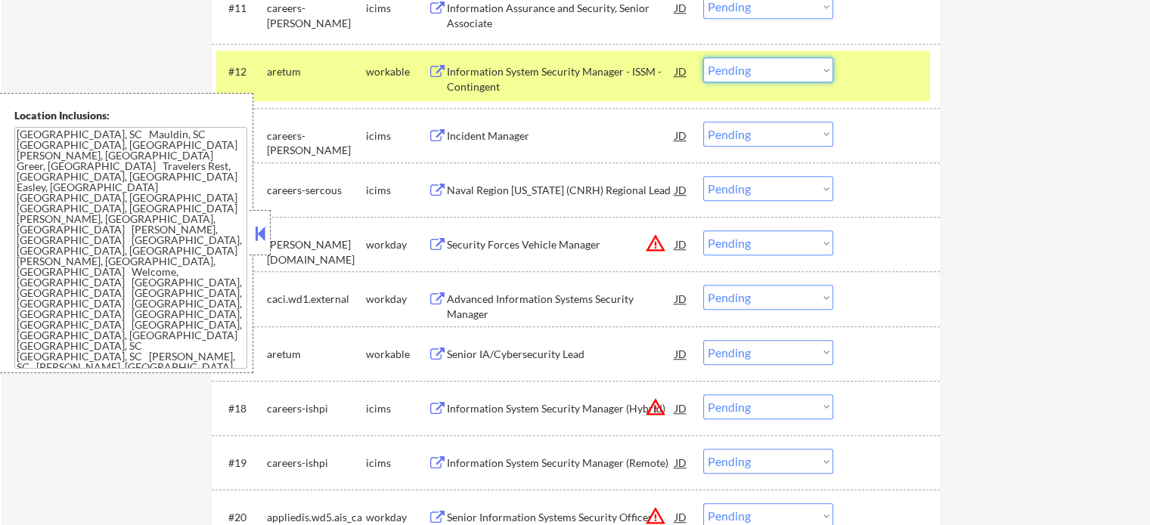
click at [787, 72] on select "Choose an option... Pending Applied Excluded (Questions) Excluded (Expired) Exc…" at bounding box center [768, 69] width 130 height 25
click at [703, 57] on select "Choose an option... Pending Applied Excluded (Questions) Excluded (Expired) Exc…" at bounding box center [768, 69] width 130 height 25
click at [892, 80] on div at bounding box center [888, 70] width 67 height 27
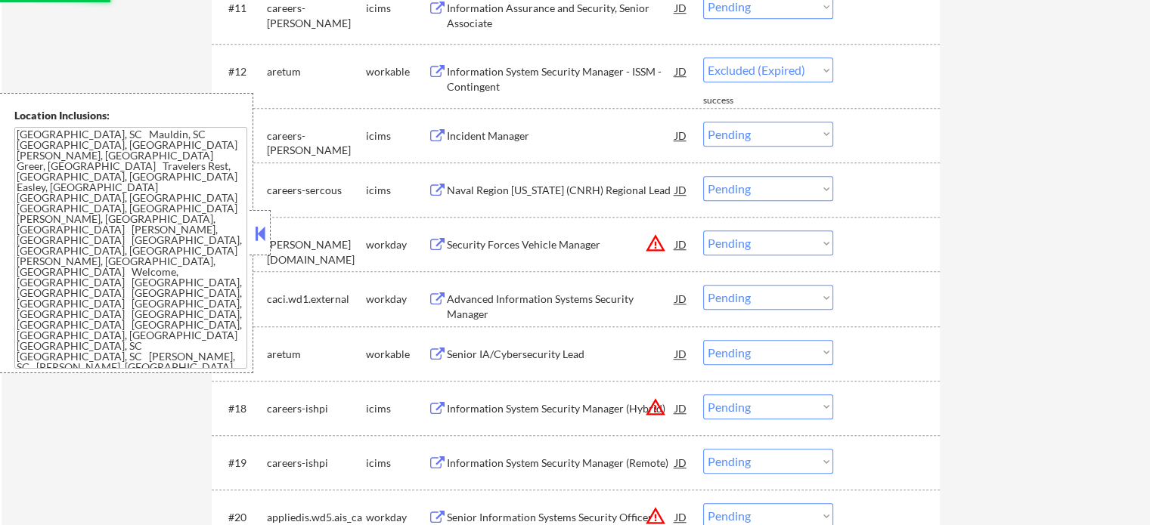
scroll to position [1058, 0]
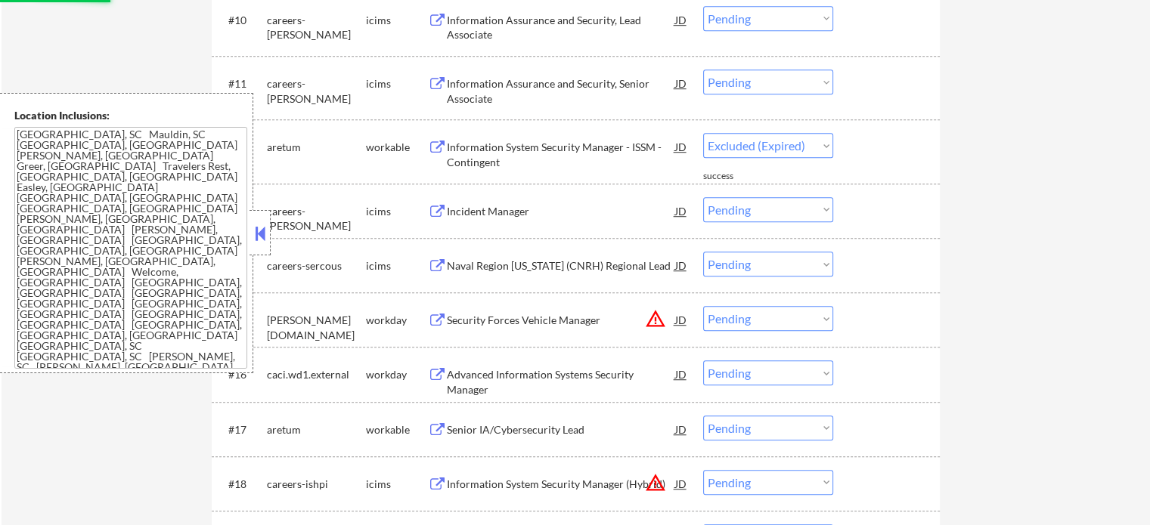
select select ""pending""
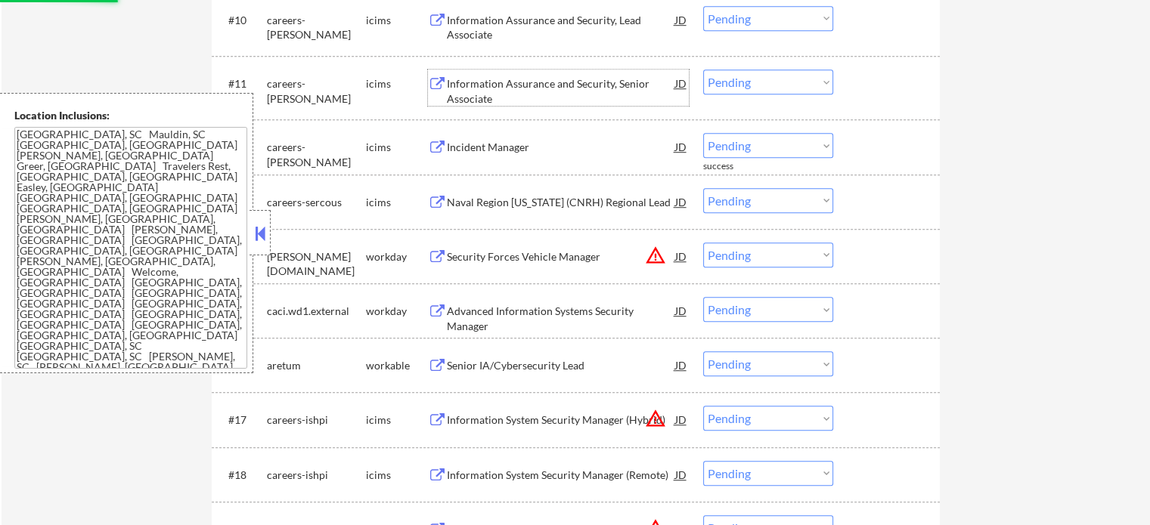
click at [517, 101] on div "Information Assurance and Security, Senior Associate" at bounding box center [561, 90] width 228 height 29
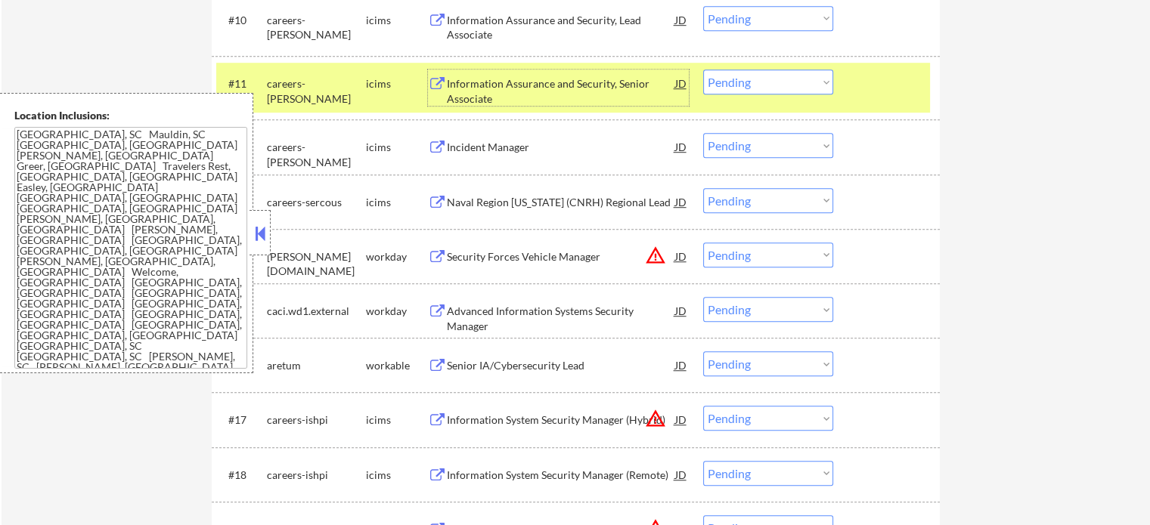
click at [792, 72] on select "Choose an option... Pending Applied Excluded (Questions) Excluded (Expired) Exc…" at bounding box center [768, 82] width 130 height 25
click at [703, 70] on select "Choose an option... Pending Applied Excluded (Questions) Excluded (Expired) Exc…" at bounding box center [768, 82] width 130 height 25
click at [885, 84] on div at bounding box center [888, 83] width 67 height 27
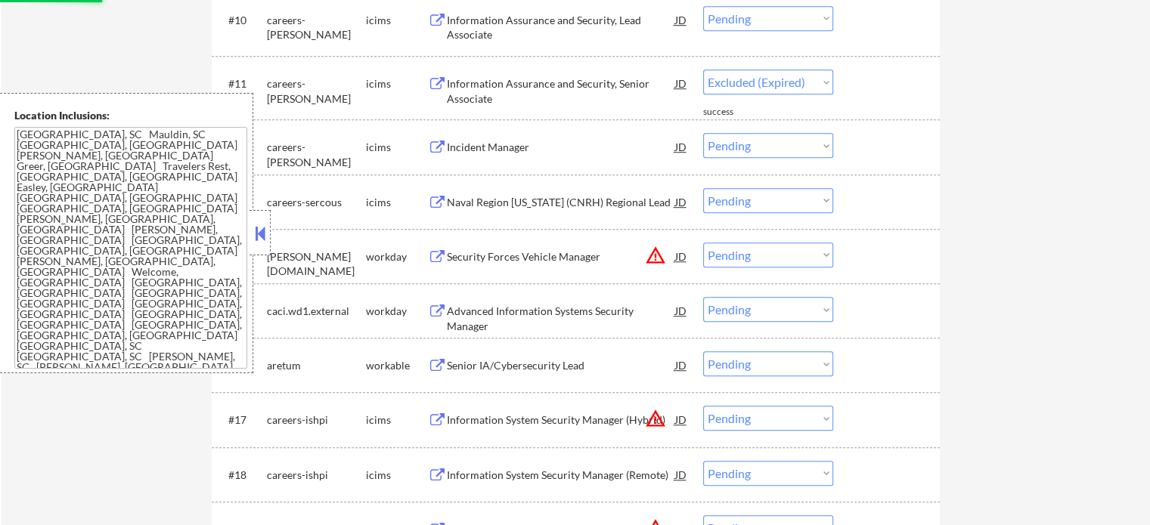
click at [515, 29] on div "Information Assurance and Security, Lead Associate" at bounding box center [561, 27] width 228 height 29
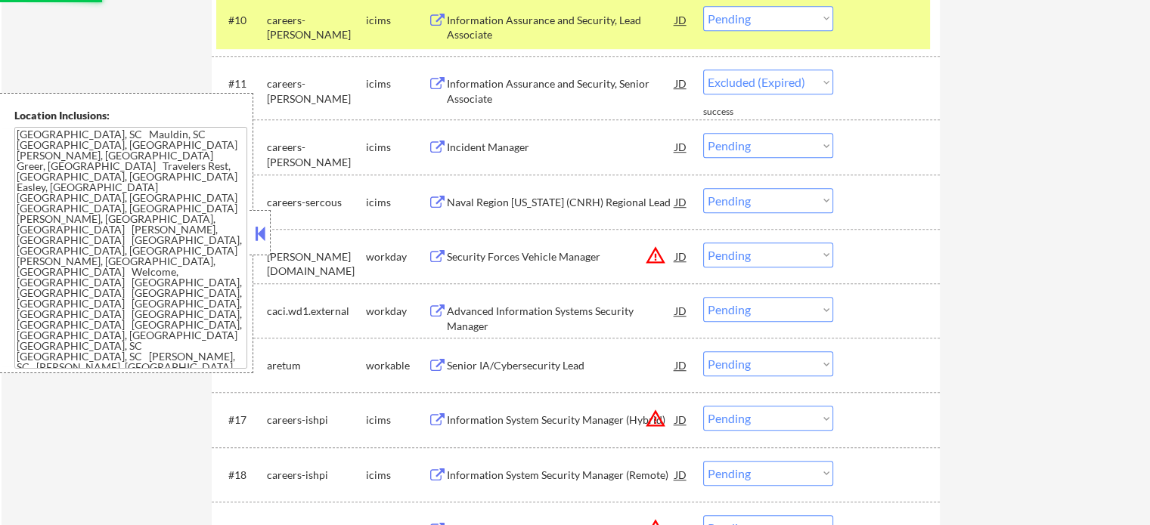
select select ""pending""
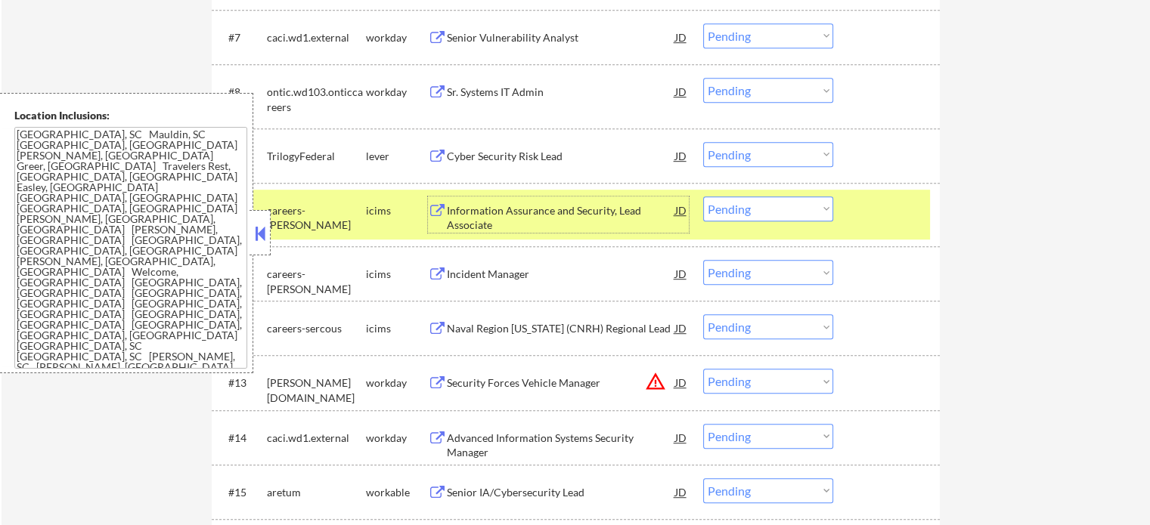
scroll to position [832, 0]
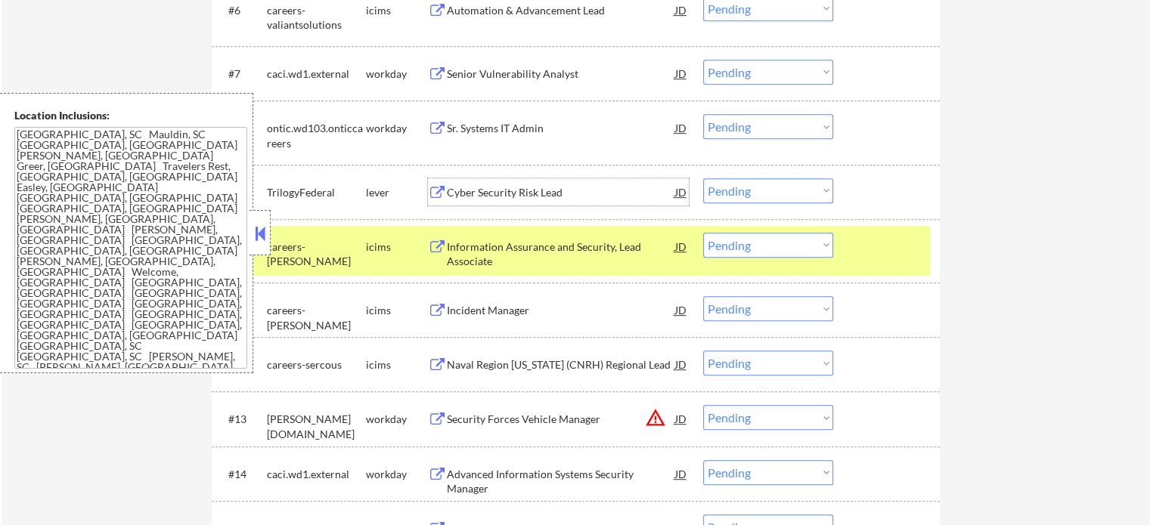
click at [490, 194] on div "Cyber Security Risk Lead" at bounding box center [561, 192] width 228 height 15
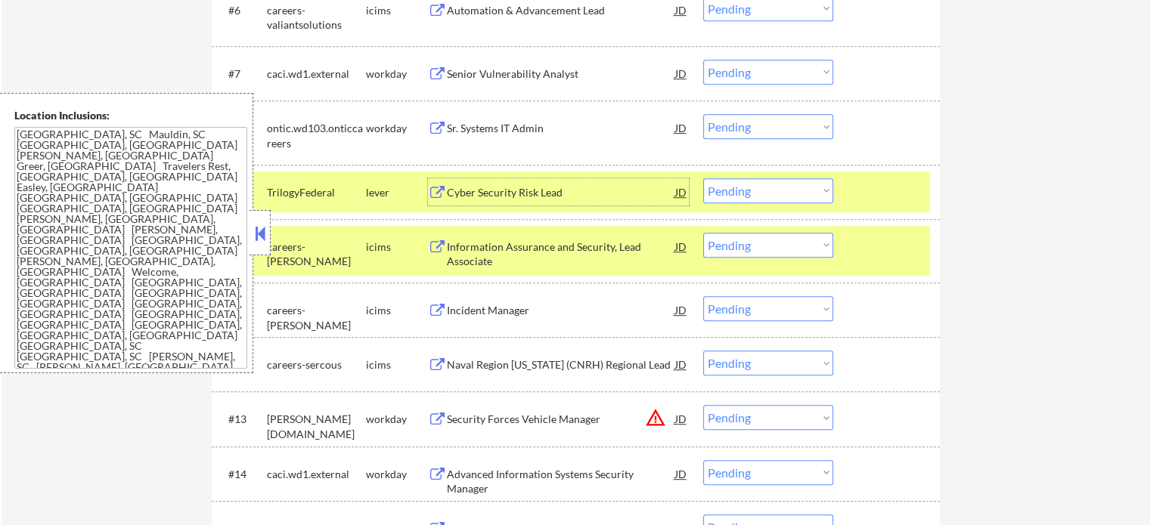
click at [747, 193] on select "Choose an option... Pending Applied Excluded (Questions) Excluded (Expired) Exc…" at bounding box center [768, 190] width 130 height 25
click at [703, 178] on select "Choose an option... Pending Applied Excluded (Questions) Excluded (Expired) Exc…" at bounding box center [768, 190] width 130 height 25
click at [900, 252] on div at bounding box center [888, 246] width 67 height 27
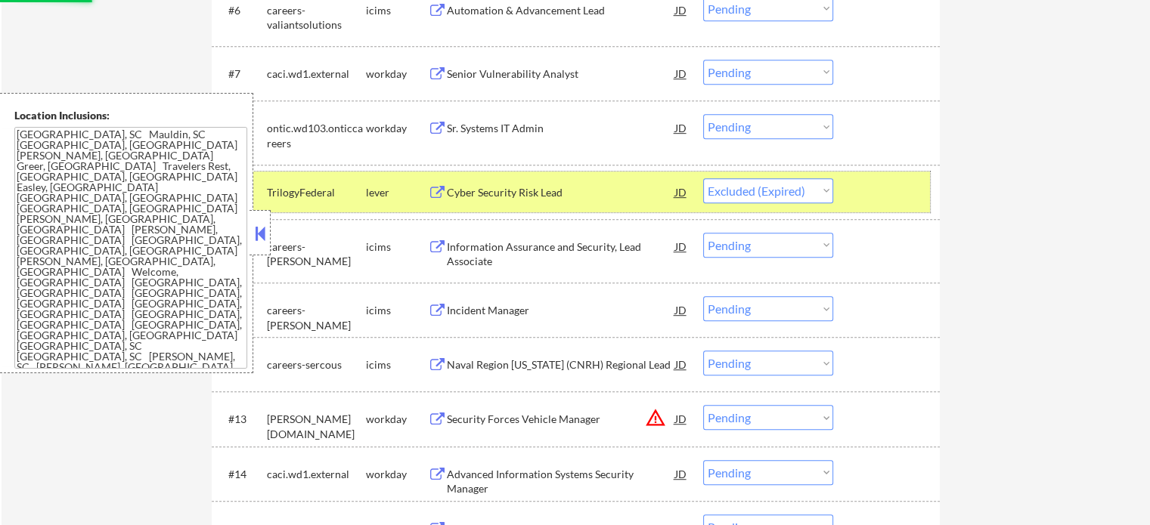
click at [859, 186] on div at bounding box center [888, 191] width 67 height 27
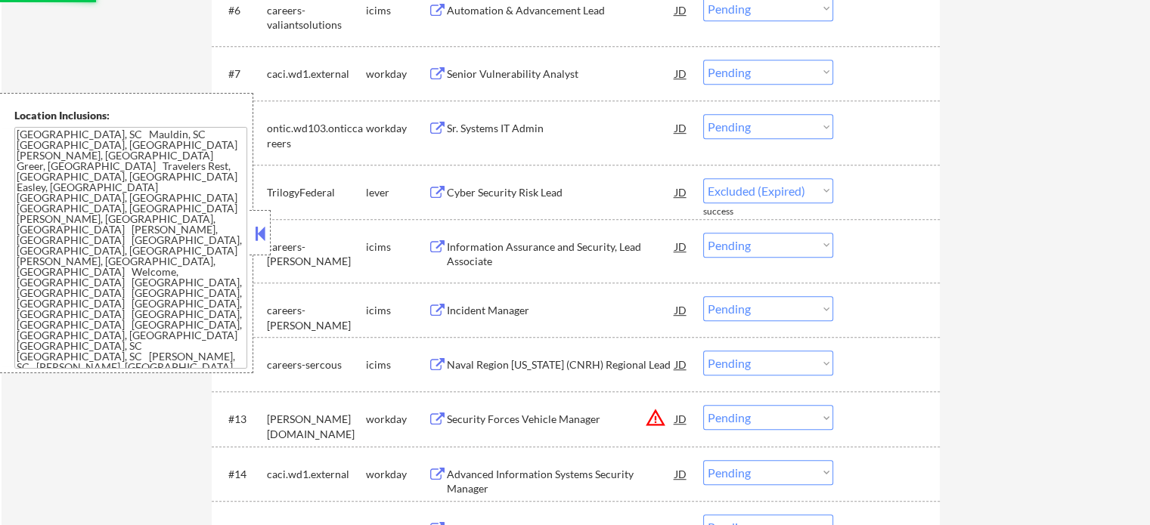
select select ""pending""
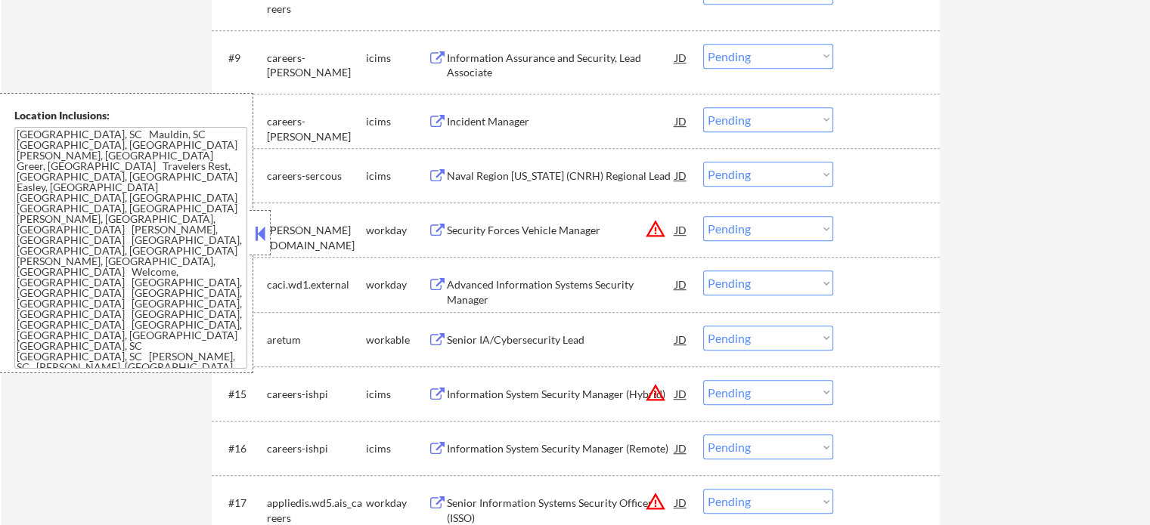
scroll to position [983, 0]
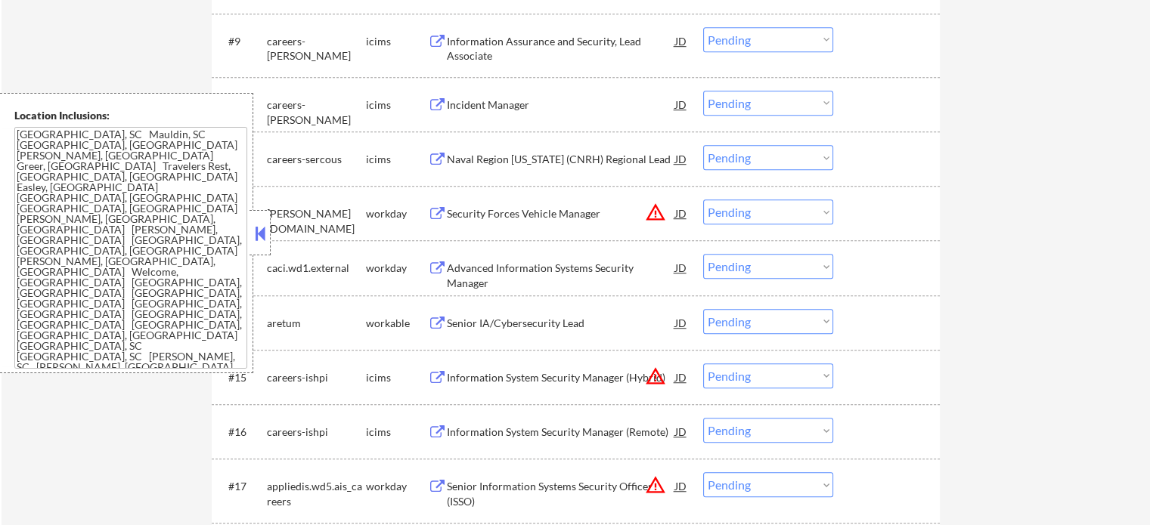
click at [504, 376] on div "Information System Security Manager (Hybrid)" at bounding box center [561, 377] width 228 height 15
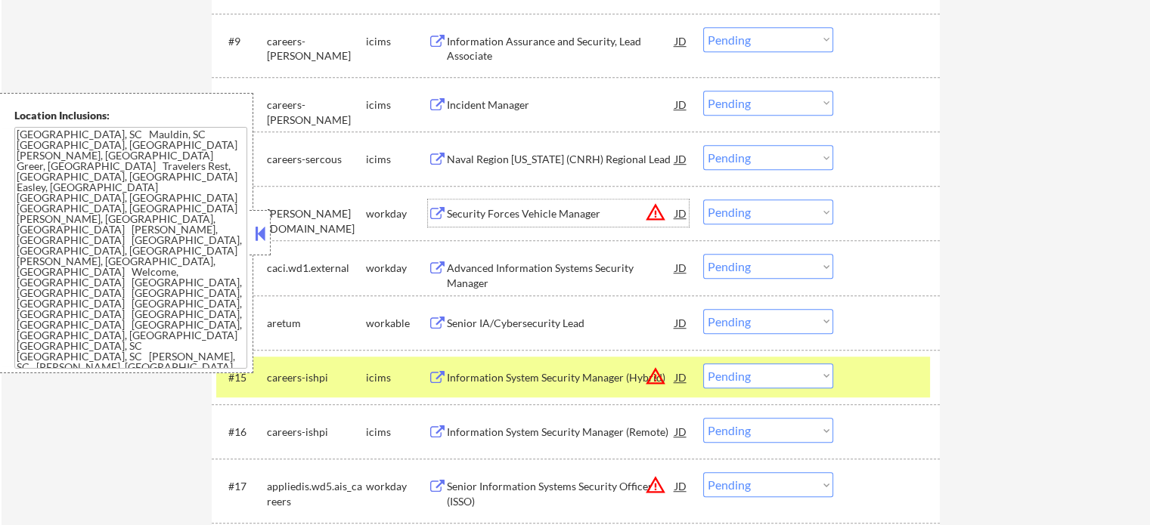
click at [547, 204] on div "Security Forces Vehicle Manager" at bounding box center [561, 213] width 228 height 27
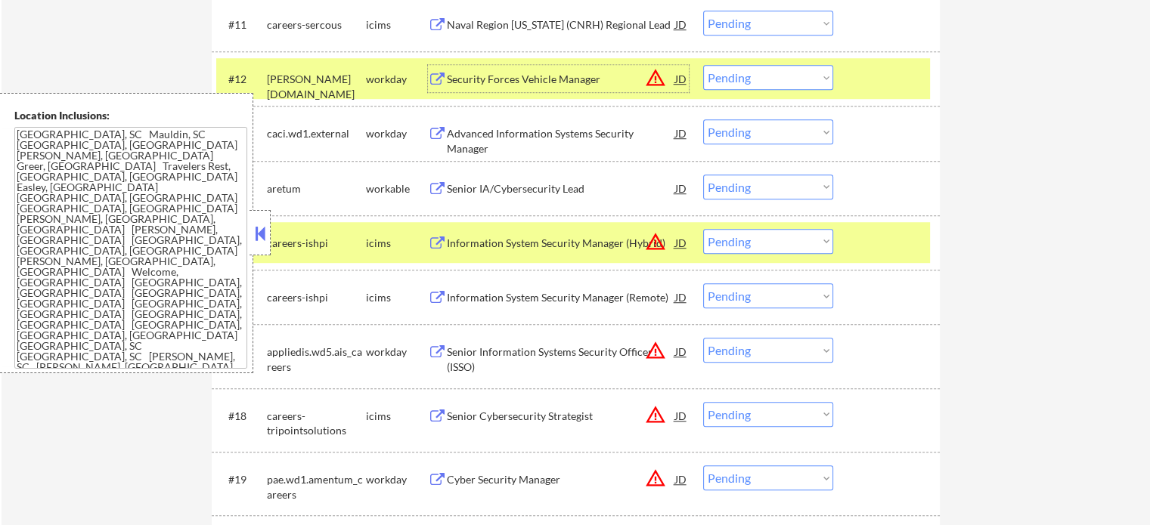
scroll to position [1134, 0]
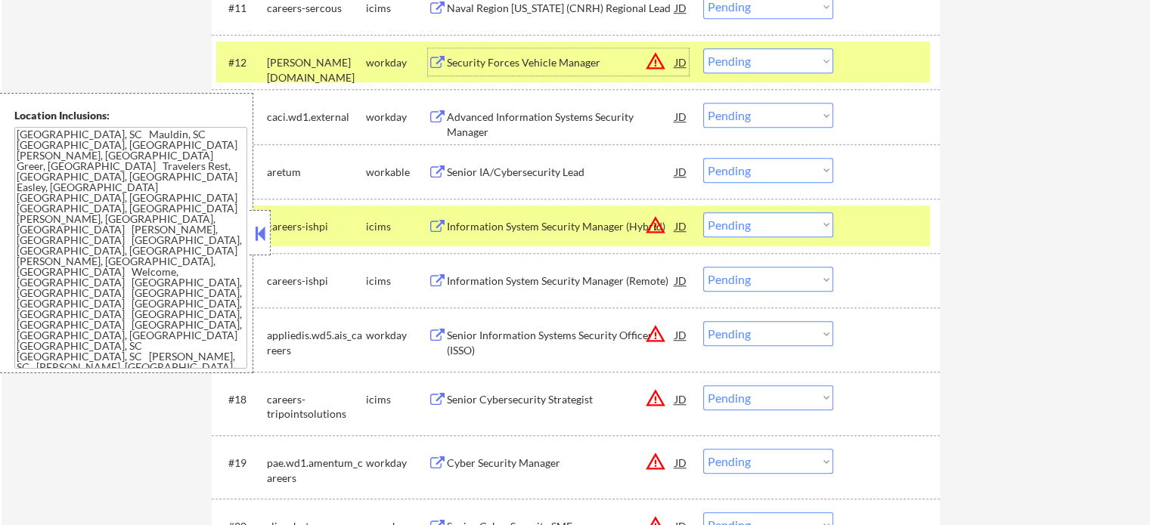
click at [511, 345] on div "Senior Information Systems Security Officer (ISSO)" at bounding box center [561, 342] width 228 height 29
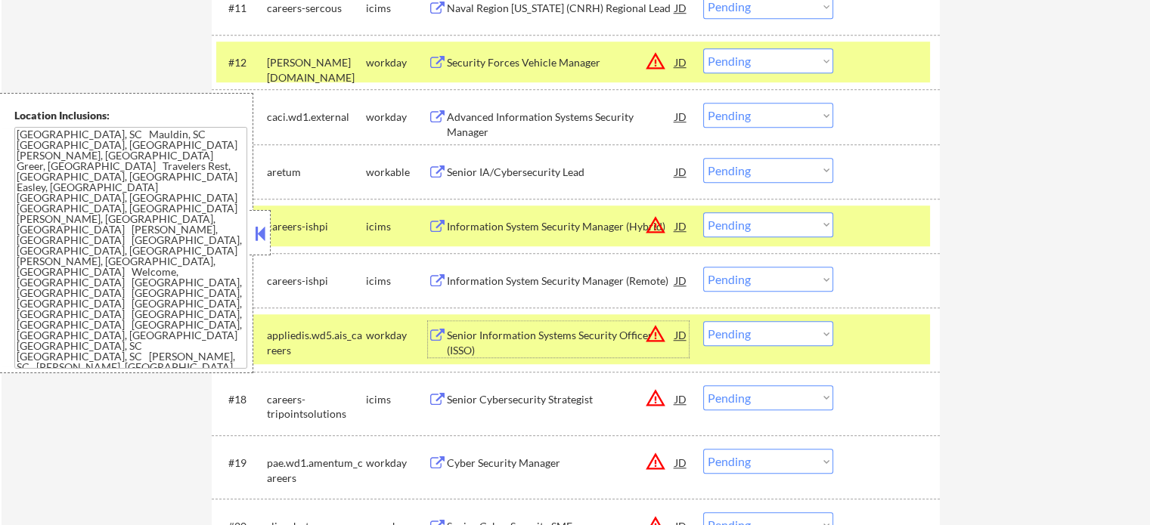
drag, startPoint x: 894, startPoint y: 337, endPoint x: 894, endPoint y: 327, distance: 9.9
click at [894, 336] on div at bounding box center [888, 334] width 67 height 27
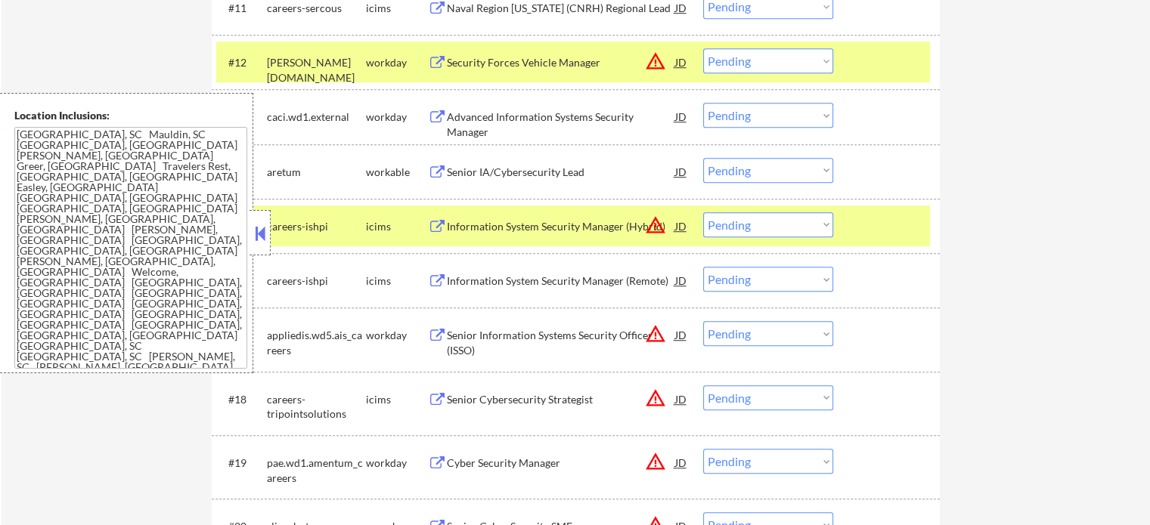
drag, startPoint x: 884, startPoint y: 225, endPoint x: 887, endPoint y: 107, distance: 118.0
click at [883, 217] on div at bounding box center [888, 225] width 67 height 27
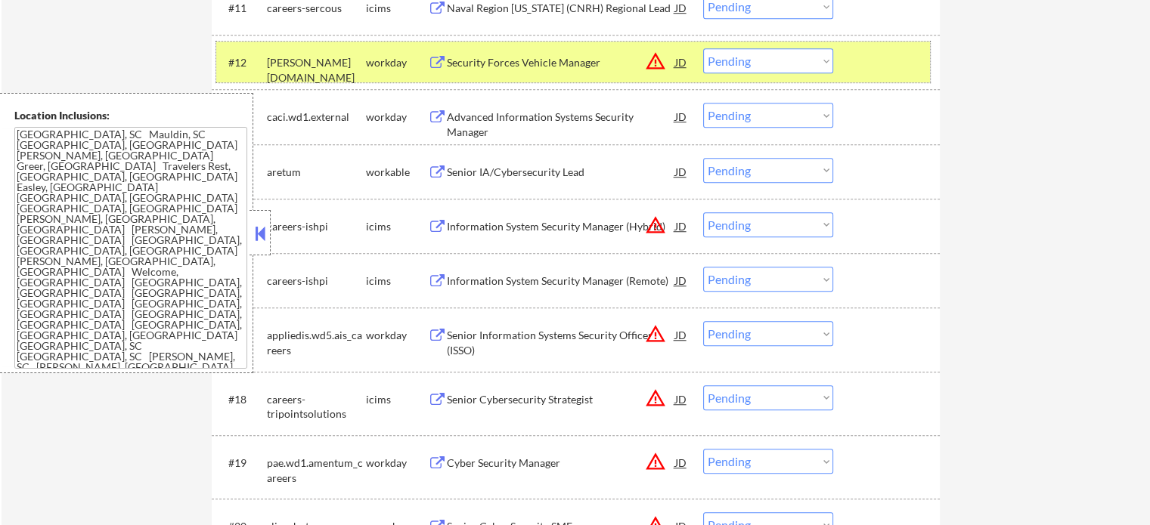
click at [883, 57] on div at bounding box center [888, 61] width 67 height 27
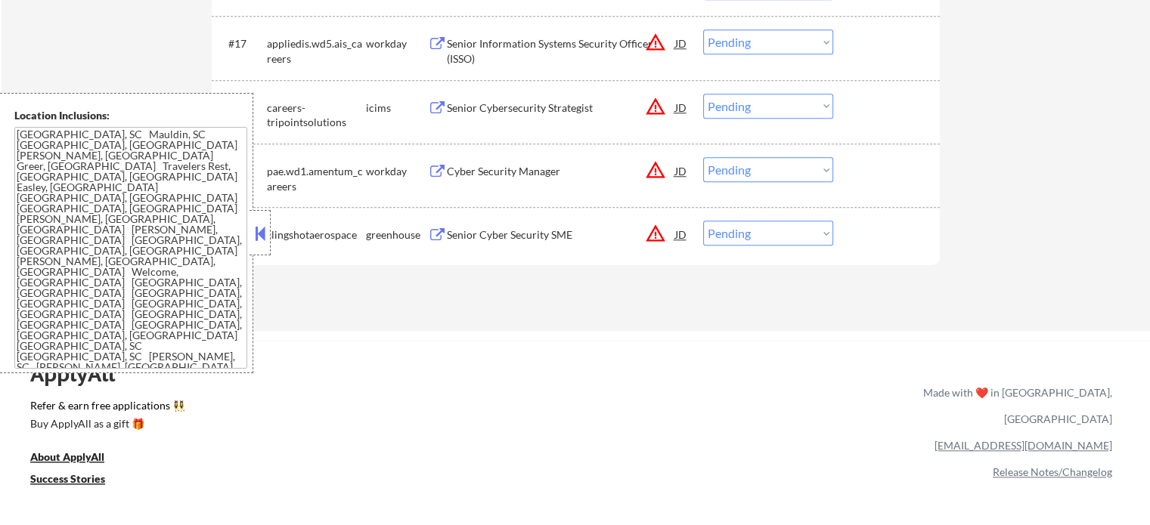
scroll to position [1437, 0]
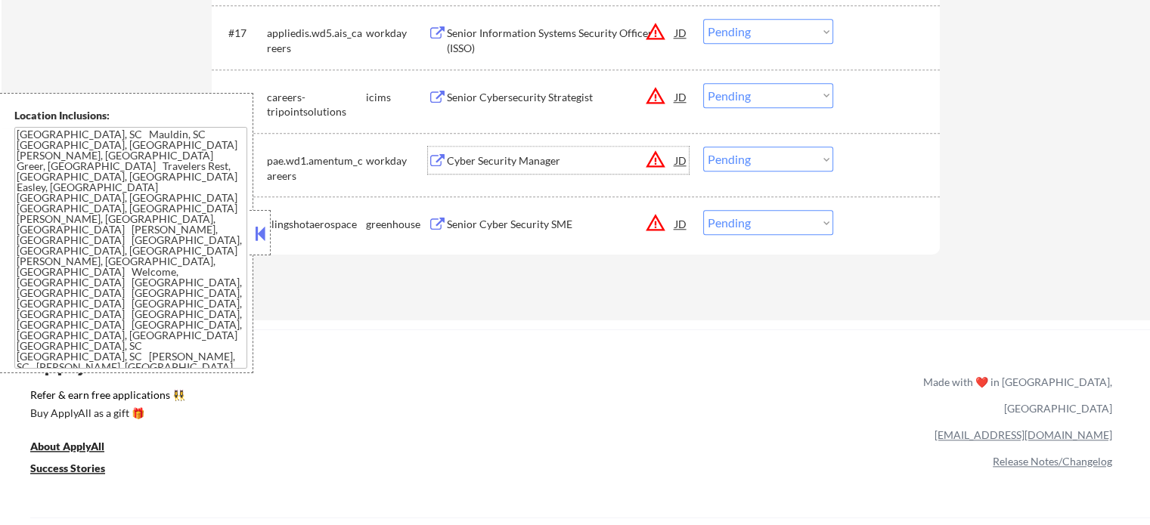
click at [447, 153] on div "Cyber Security Manager" at bounding box center [561, 160] width 228 height 15
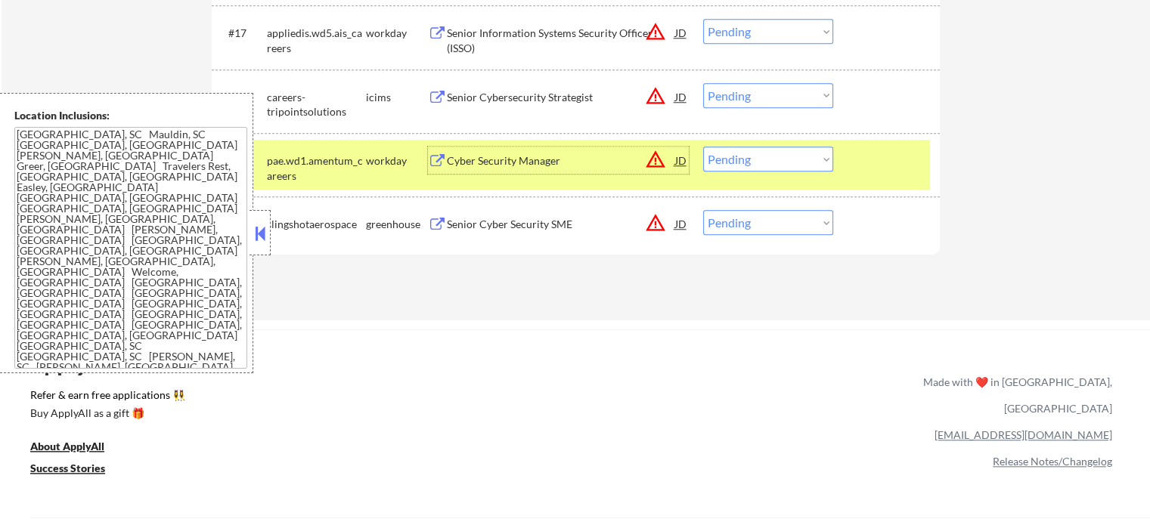
click at [779, 164] on select "Choose an option... Pending Applied Excluded (Questions) Excluded (Expired) Exc…" at bounding box center [768, 159] width 130 height 25
click at [703, 147] on select "Choose an option... Pending Applied Excluded (Questions) Excluded (Expired) Exc…" at bounding box center [768, 159] width 130 height 25
click at [880, 169] on div at bounding box center [888, 160] width 67 height 27
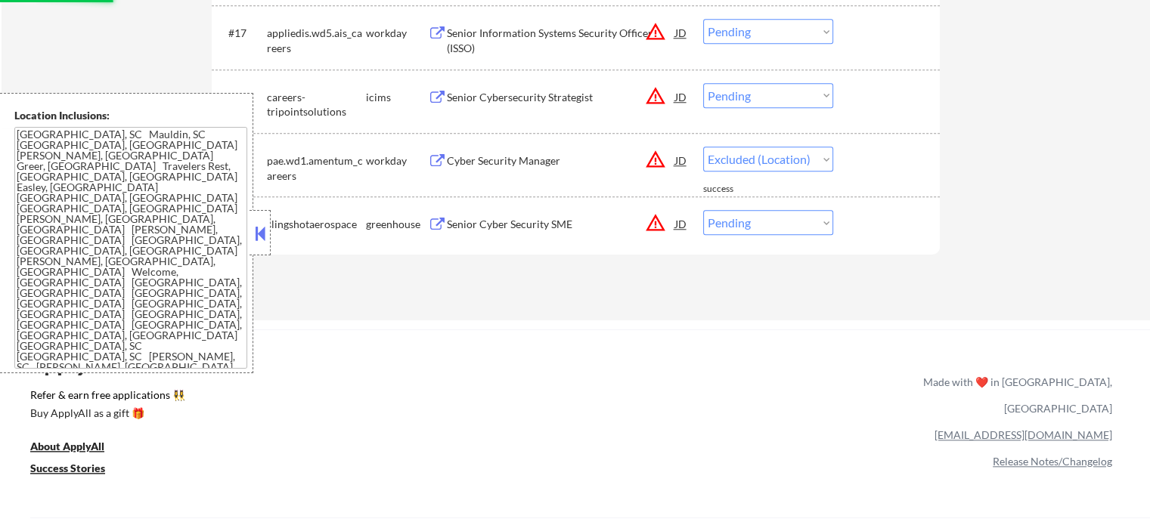
select select ""pending""
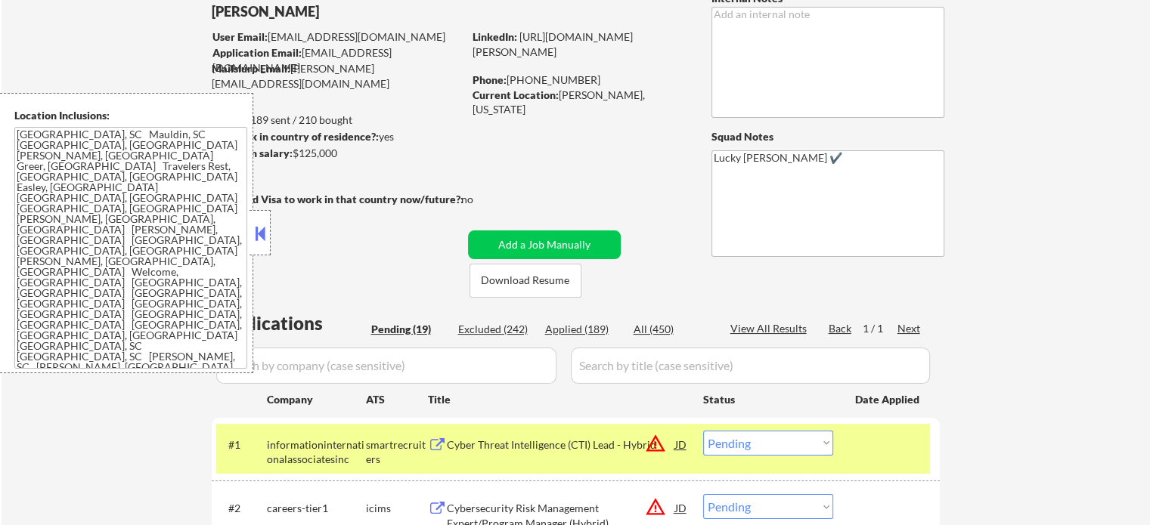
scroll to position [243, 0]
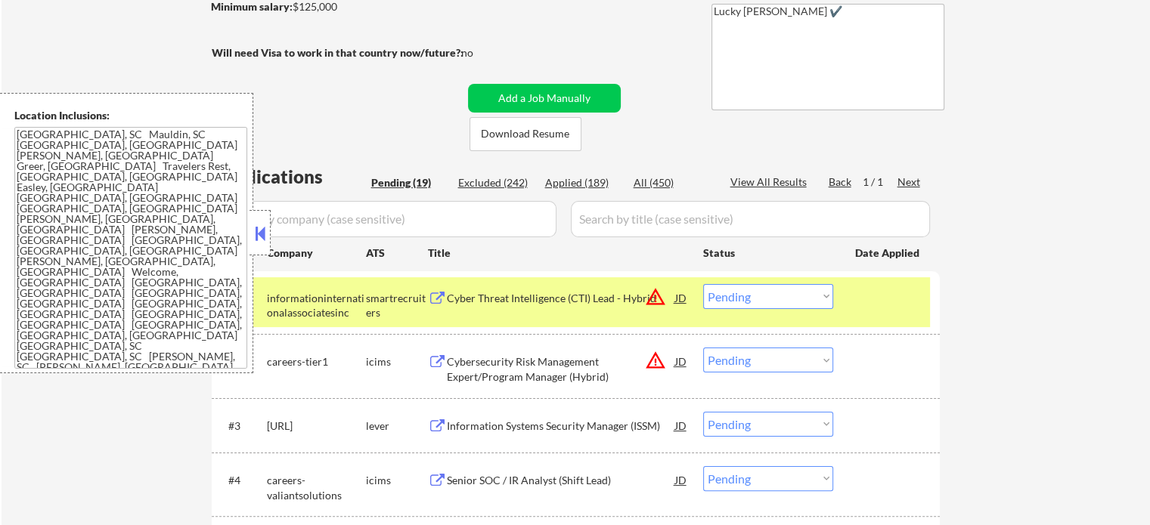
click at [795, 299] on select "Choose an option... Pending Applied Excluded (Questions) Excluded (Expired) Exc…" at bounding box center [768, 296] width 130 height 25
click at [703, 284] on select "Choose an option... Pending Applied Excluded (Questions) Excluded (Expired) Exc…" at bounding box center [768, 296] width 130 height 25
click at [868, 311] on div "#1 informationinternationalassociatesinc smartrecruiters Cyber Threat Intellige…" at bounding box center [573, 302] width 714 height 50
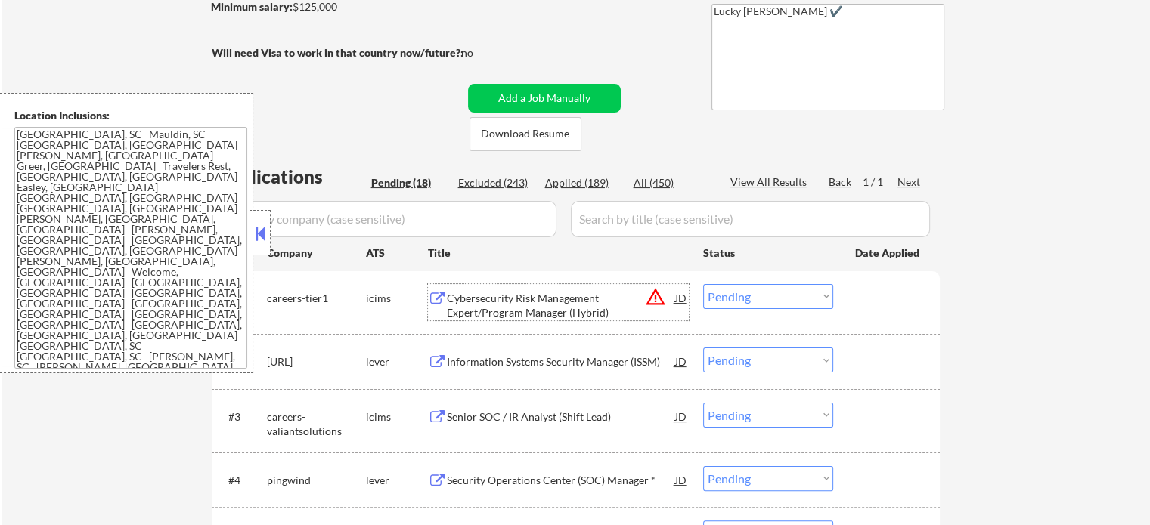
click at [480, 308] on div "Cybersecurity Risk Management Expert/Program Manager (Hybrid)" at bounding box center [561, 305] width 228 height 29
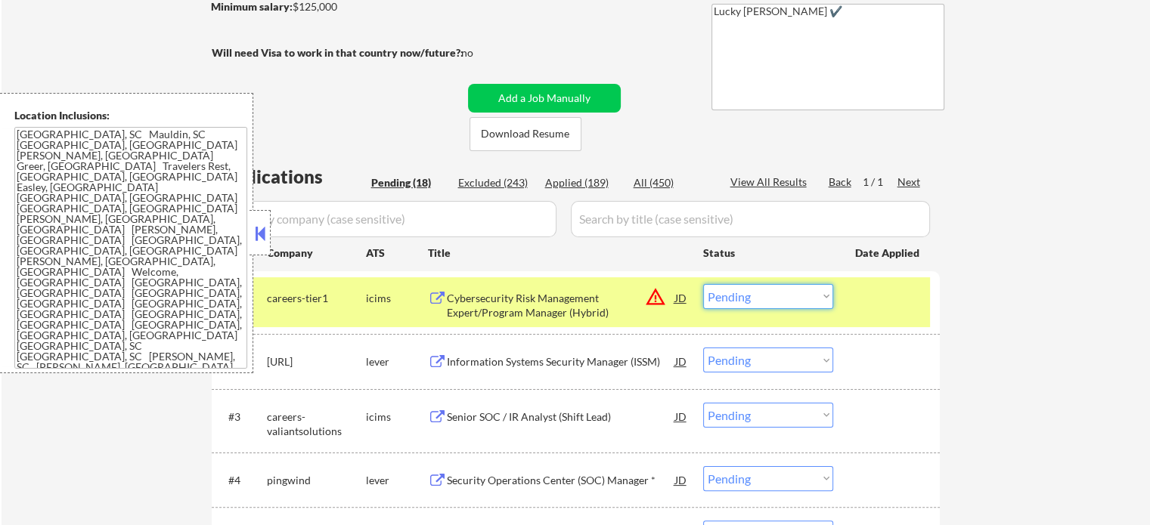
click at [771, 298] on select "Choose an option... Pending Applied Excluded (Questions) Excluded (Expired) Exc…" at bounding box center [768, 296] width 130 height 25
click at [703, 284] on select "Choose an option... Pending Applied Excluded (Questions) Excluded (Expired) Exc…" at bounding box center [768, 296] width 130 height 25
click at [866, 305] on div at bounding box center [888, 297] width 67 height 27
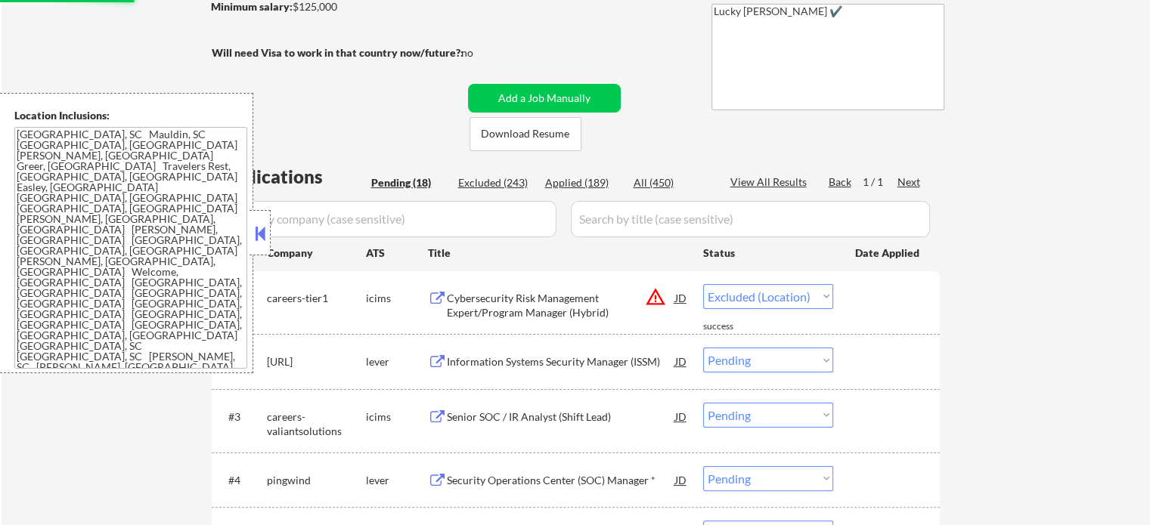
select select ""pending""
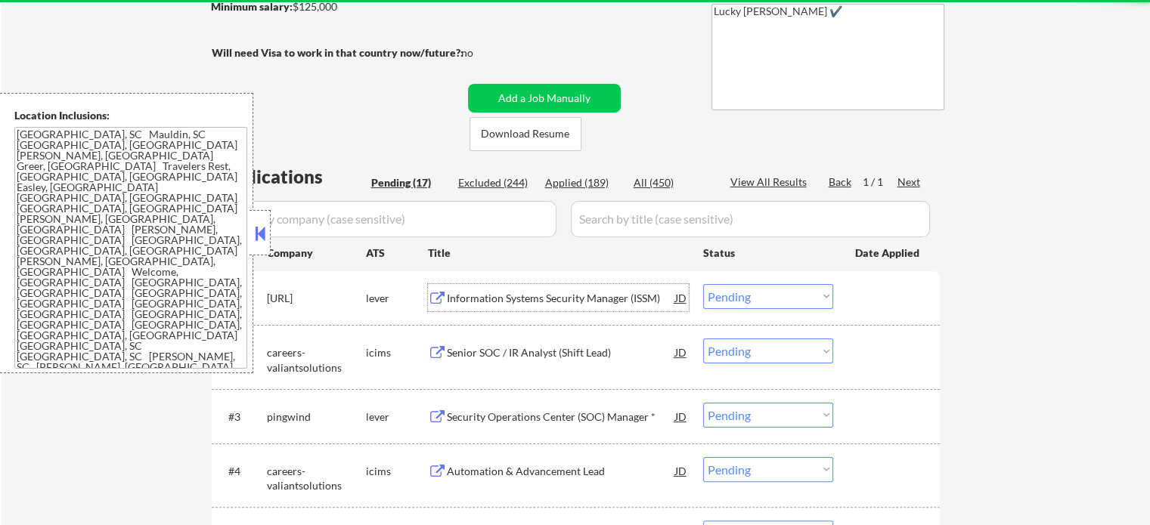
click at [547, 296] on div "Information Systems Security Manager (ISSM)" at bounding box center [561, 298] width 228 height 15
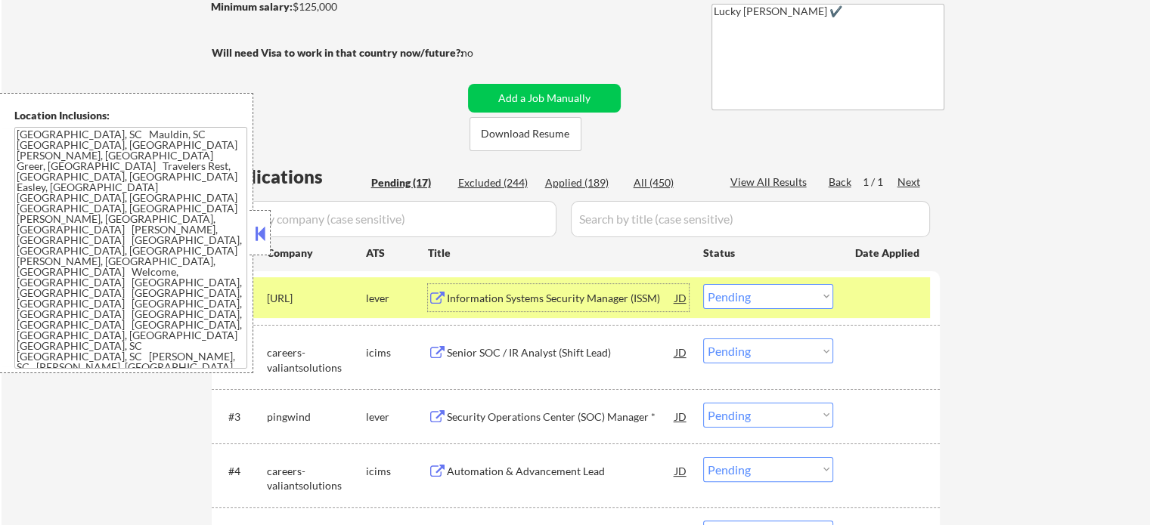
click at [890, 296] on div at bounding box center [888, 297] width 67 height 27
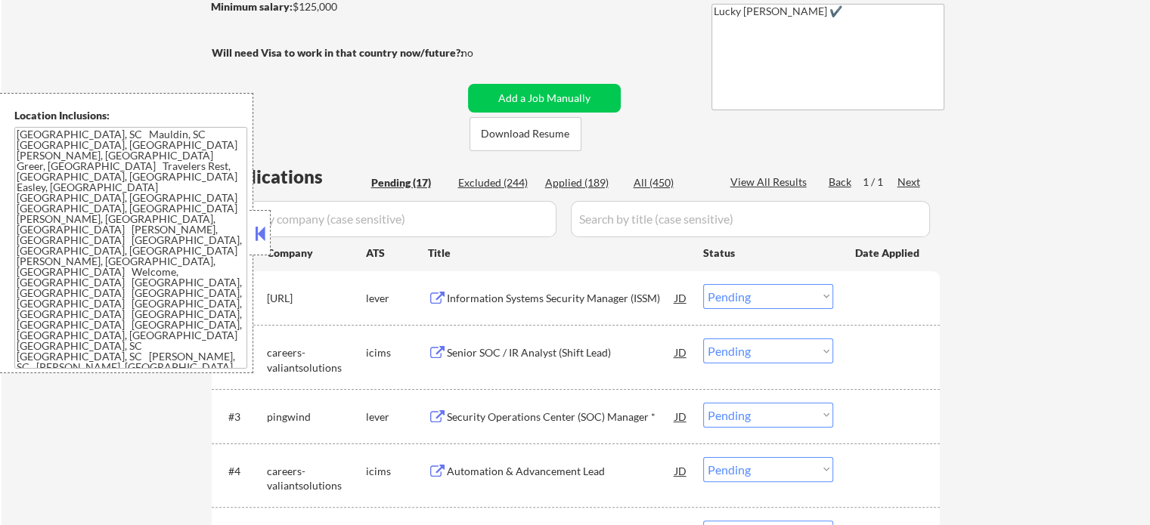
click at [508, 347] on div "Senior SOC / IR Analyst (Shift Lead)" at bounding box center [561, 353] width 228 height 15
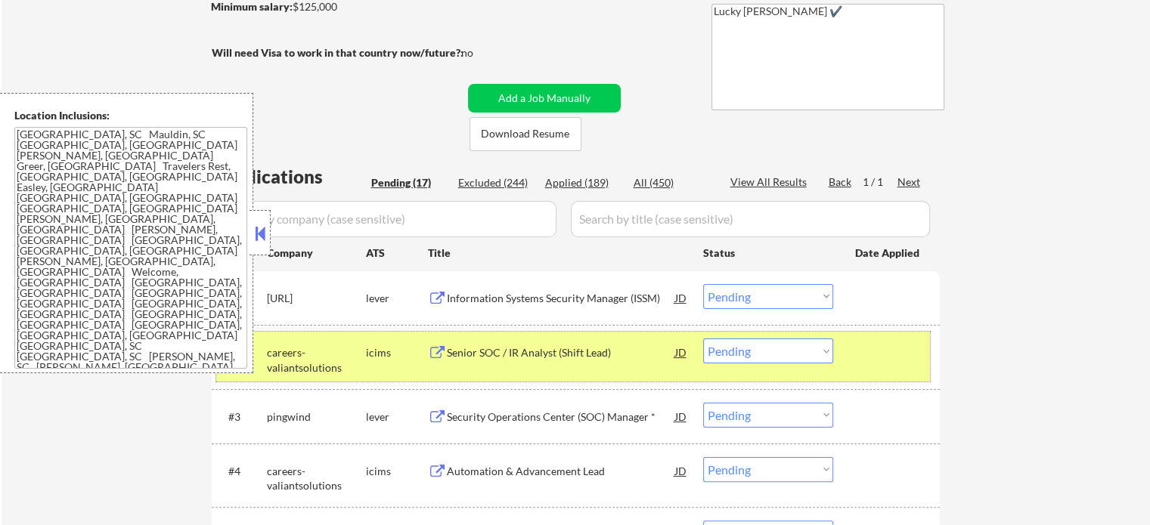
click at [889, 365] on div at bounding box center [888, 352] width 67 height 27
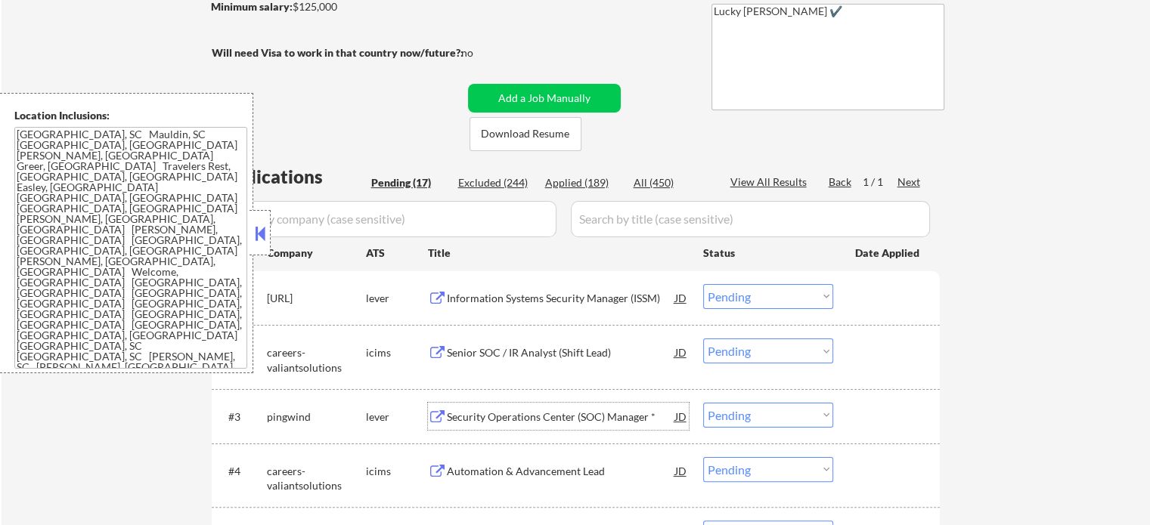
click at [558, 420] on div "Security Operations Center (SOC) Manager *" at bounding box center [561, 417] width 228 height 15
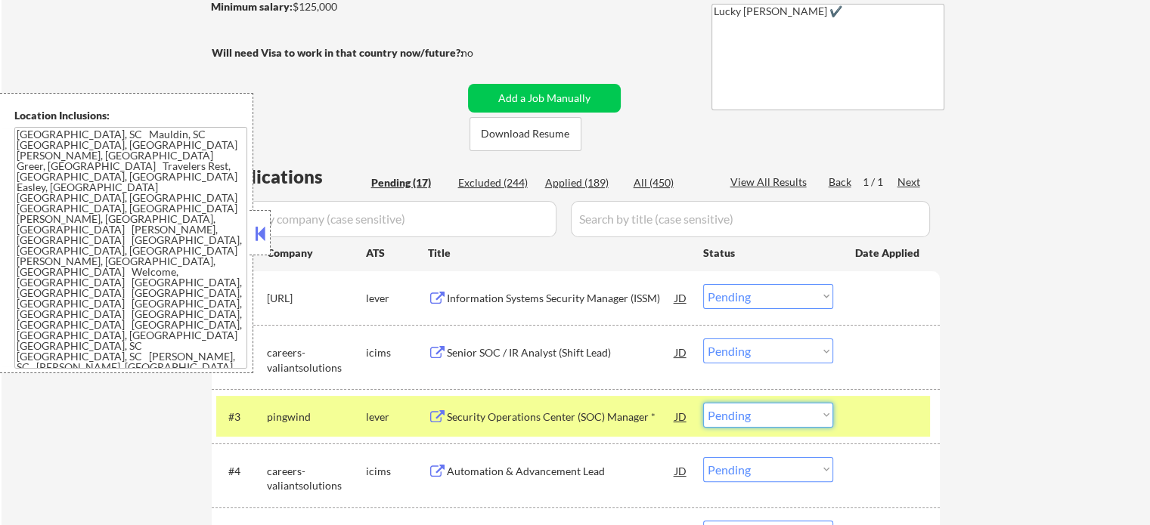
click at [770, 414] on select "Choose an option... Pending Applied Excluded (Questions) Excluded (Expired) Exc…" at bounding box center [768, 415] width 130 height 25
click at [703, 403] on select "Choose an option... Pending Applied Excluded (Questions) Excluded (Expired) Exc…" at bounding box center [768, 415] width 130 height 25
click at [866, 401] on div "#3 pingwind lever Security Operations Center (SOC) Manager * JD Choose an optio…" at bounding box center [573, 416] width 714 height 41
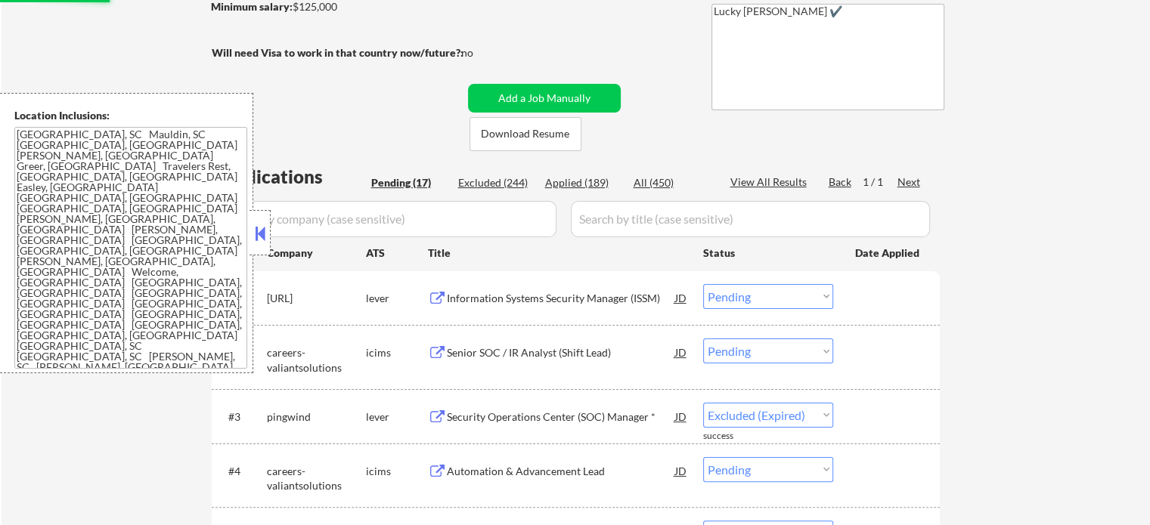
select select ""pending""
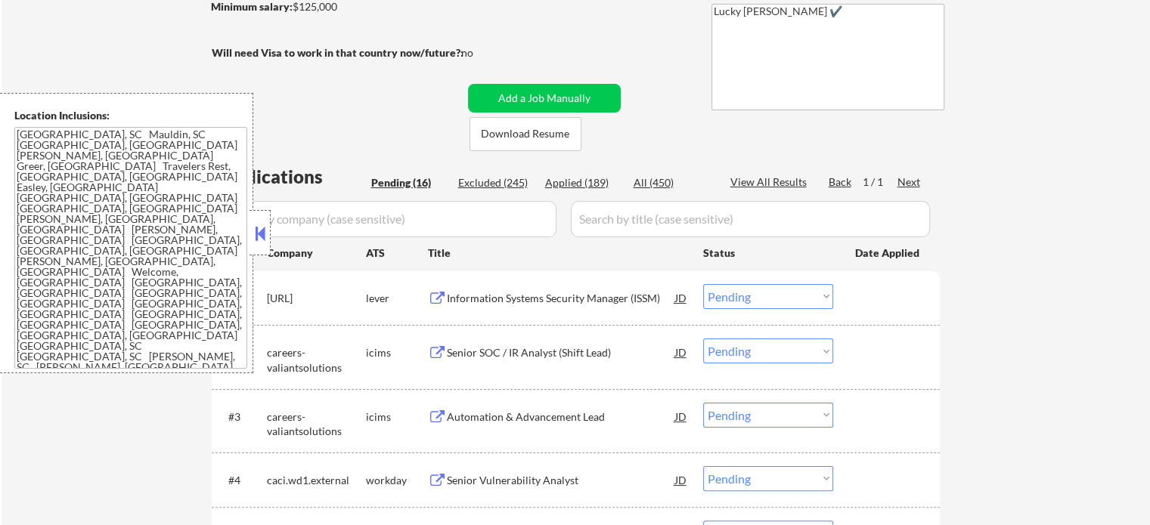
scroll to position [394, 0]
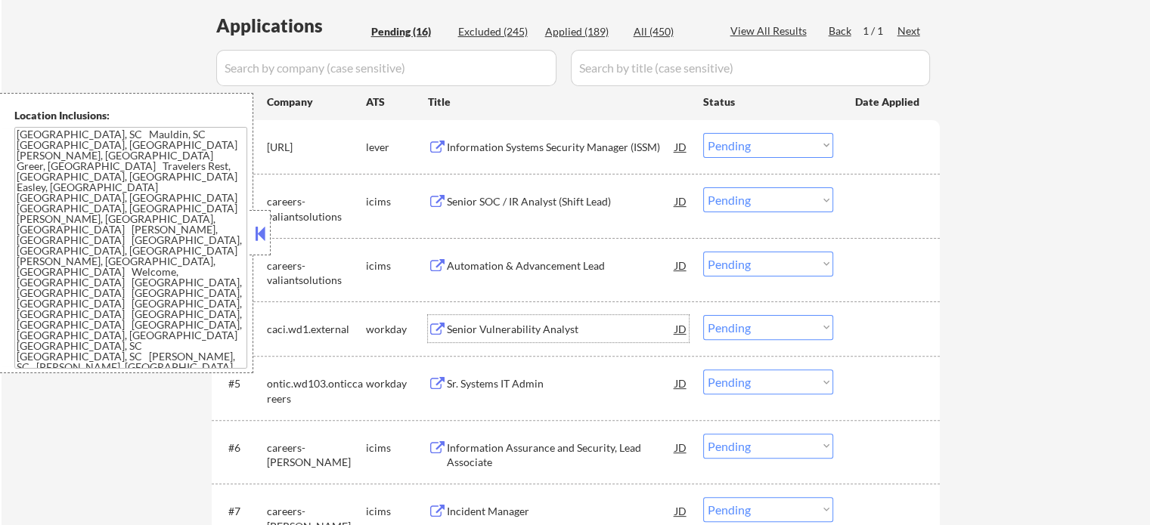
click at [496, 320] on div "Senior Vulnerability Analyst" at bounding box center [561, 328] width 228 height 27
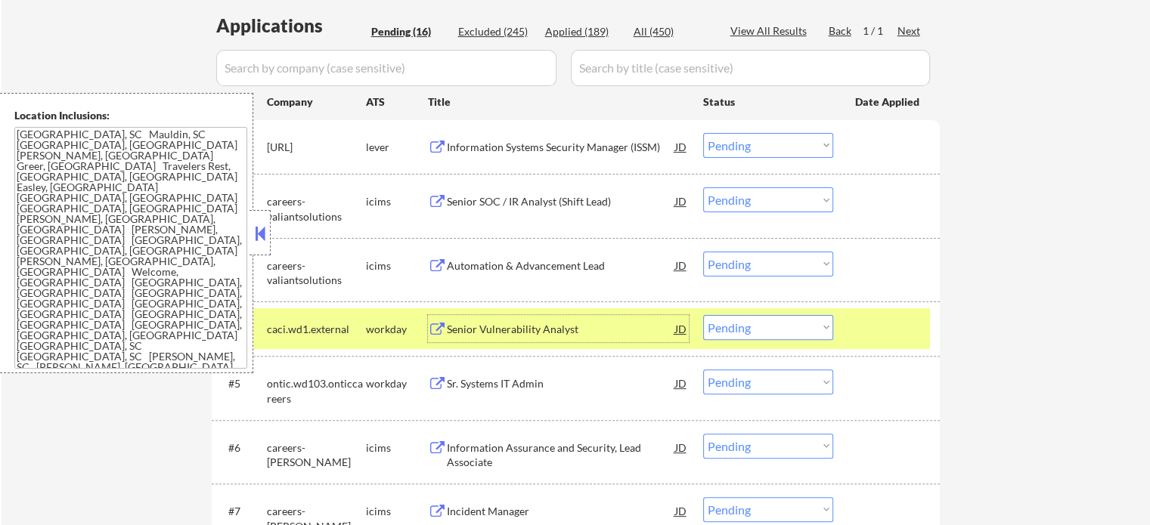
click at [864, 322] on div at bounding box center [888, 328] width 67 height 27
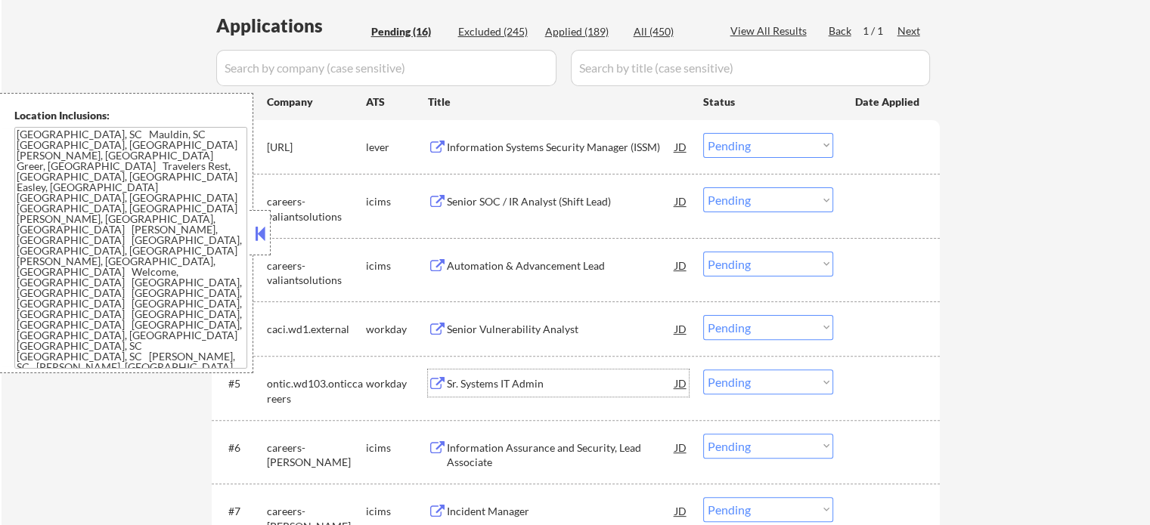
click at [516, 383] on div "Sr. Systems IT Admin" at bounding box center [561, 384] width 228 height 15
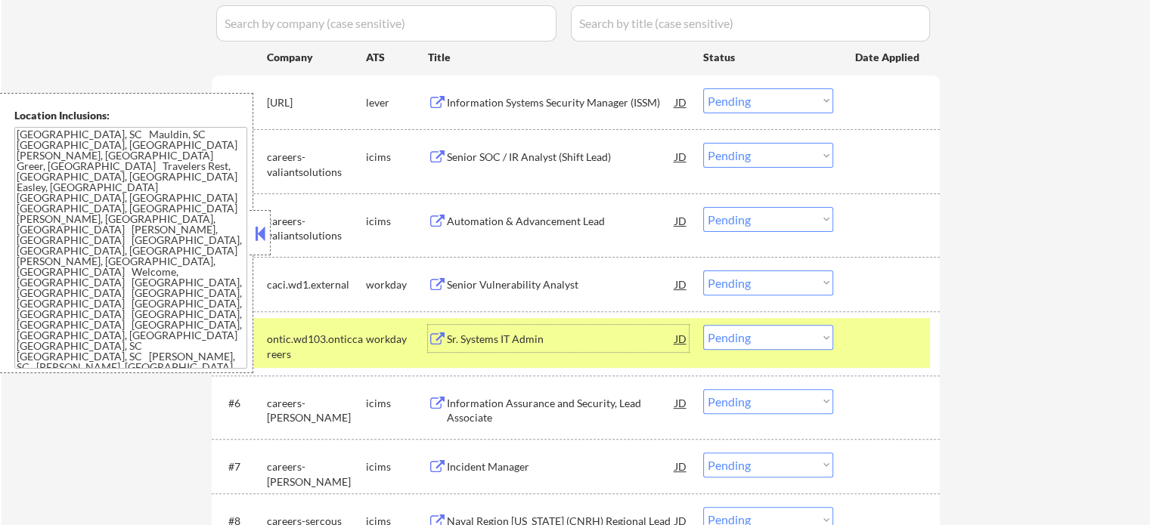
scroll to position [470, 0]
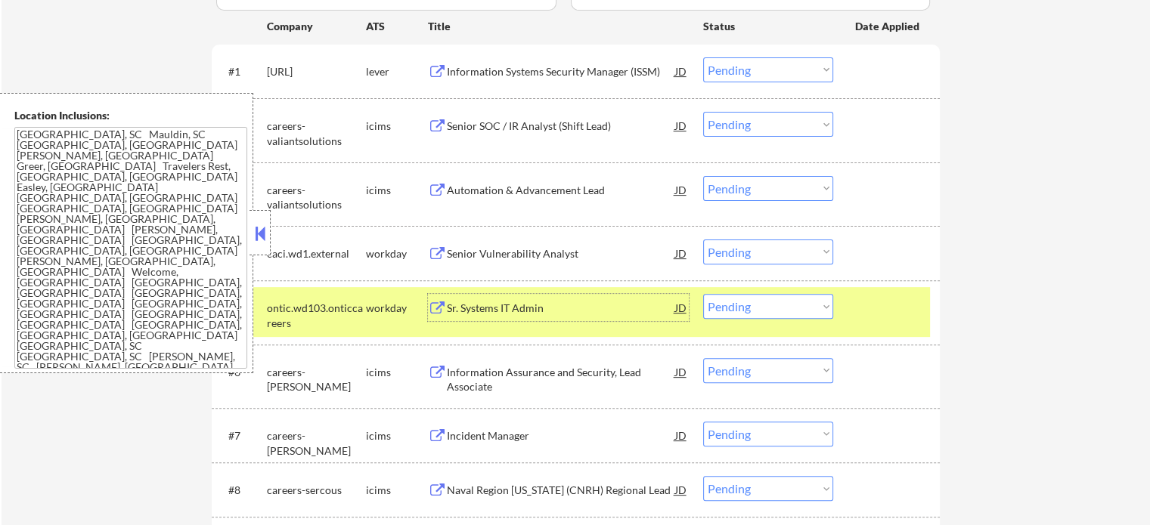
click at [872, 305] on div at bounding box center [888, 307] width 67 height 27
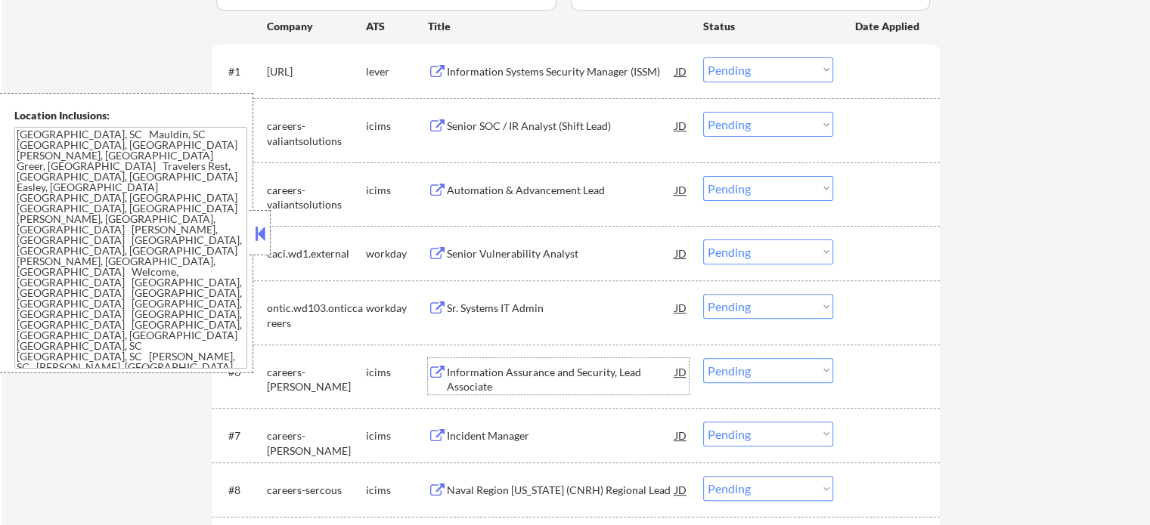
click at [532, 377] on div "Information Assurance and Security, Lead Associate" at bounding box center [561, 379] width 228 height 29
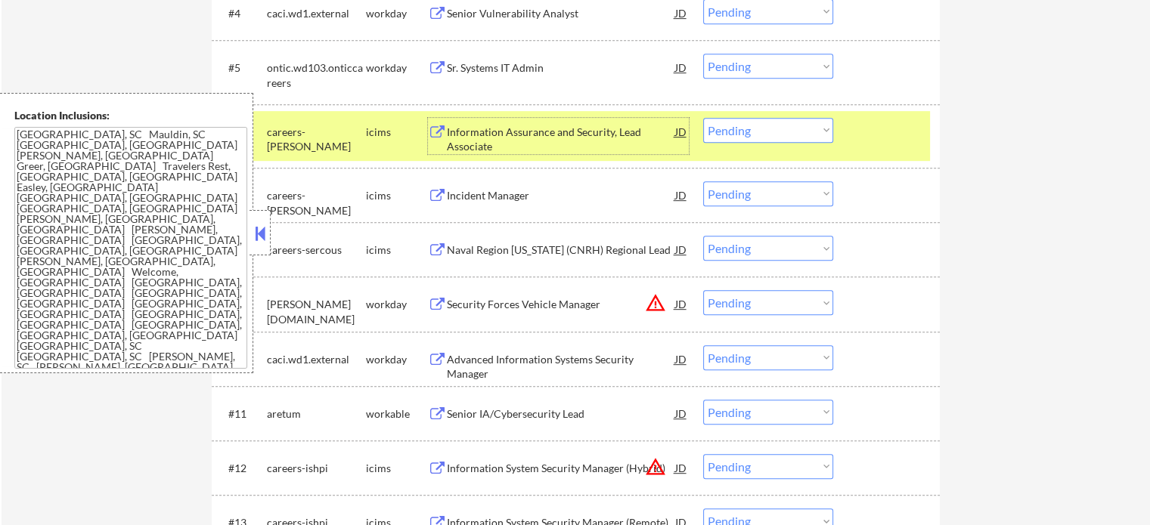
scroll to position [772, 0]
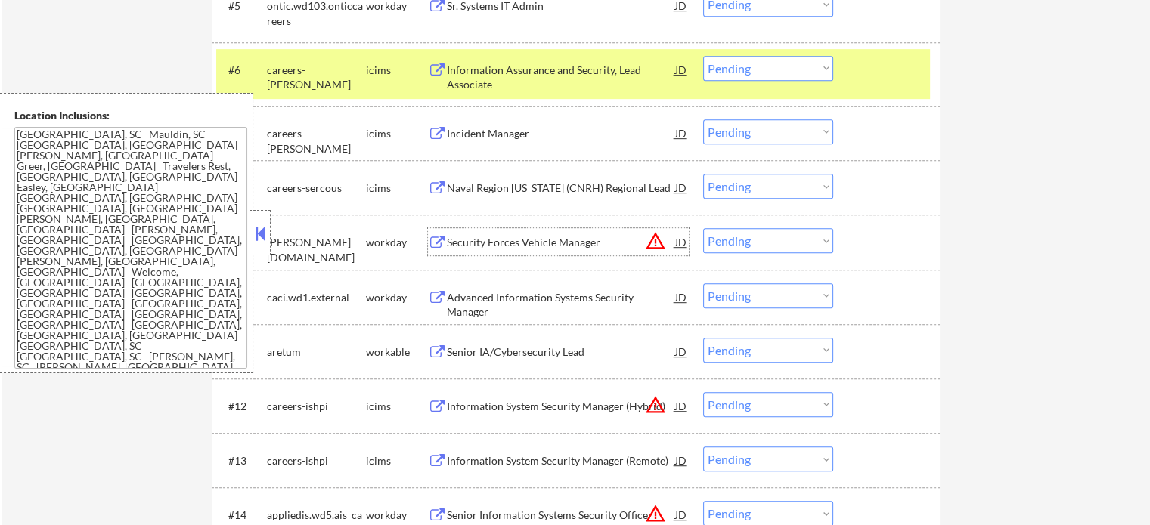
click at [538, 244] on div "Security Forces Vehicle Manager" at bounding box center [561, 242] width 228 height 15
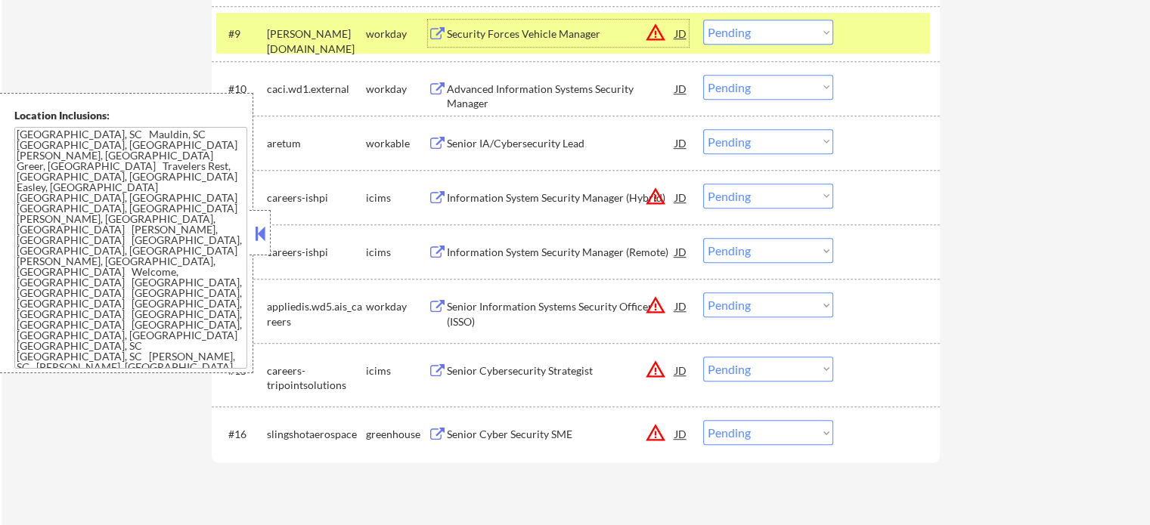
scroll to position [999, 0]
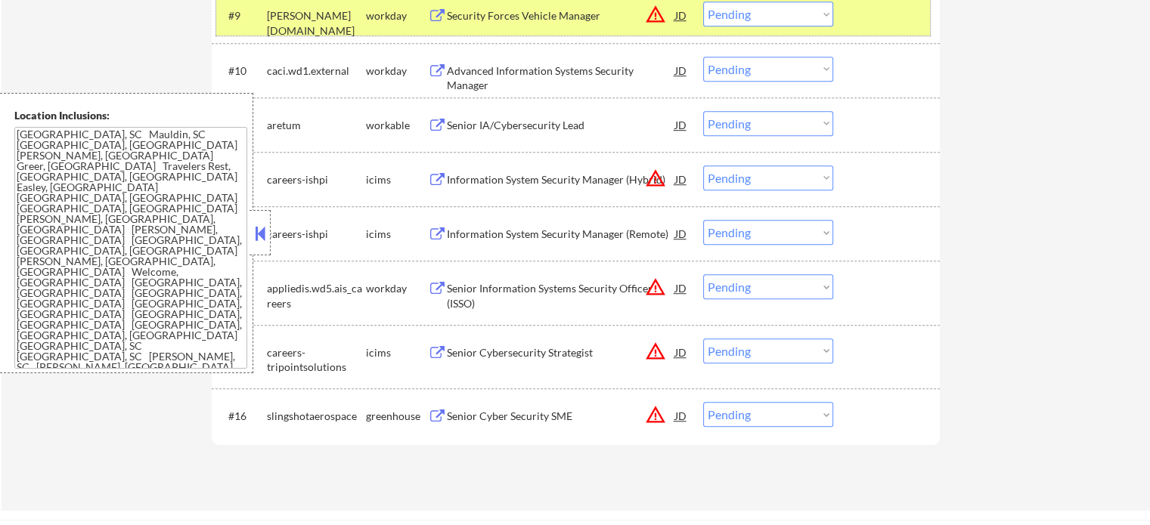
click at [872, 11] on div at bounding box center [888, 15] width 67 height 27
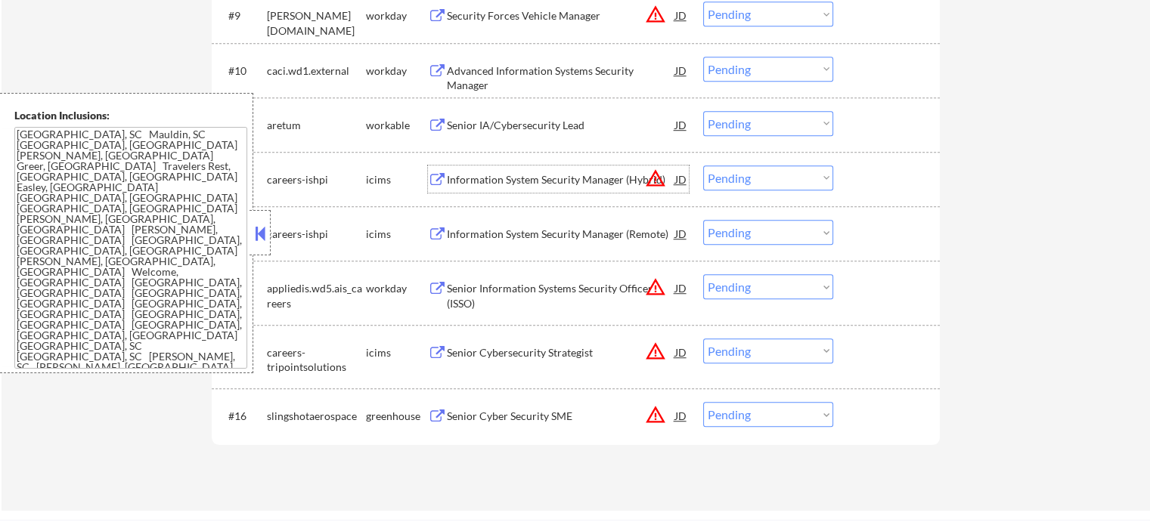
click at [532, 184] on div "Information System Security Manager (Hybrid)" at bounding box center [561, 179] width 228 height 15
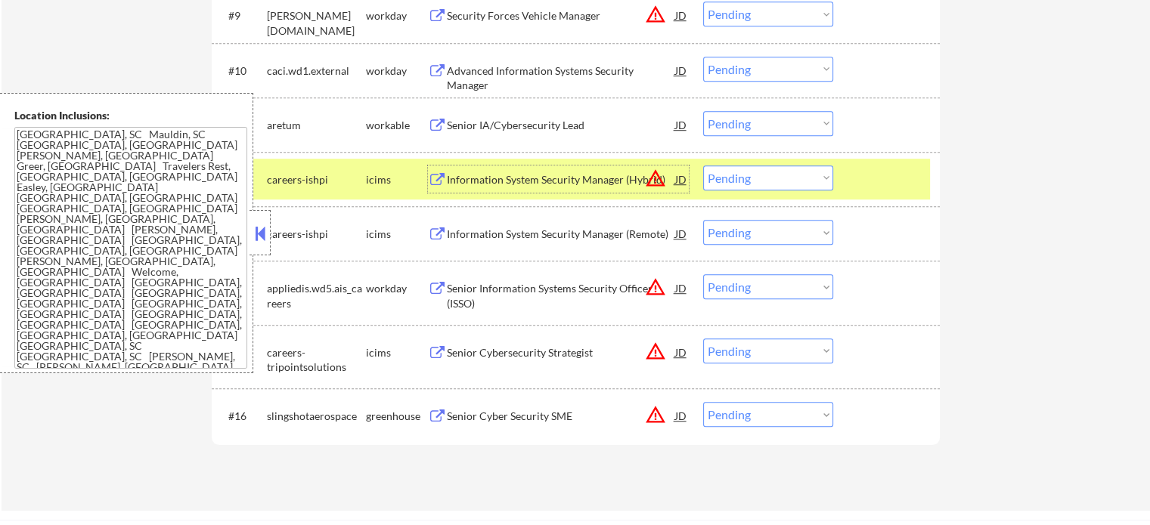
click at [764, 184] on select "Choose an option... Pending Applied Excluded (Questions) Excluded (Expired) Exc…" at bounding box center [768, 178] width 130 height 25
click at [703, 166] on select "Choose an option... Pending Applied Excluded (Questions) Excluded (Expired) Exc…" at bounding box center [768, 178] width 130 height 25
click at [872, 172] on div at bounding box center [888, 179] width 67 height 27
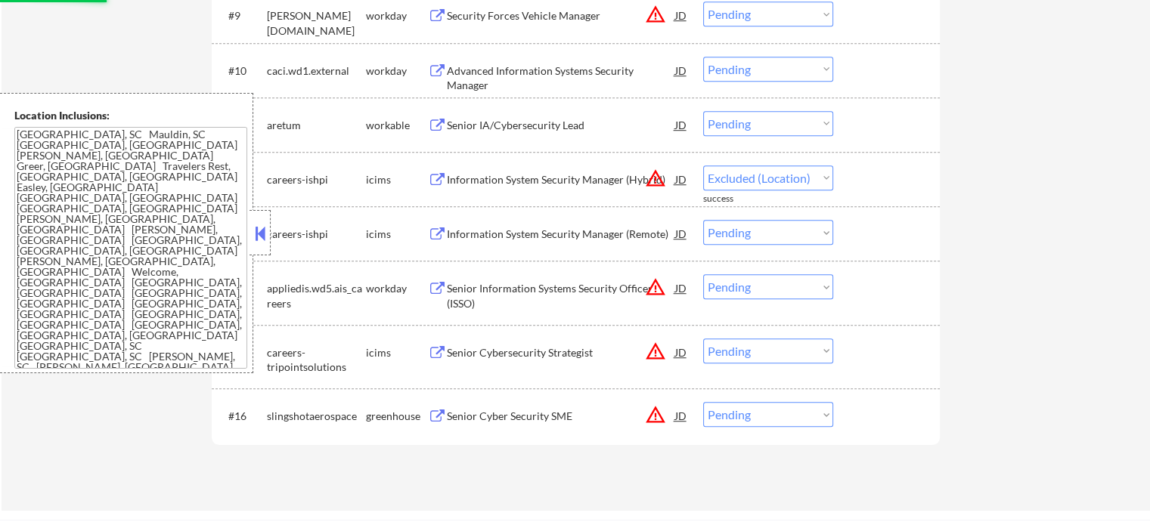
select select ""pending""
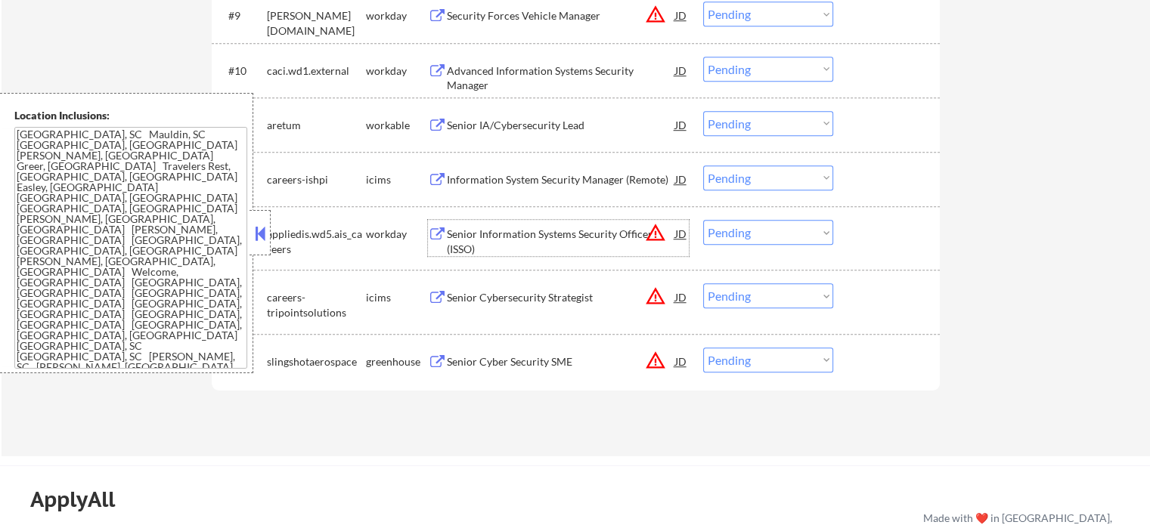
click at [538, 235] on div "Senior Information Systems Security Officer (ISSO)" at bounding box center [561, 241] width 228 height 29
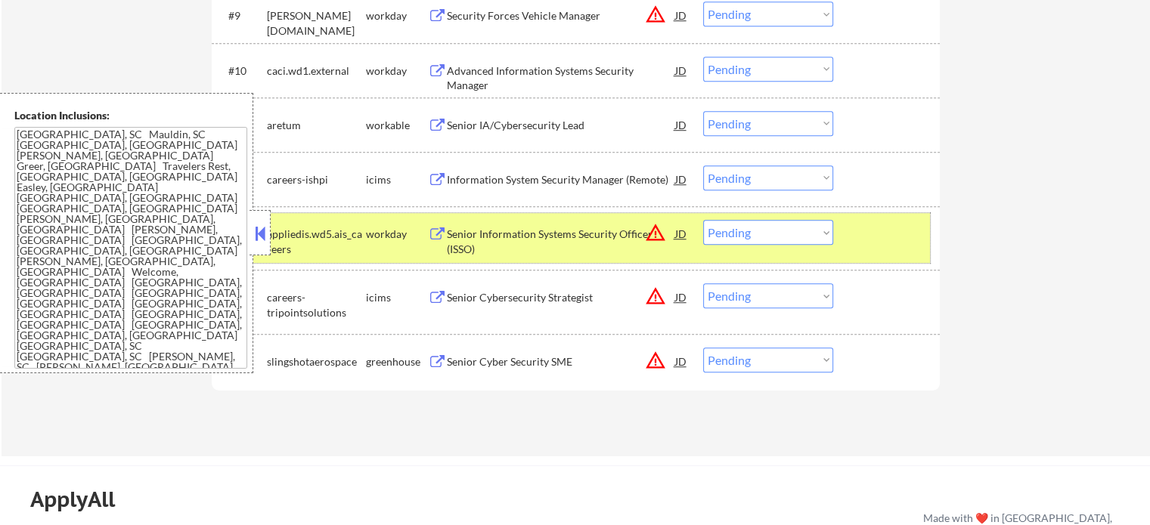
click at [867, 239] on div at bounding box center [888, 233] width 67 height 27
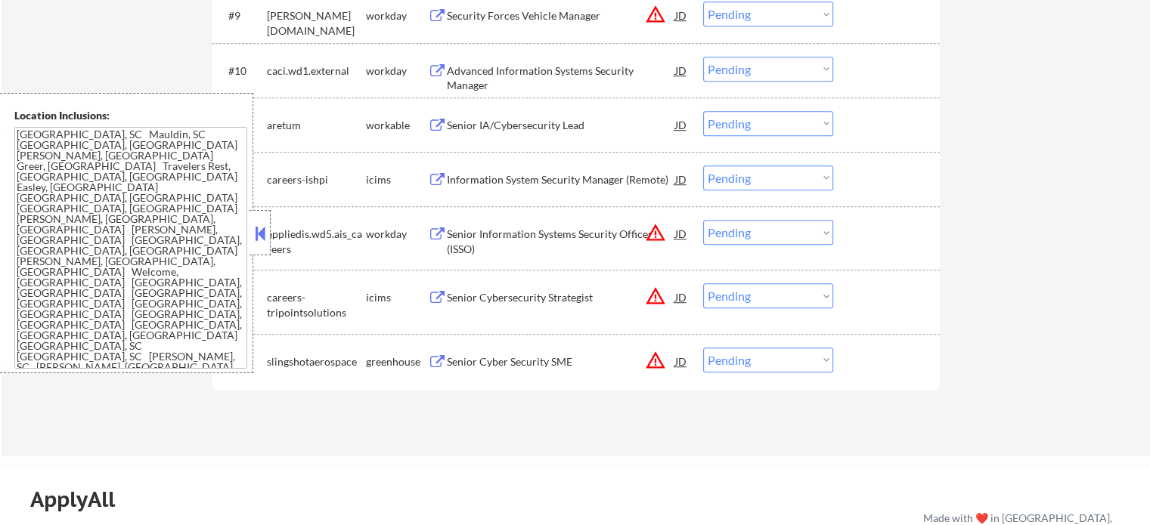
click at [526, 307] on div "Senior Cybersecurity Strategist" at bounding box center [561, 297] width 228 height 27
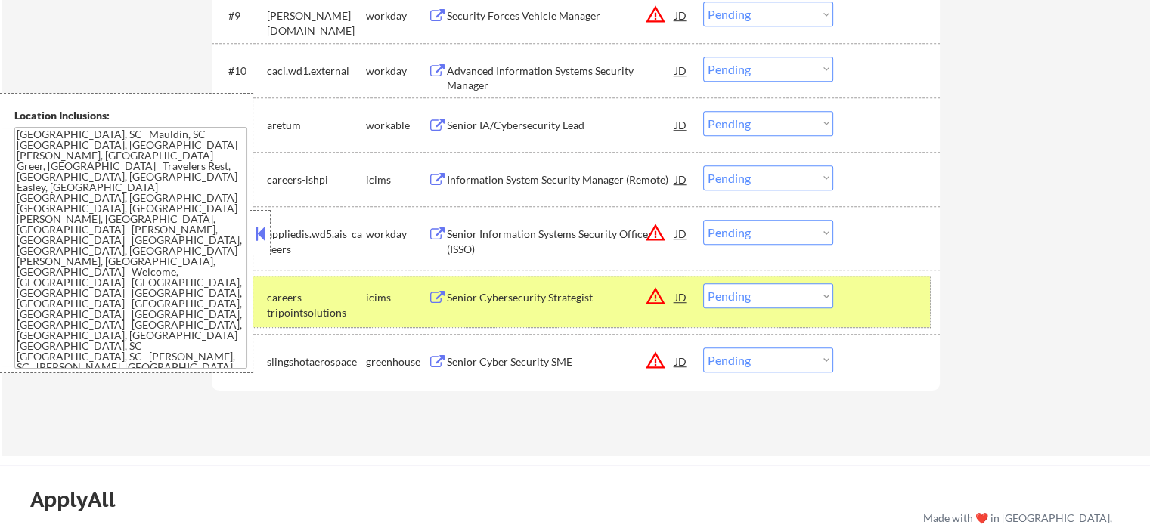
click at [869, 296] on div at bounding box center [888, 297] width 67 height 27
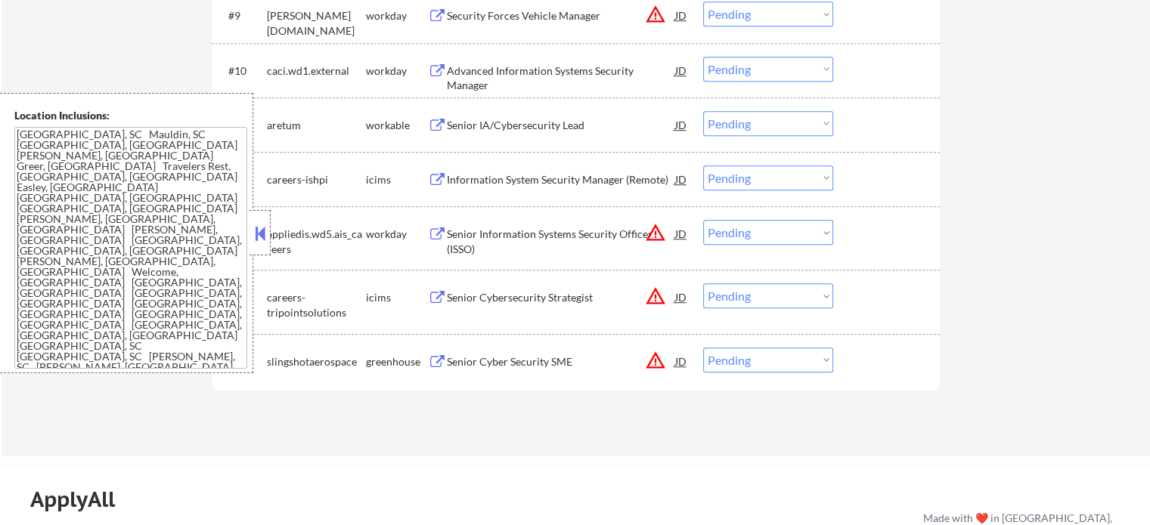
click at [550, 353] on div "Senior Cyber Security SME" at bounding box center [561, 361] width 228 height 27
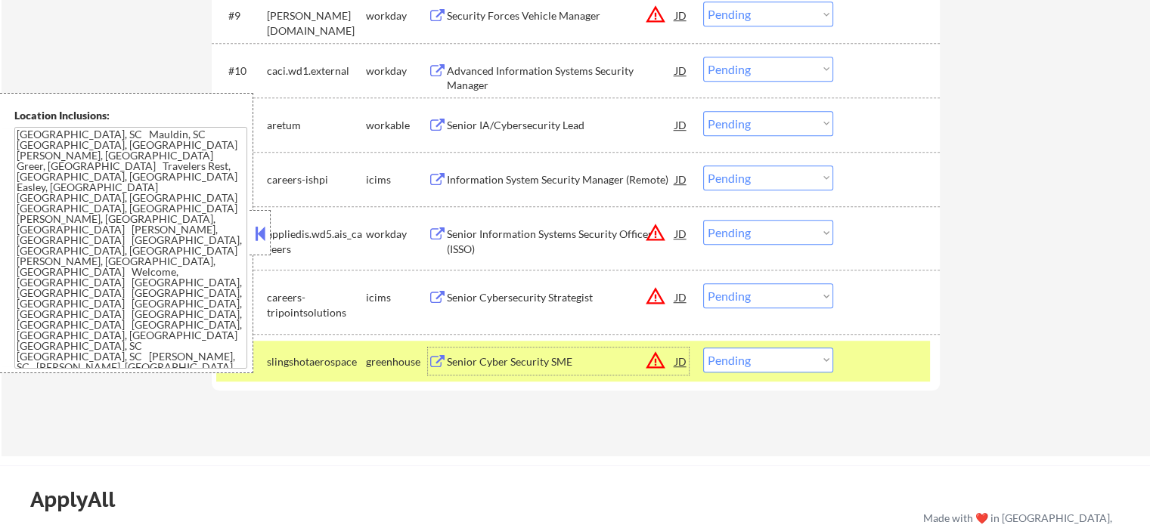
click at [572, 294] on div "Senior Cybersecurity Strategist" at bounding box center [561, 297] width 228 height 15
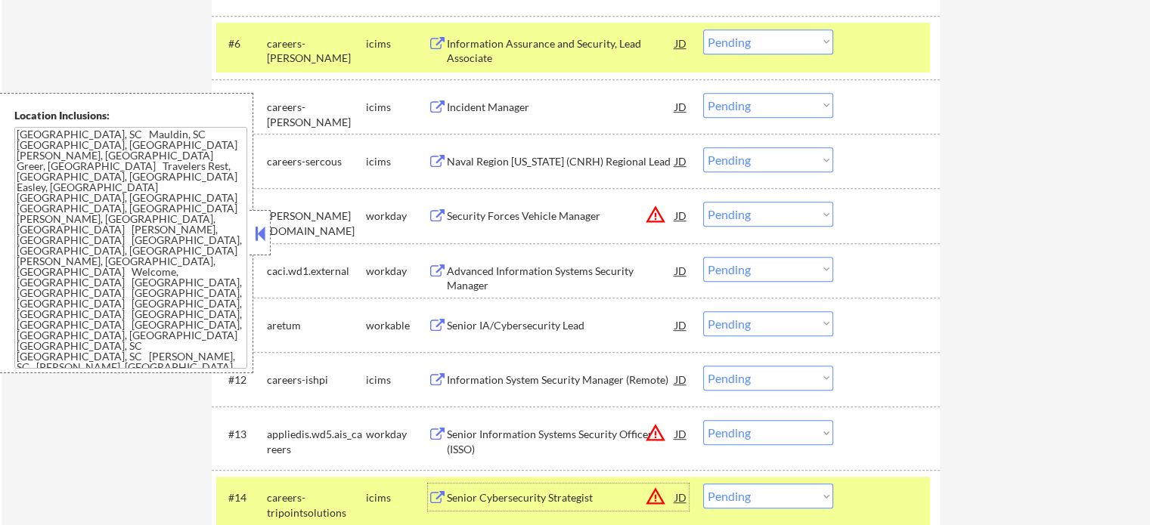
scroll to position [772, 0]
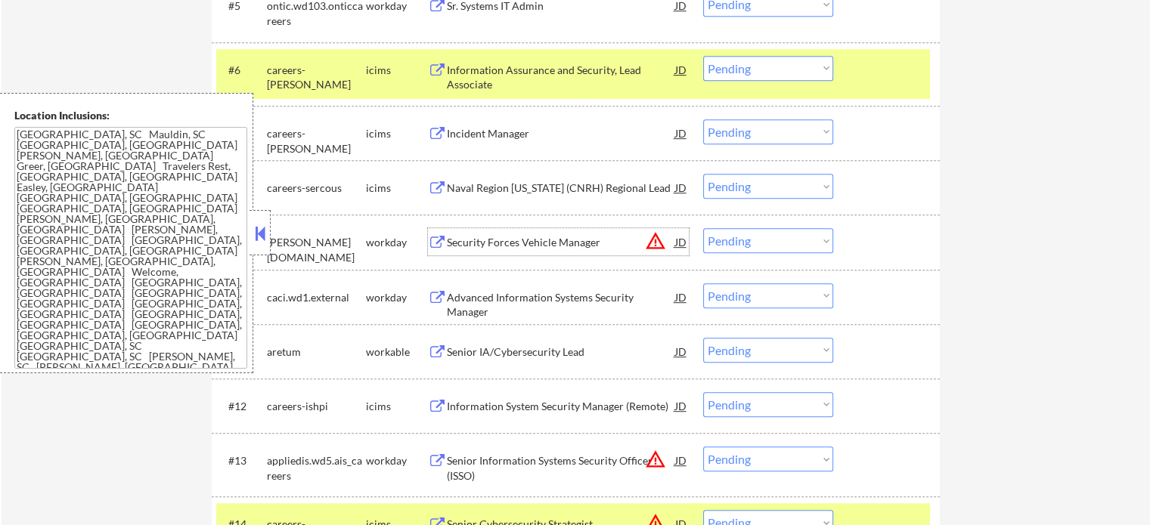
click at [504, 241] on div "Security Forces Vehicle Manager" at bounding box center [561, 242] width 228 height 15
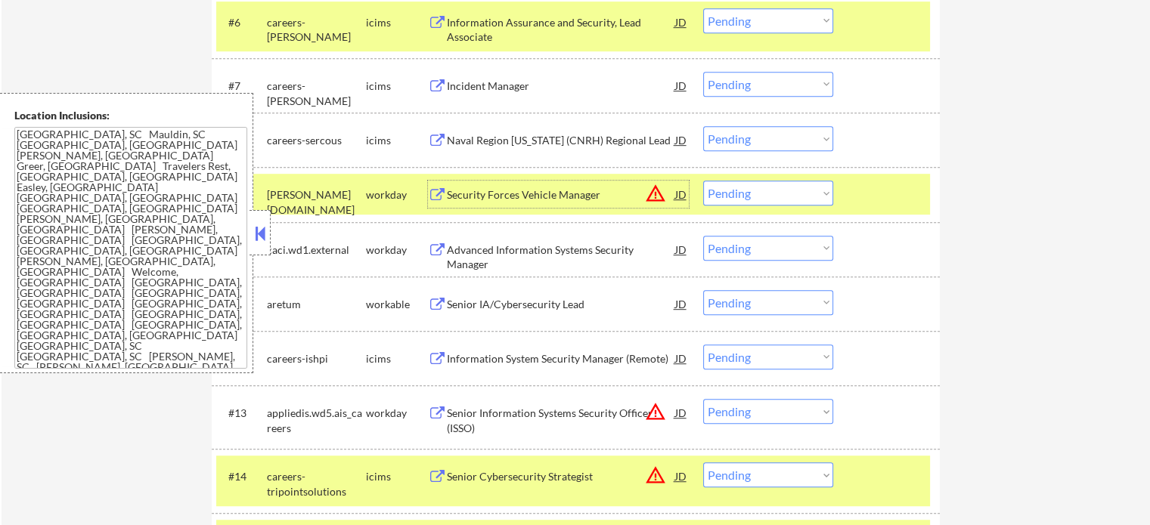
scroll to position [848, 0]
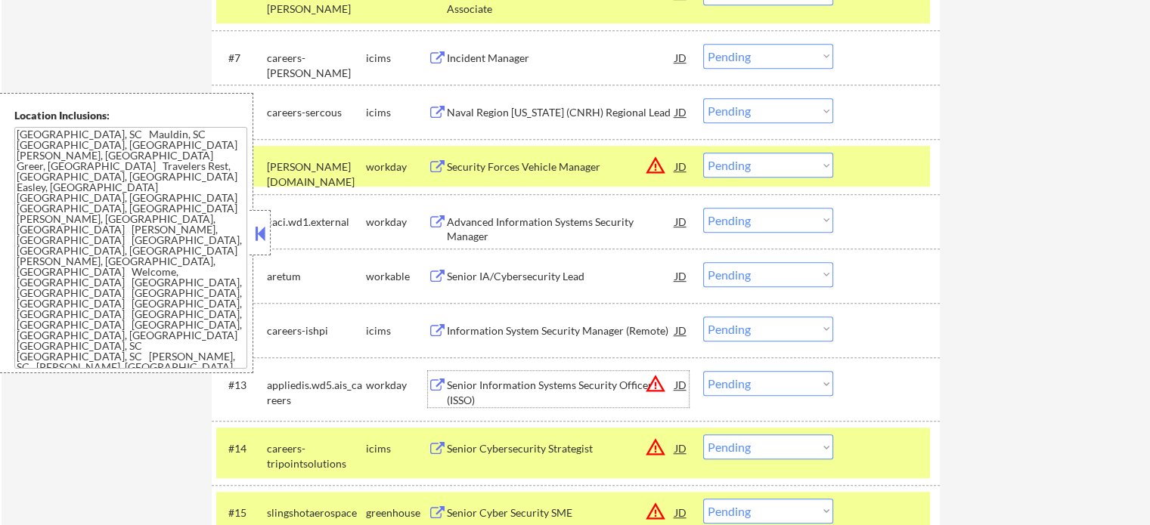
click at [526, 380] on div "Senior Information Systems Security Officer (ISSO)" at bounding box center [561, 392] width 228 height 29
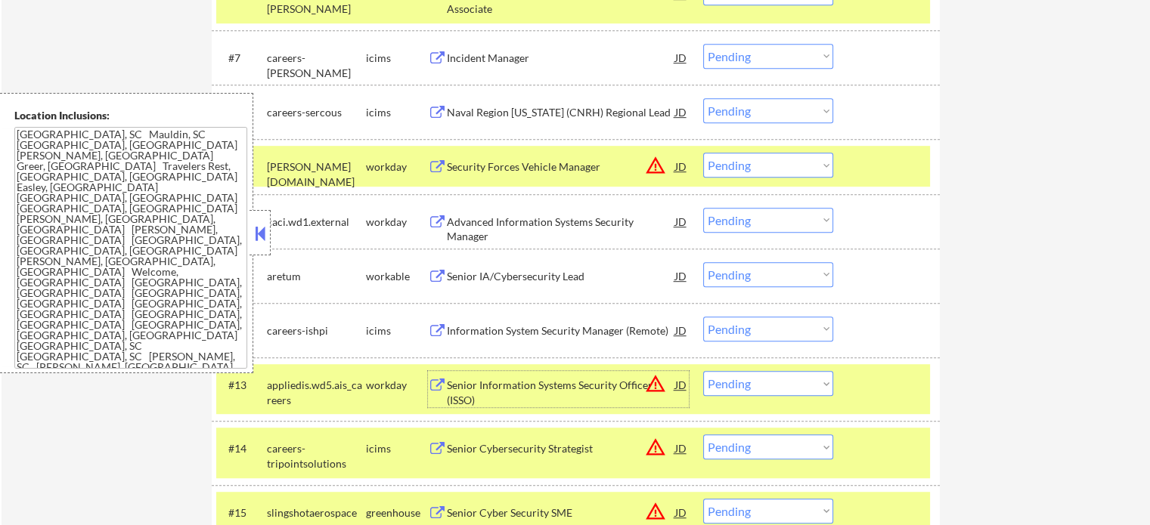
click at [748, 385] on select "Choose an option... Pending Applied Excluded (Questions) Excluded (Expired) Exc…" at bounding box center [768, 383] width 130 height 25
click at [703, 371] on select "Choose an option... Pending Applied Excluded (Questions) Excluded (Expired) Exc…" at bounding box center [768, 383] width 130 height 25
select select ""pending""
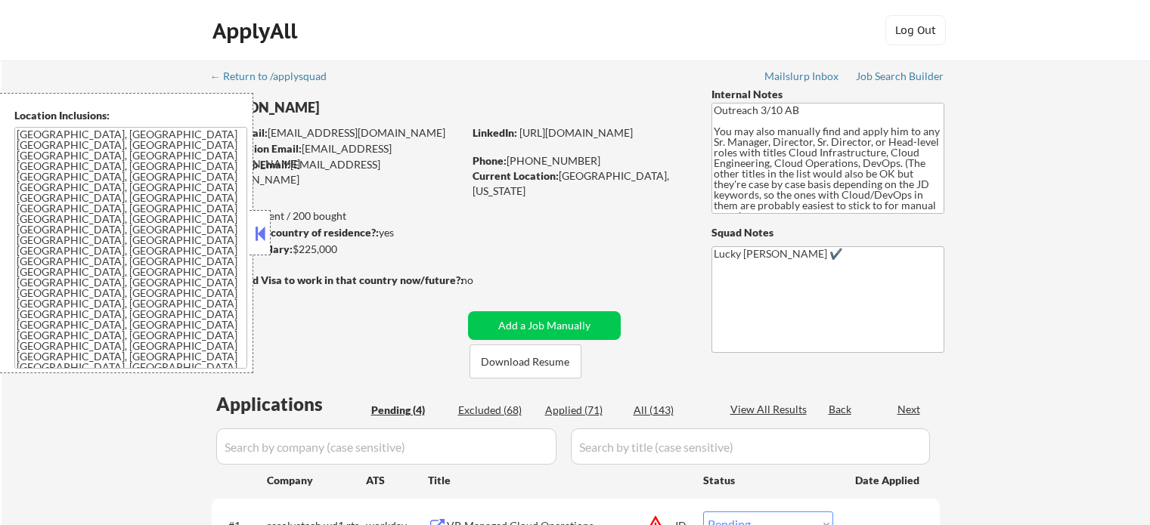
select select ""pending""
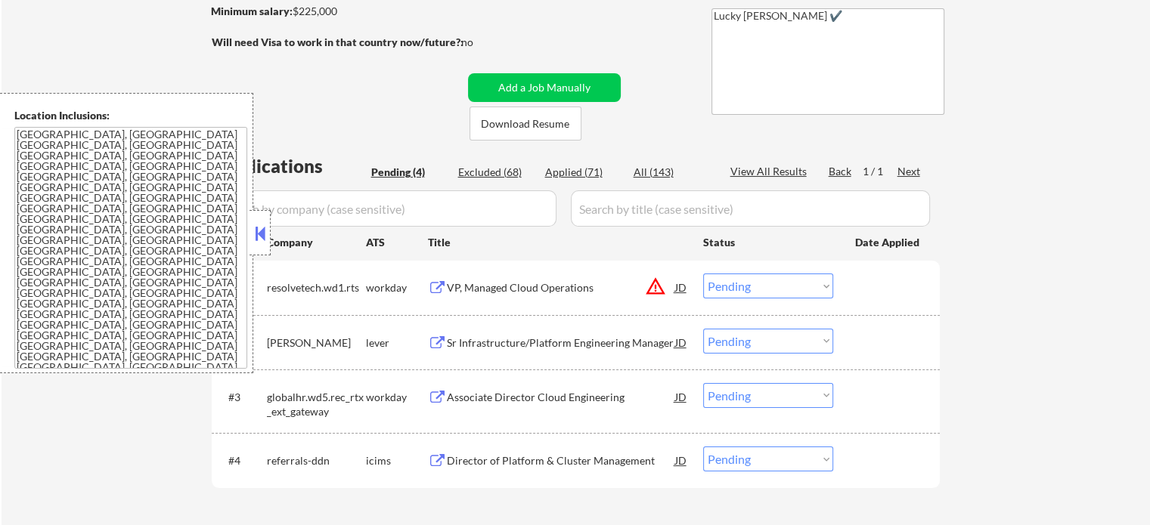
scroll to position [378, 0]
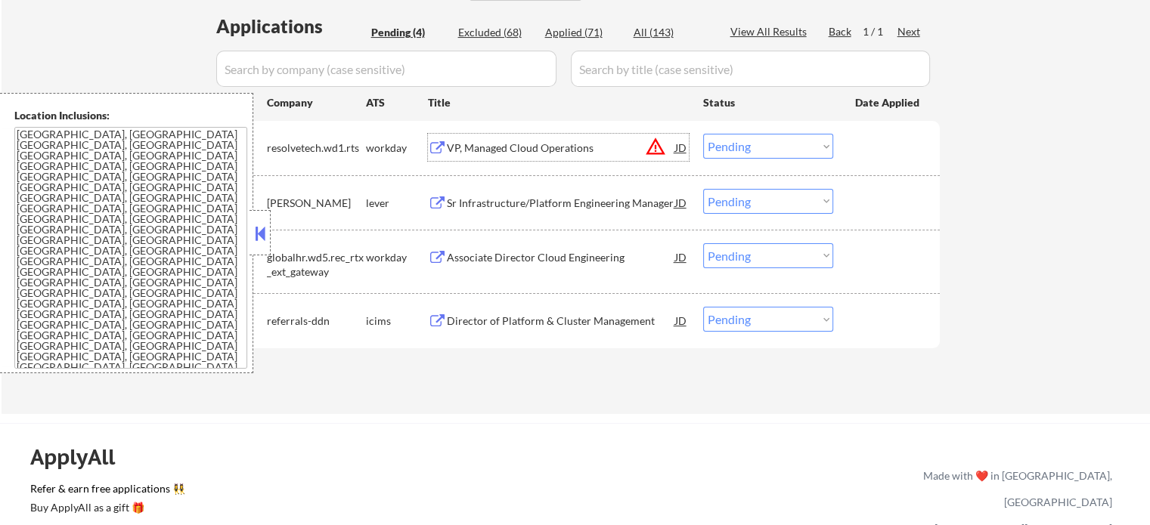
click at [540, 138] on div "VP, Managed Cloud Operations" at bounding box center [561, 147] width 228 height 27
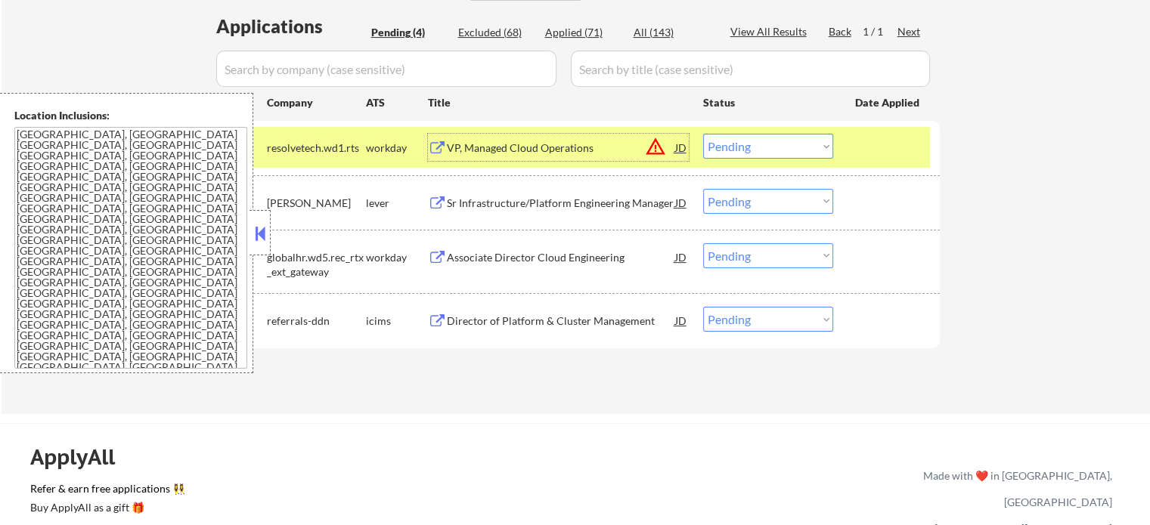
click at [770, 150] on select "Choose an option... Pending Applied Excluded (Questions) Excluded (Expired) Exc…" at bounding box center [768, 146] width 130 height 25
click at [703, 134] on select "Choose an option... Pending Applied Excluded (Questions) Excluded (Expired) Exc…" at bounding box center [768, 146] width 130 height 25
click at [862, 153] on div at bounding box center [888, 147] width 67 height 27
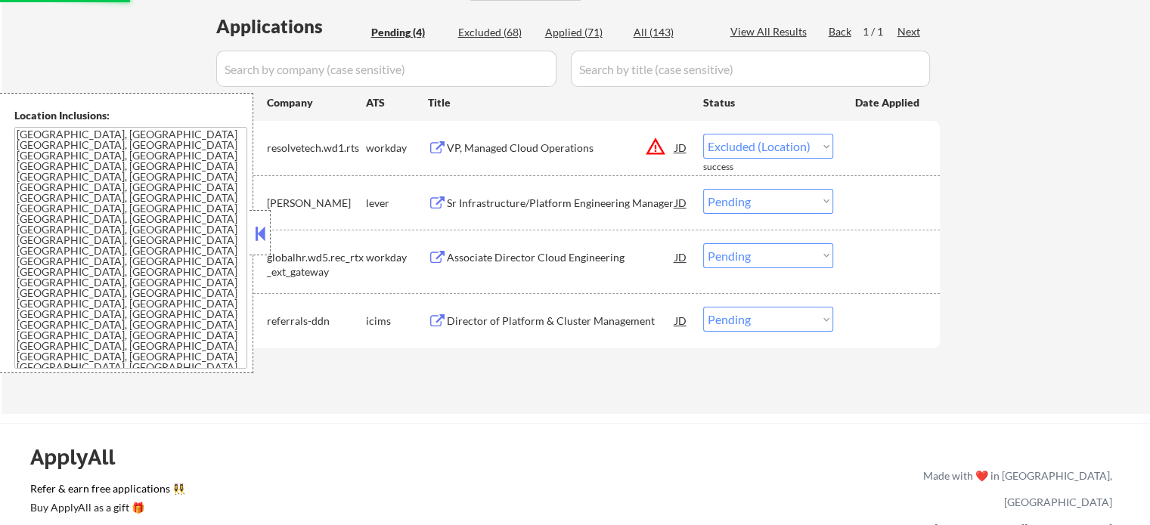
select select ""pending""
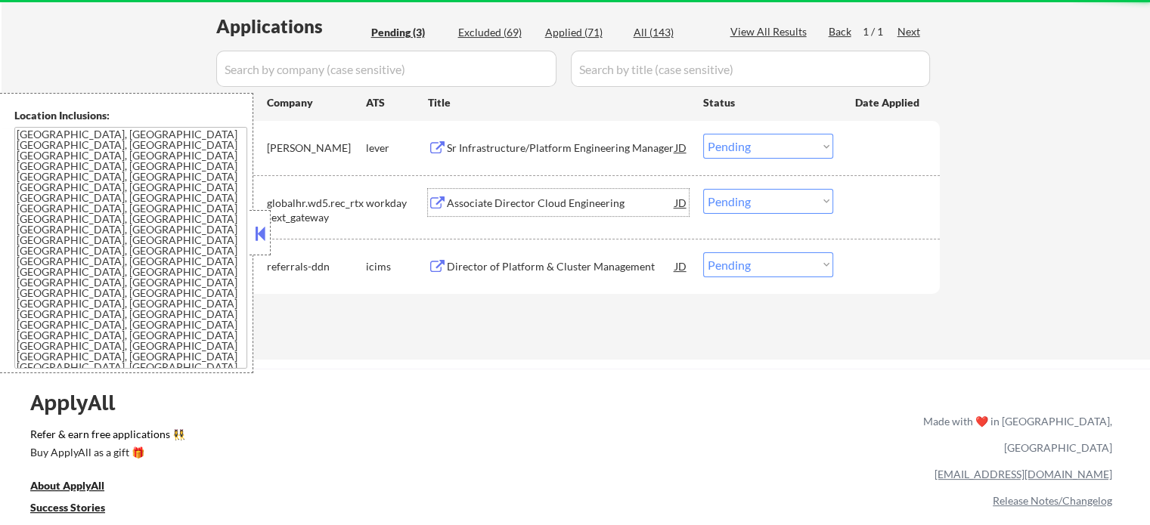
click at [537, 194] on div "Associate Director Cloud Engineering" at bounding box center [561, 202] width 228 height 27
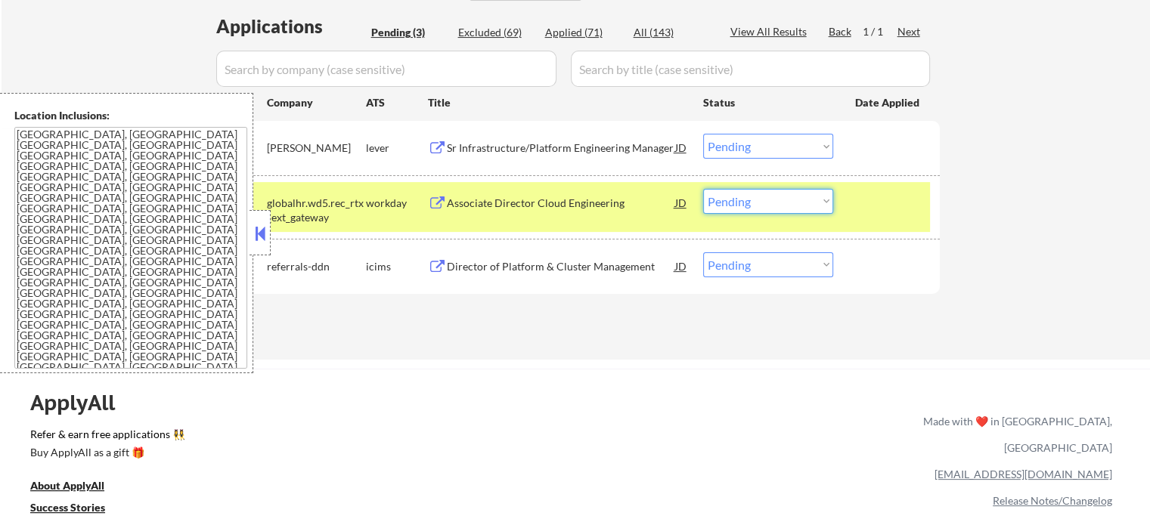
click at [747, 206] on select "Choose an option... Pending Applied Excluded (Questions) Excluded (Expired) Exc…" at bounding box center [768, 201] width 130 height 25
click at [703, 189] on select "Choose an option... Pending Applied Excluded (Questions) Excluded (Expired) Exc…" at bounding box center [768, 201] width 130 height 25
click at [864, 211] on div at bounding box center [888, 202] width 67 height 27
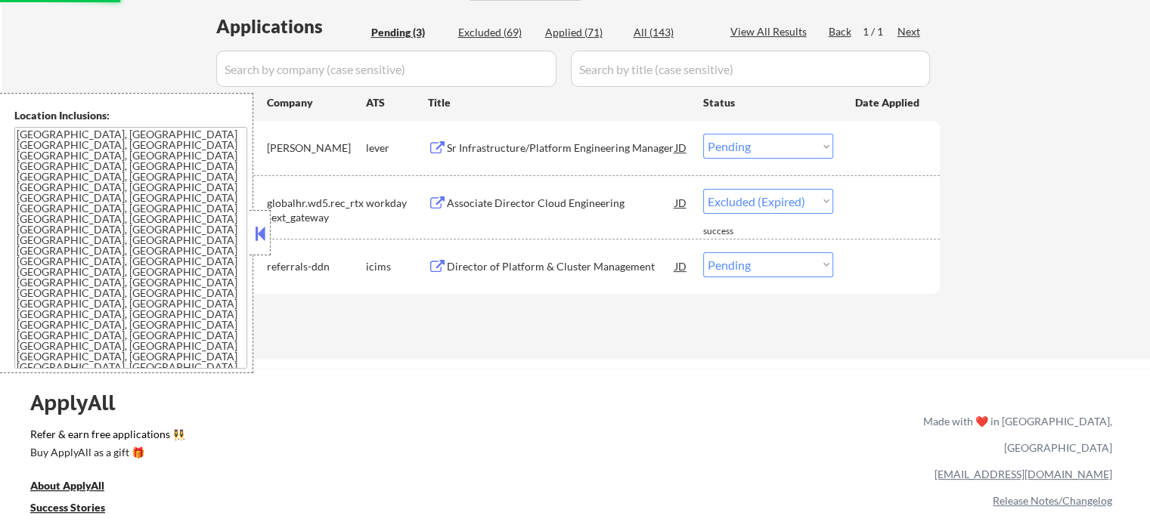
select select ""pending""
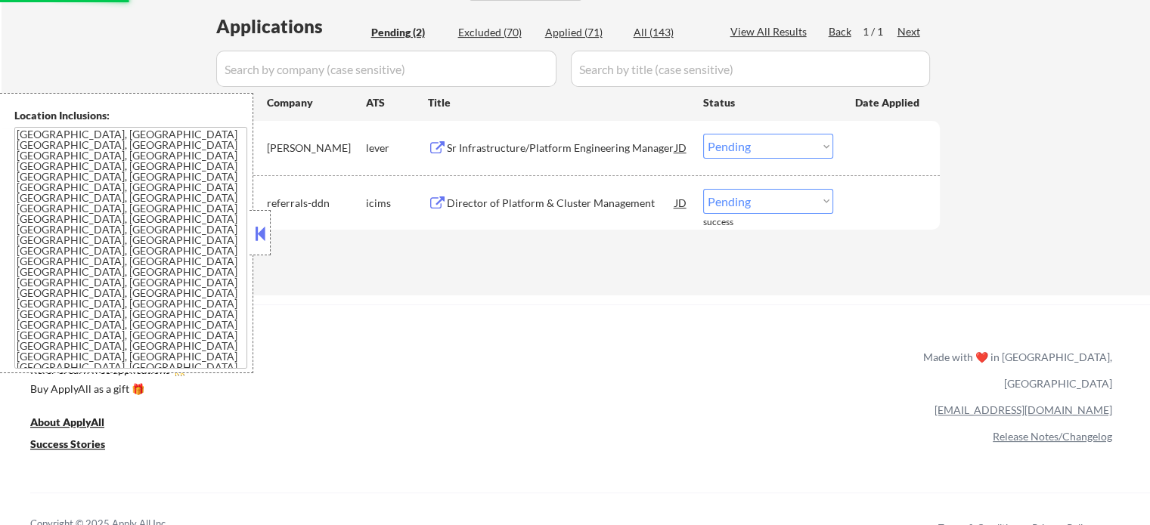
click at [590, 144] on div "Sr Infrastructure/Platform Engineering Manager" at bounding box center [561, 148] width 228 height 15
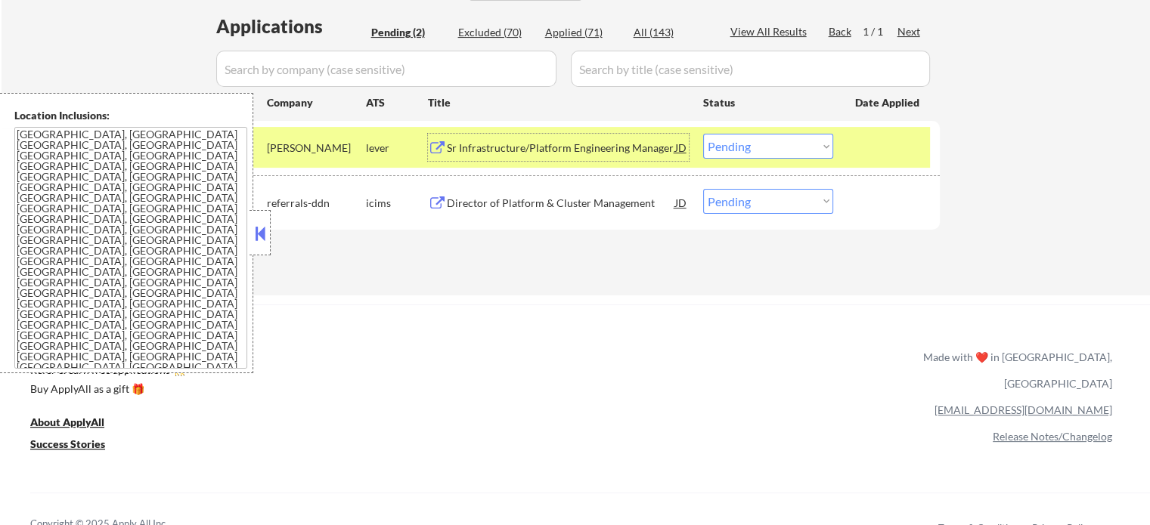
click at [592, 202] on div "Director of Platform & Cluster Management" at bounding box center [561, 203] width 228 height 15
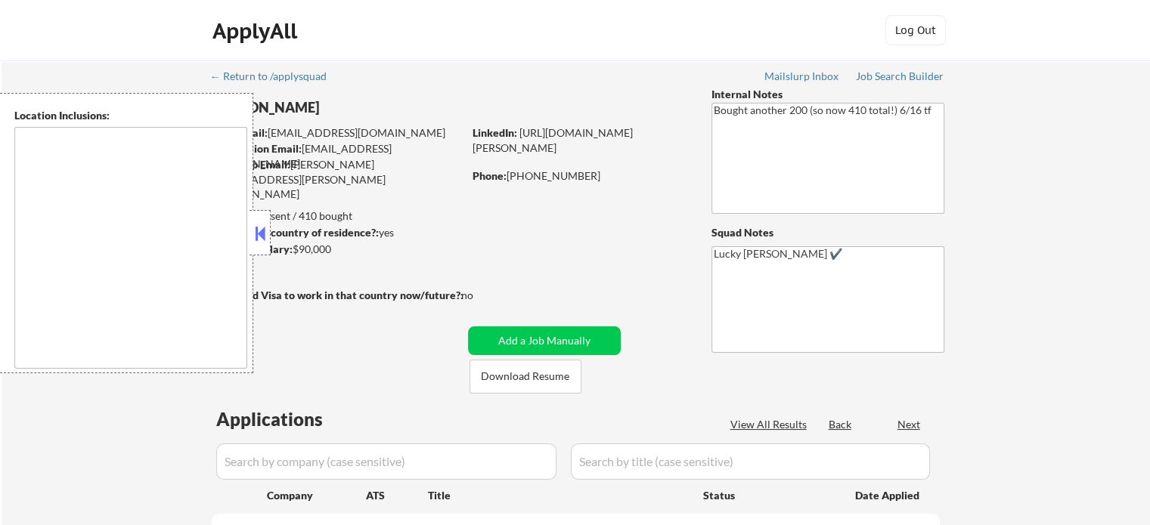
type textarea "remote"
select select ""pending""
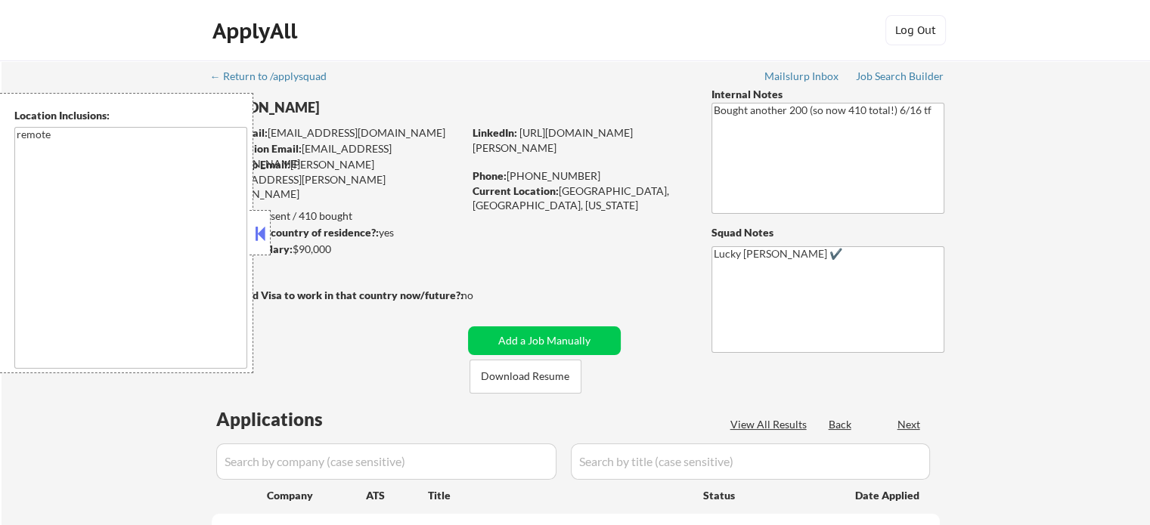
select select ""pending""
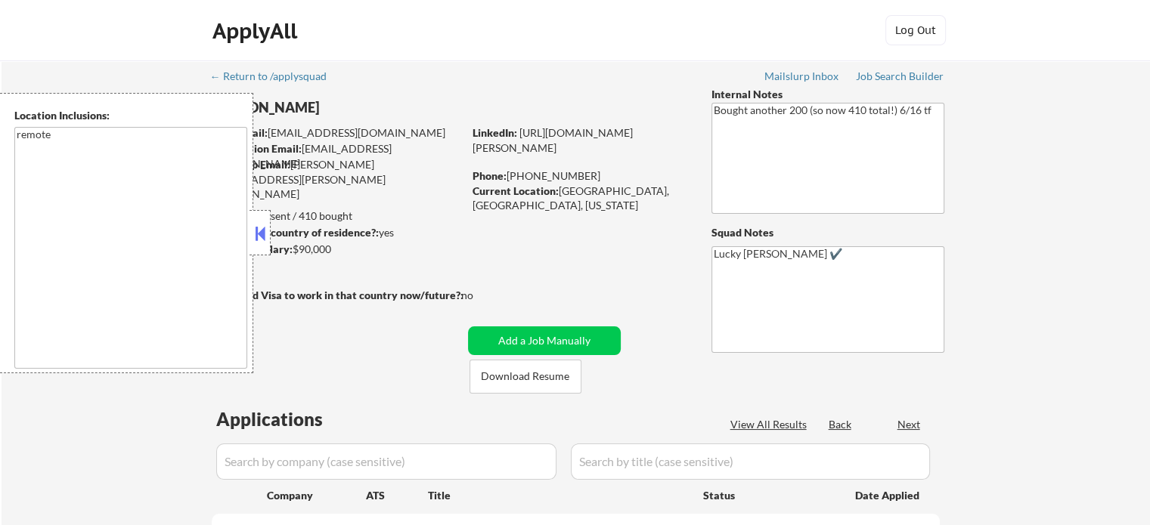
select select ""pending""
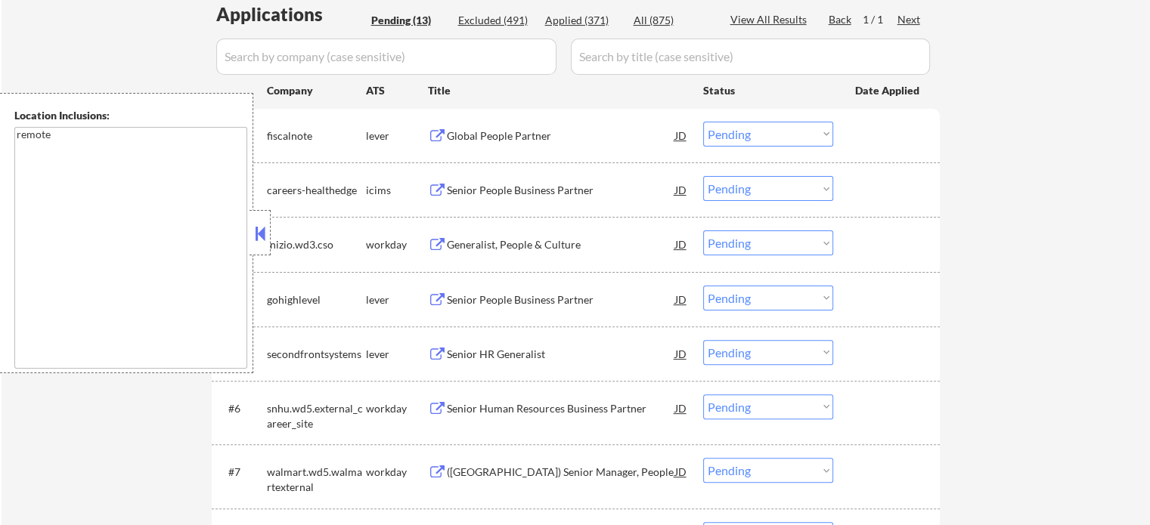
scroll to position [529, 0]
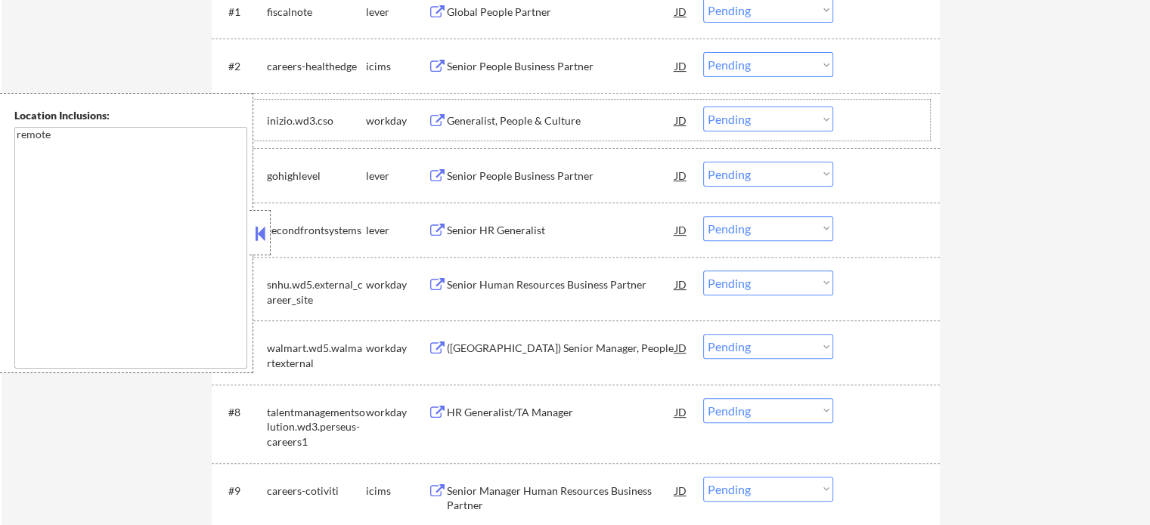
click at [535, 138] on div "#3 inizio.wd3.cso workday Generalist, People & Culture JD Choose an option... P…" at bounding box center [573, 120] width 714 height 41
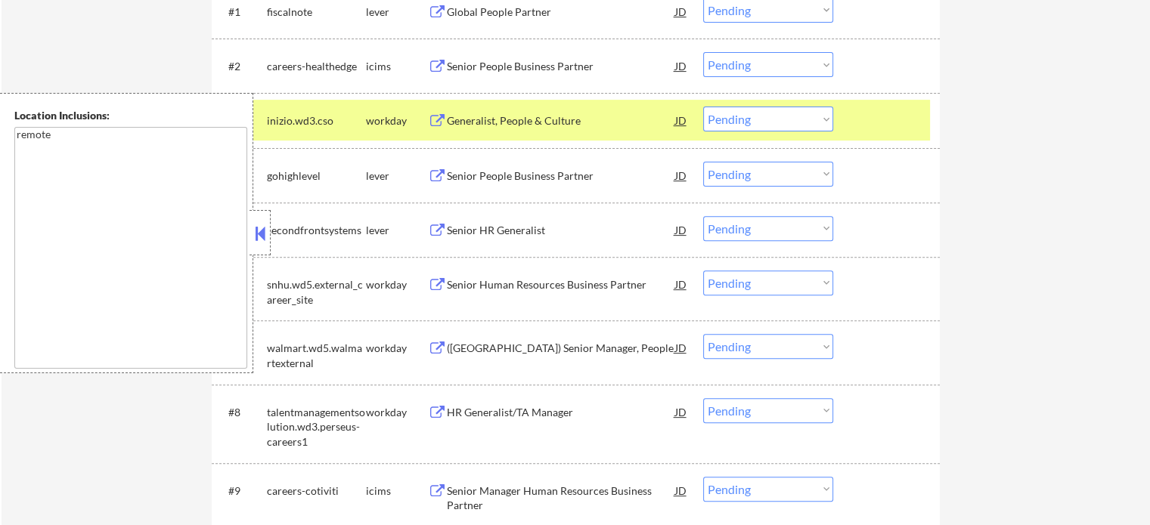
click at [504, 169] on div "Senior People Business Partner" at bounding box center [561, 176] width 228 height 15
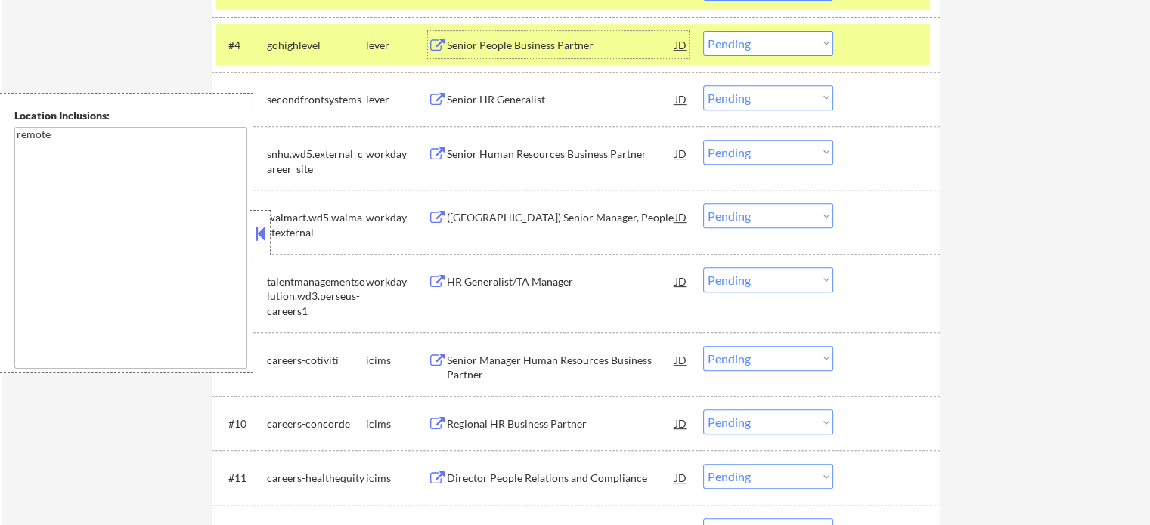
scroll to position [605, 0]
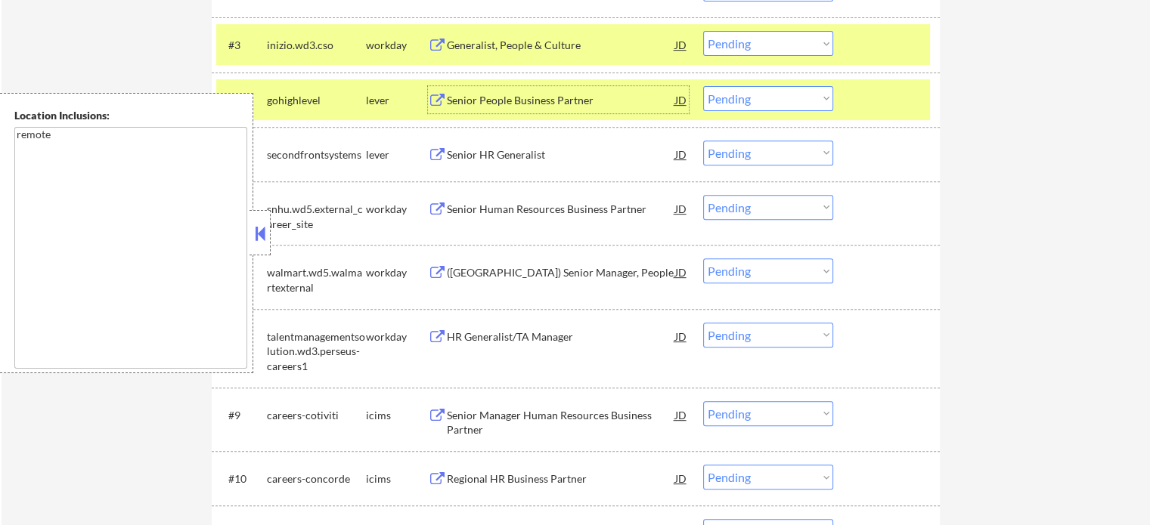
click at [866, 108] on div at bounding box center [888, 99] width 67 height 27
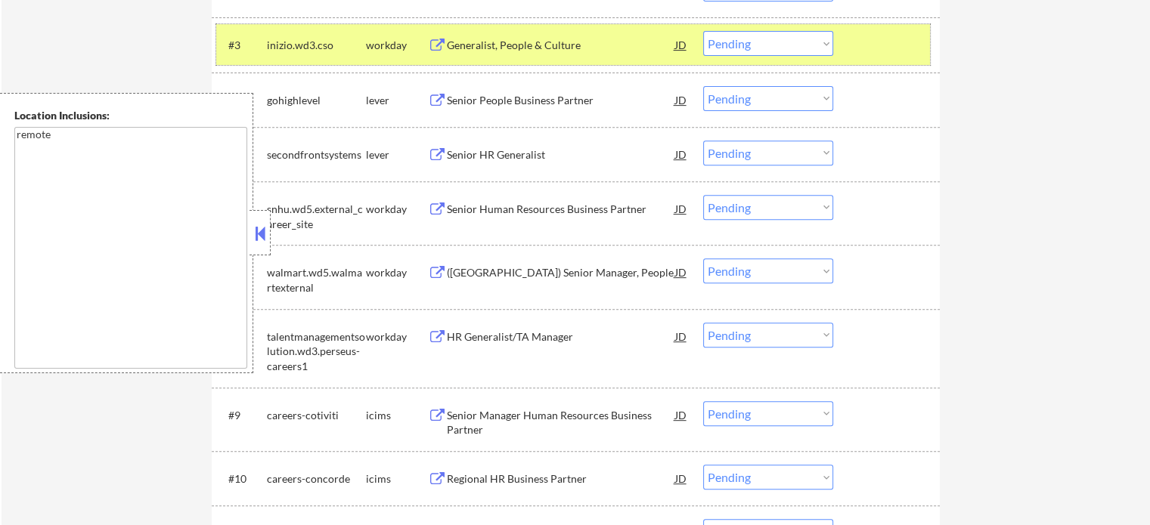
click at [875, 48] on div at bounding box center [888, 44] width 67 height 27
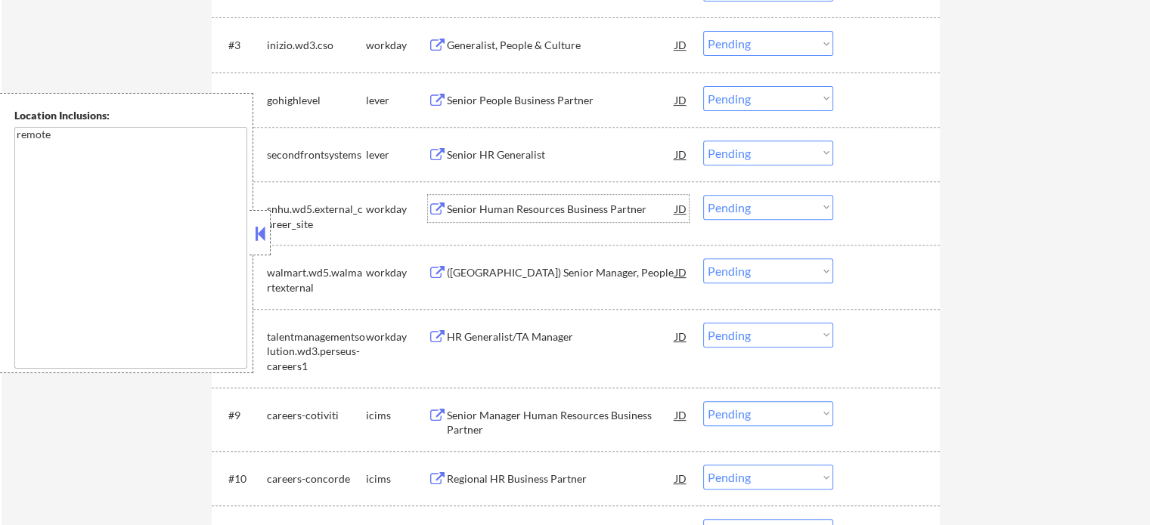
click at [505, 212] on div "Senior Human Resources Business Partner" at bounding box center [561, 209] width 228 height 15
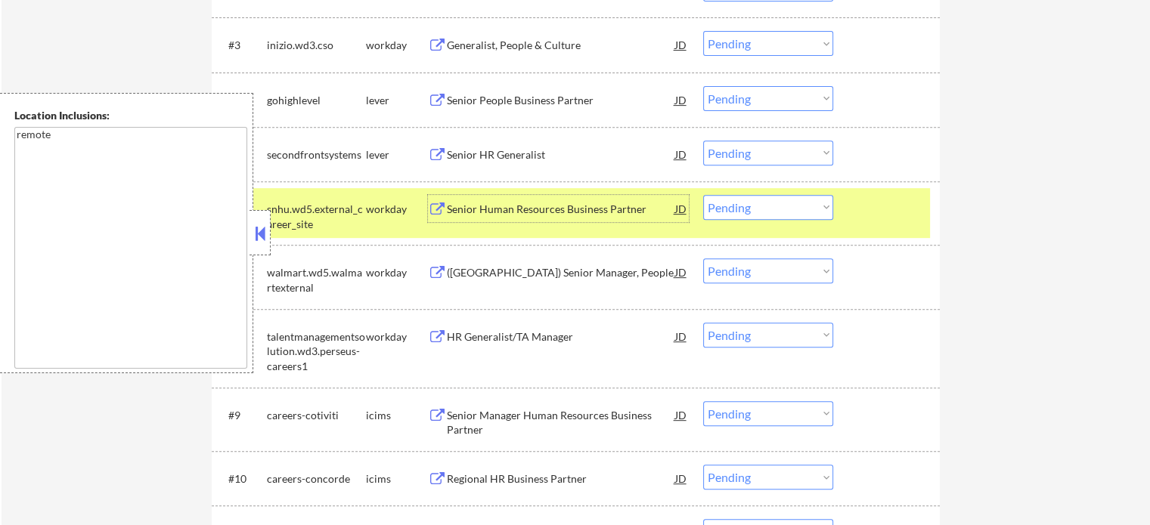
click at [879, 207] on div at bounding box center [888, 208] width 67 height 27
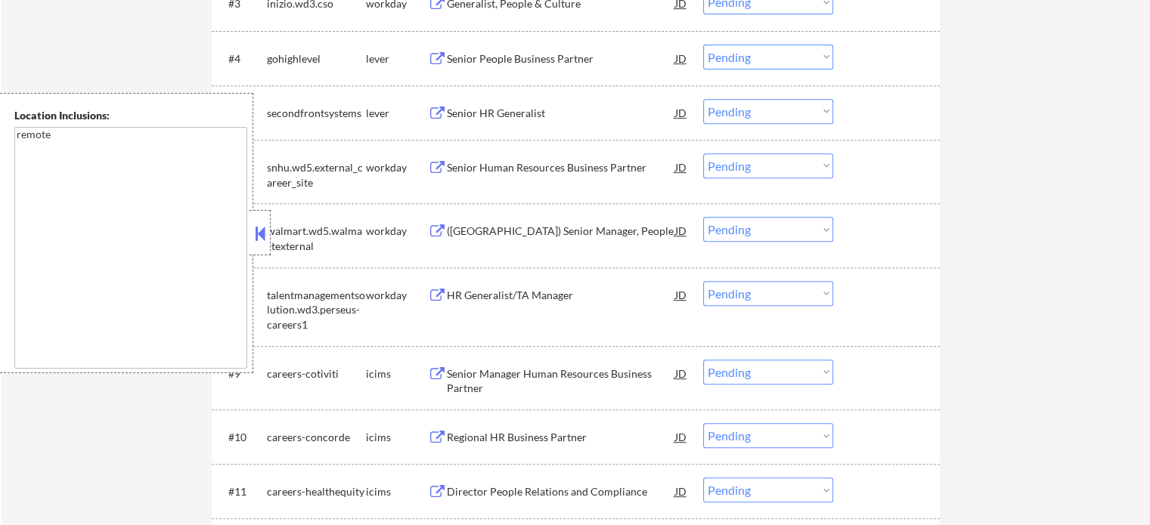
scroll to position [680, 0]
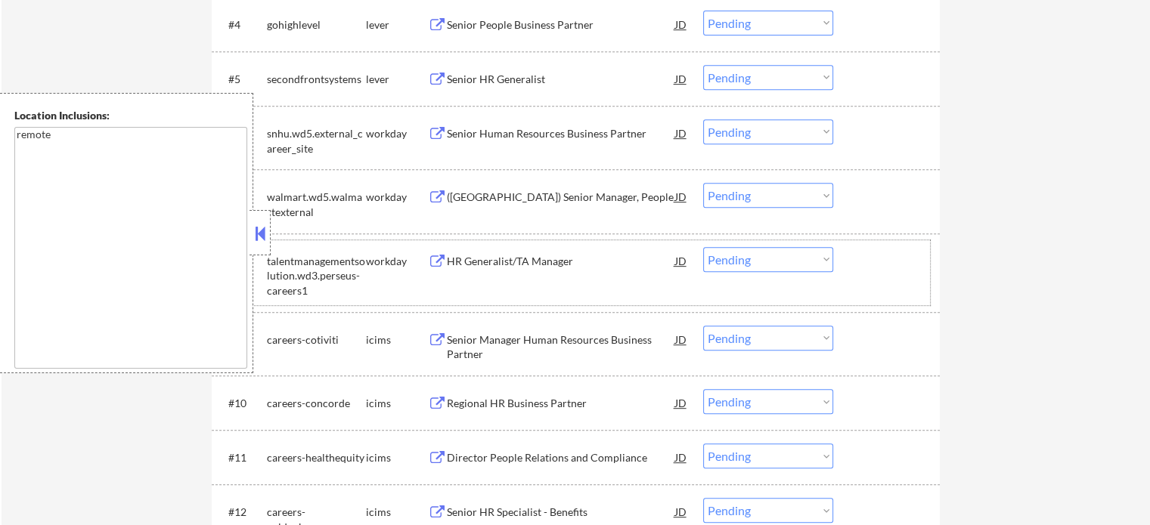
click at [514, 274] on div "#8 talentmanagementsolution.wd3.perseus-careers1 workday HR Generalist/TA Manag…" at bounding box center [573, 272] width 714 height 65
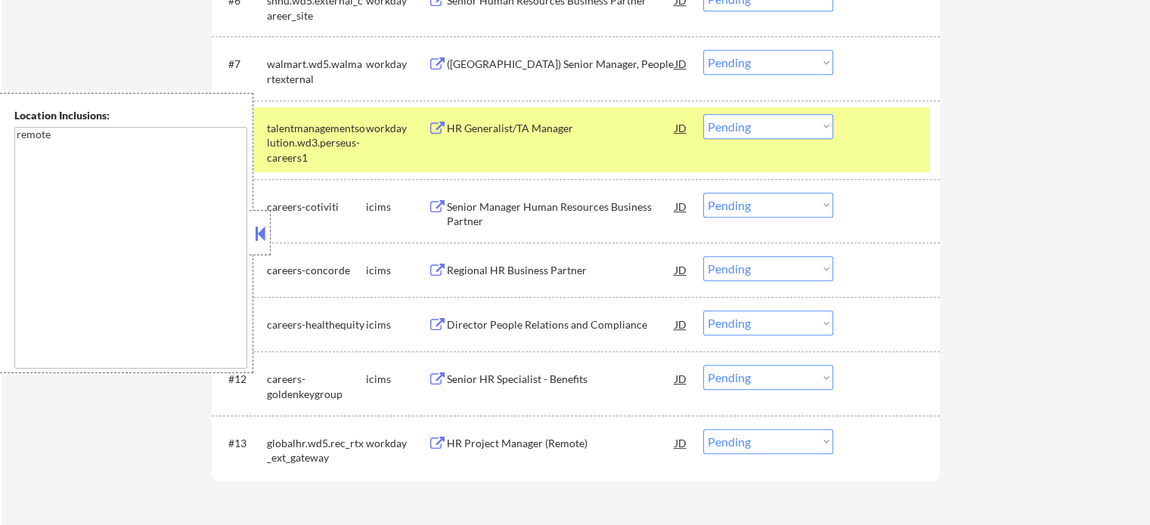
scroll to position [832, 0]
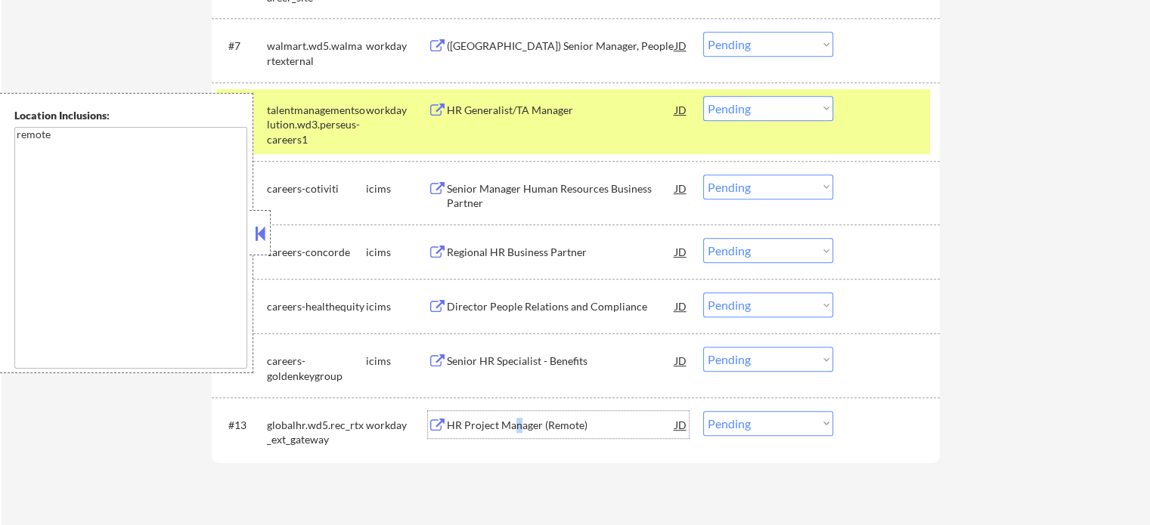
click at [520, 417] on div "HR Project Manager (Remote)" at bounding box center [561, 424] width 228 height 27
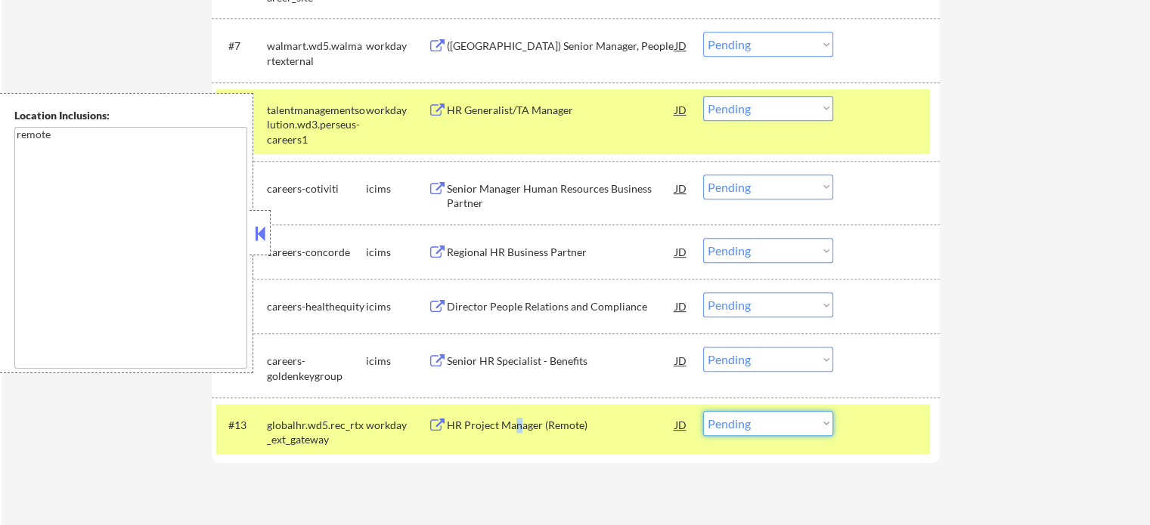
click at [767, 423] on select "Choose an option... Pending Applied Excluded (Questions) Excluded (Expired) Exc…" at bounding box center [768, 423] width 130 height 25
select select ""excluded__expired_""
click at [703, 411] on select "Choose an option... Pending Applied Excluded (Questions) Excluded (Expired) Exc…" at bounding box center [768, 423] width 130 height 25
click at [860, 423] on div at bounding box center [888, 424] width 67 height 27
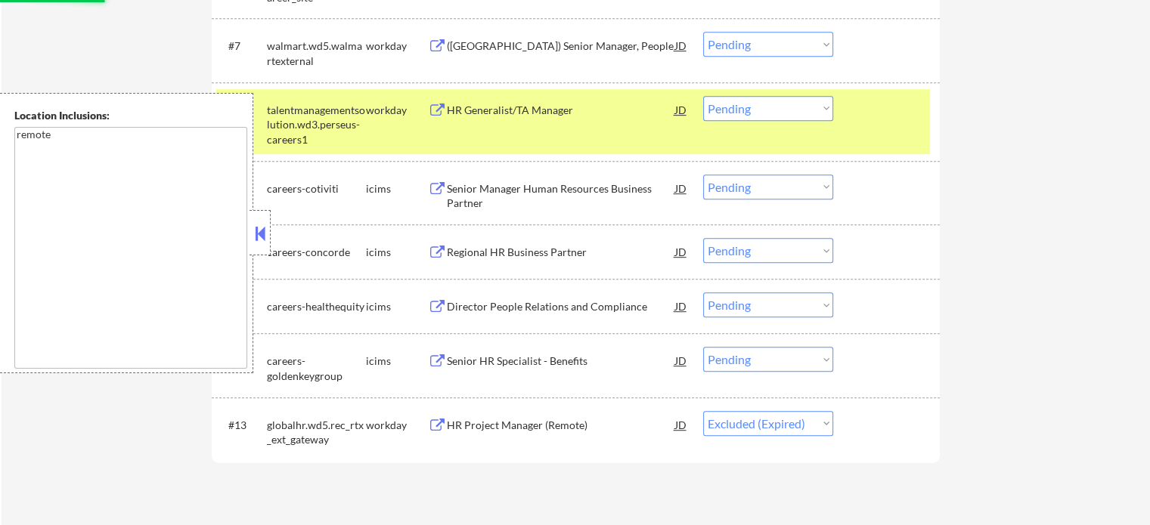
click at [883, 119] on div at bounding box center [888, 109] width 67 height 27
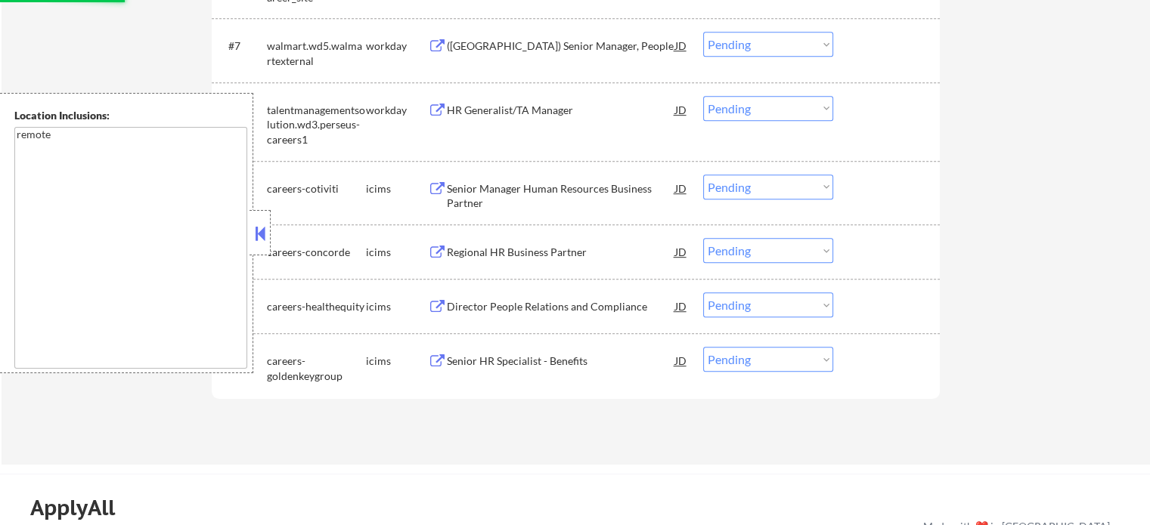
click at [528, 298] on div "Director People Relations and Compliance" at bounding box center [561, 306] width 228 height 27
